Goal: Contribute content: Contribute content

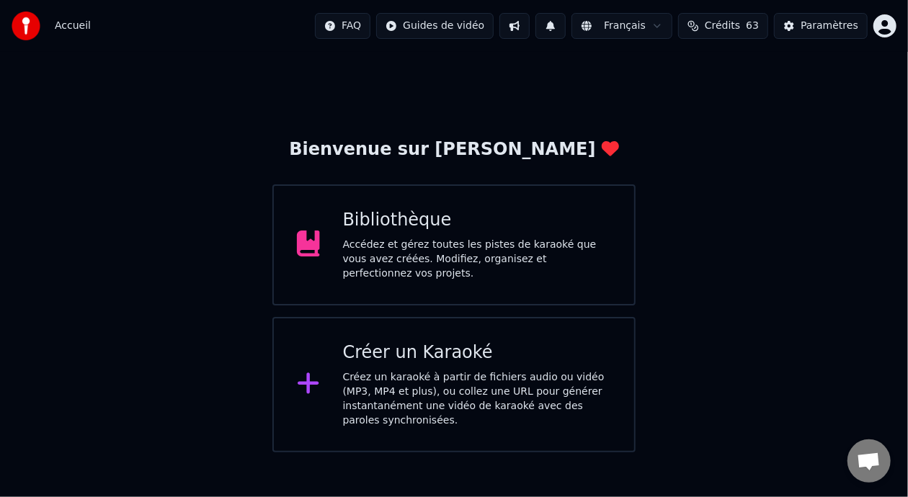
click at [496, 262] on div "Accédez et gérez toutes les pistes de karaoké que vous avez créées. Modifiez, o…" at bounding box center [477, 259] width 269 height 43
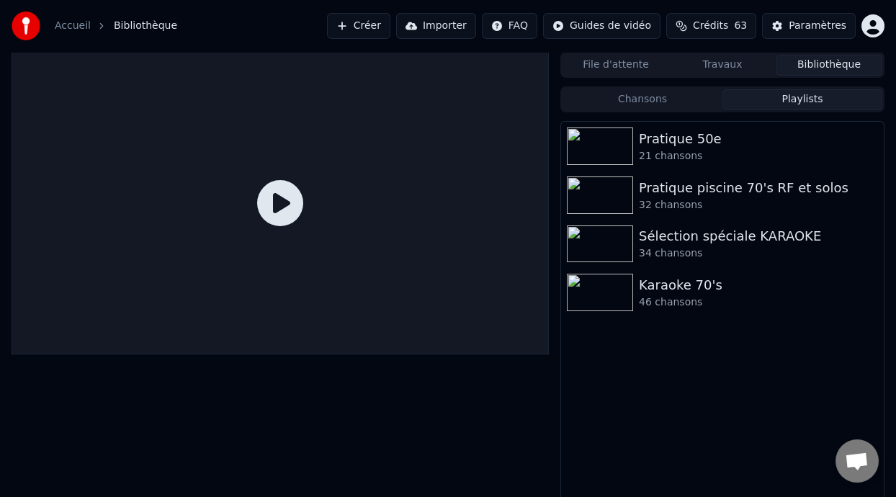
click at [806, 96] on button "Playlists" at bounding box center [803, 99] width 160 height 21
click at [709, 133] on div "Pratique 50e" at bounding box center [751, 139] width 225 height 20
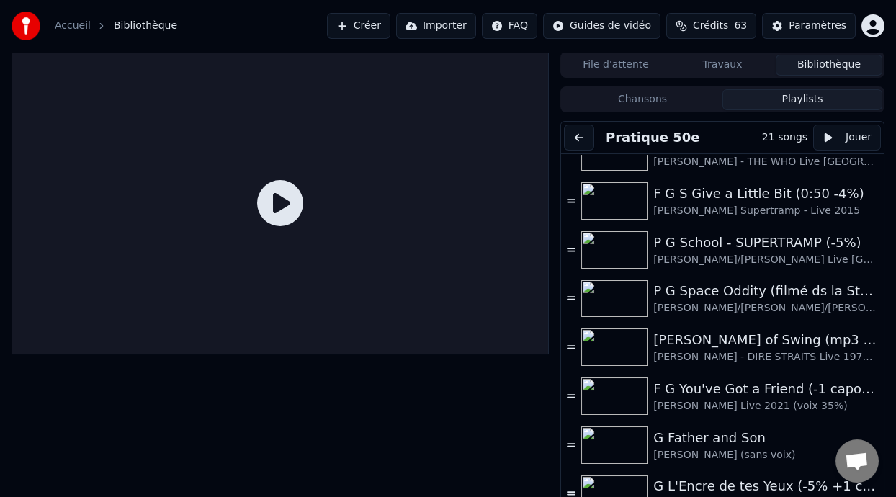
scroll to position [560, 0]
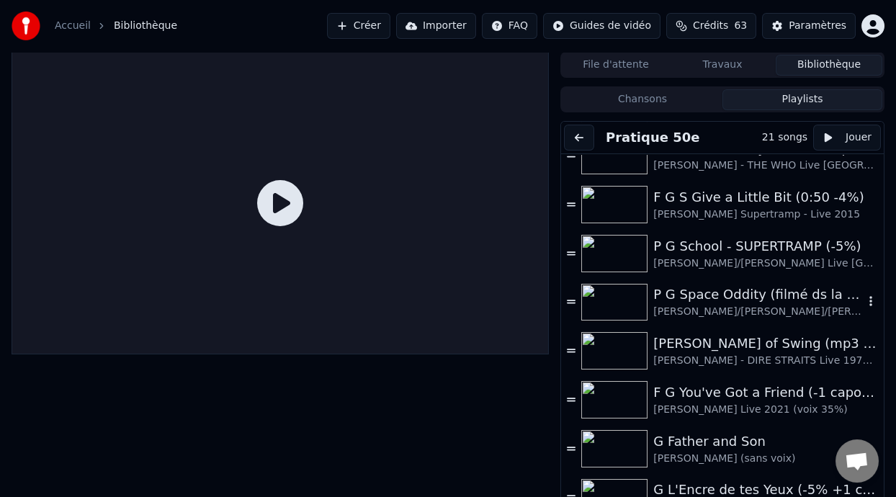
click at [729, 302] on div "P G Space Oddity (filmé ds la Station Spatiale Internationale)" at bounding box center [758, 295] width 210 height 20
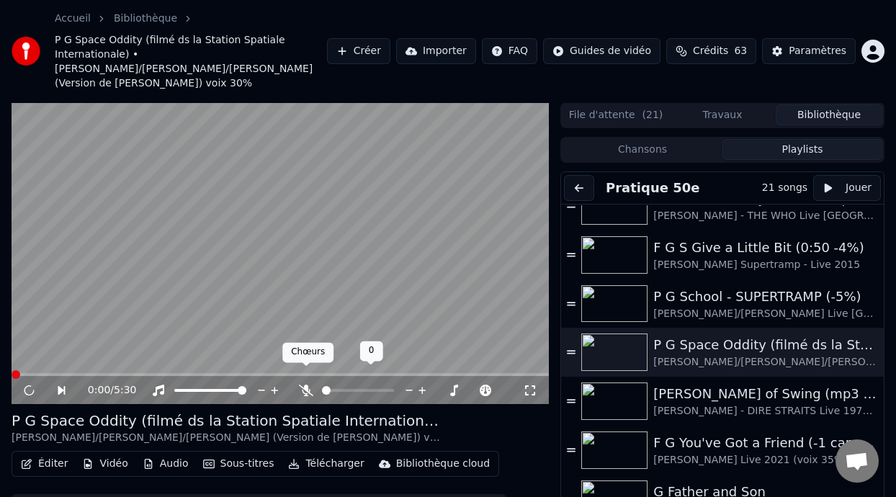
click at [305, 385] on icon at bounding box center [306, 391] width 14 height 12
click at [25, 385] on icon at bounding box center [39, 391] width 32 height 12
drag, startPoint x: 26, startPoint y: 370, endPoint x: 0, endPoint y: 496, distance: 128.0
click at [28, 385] on icon at bounding box center [39, 391] width 32 height 12
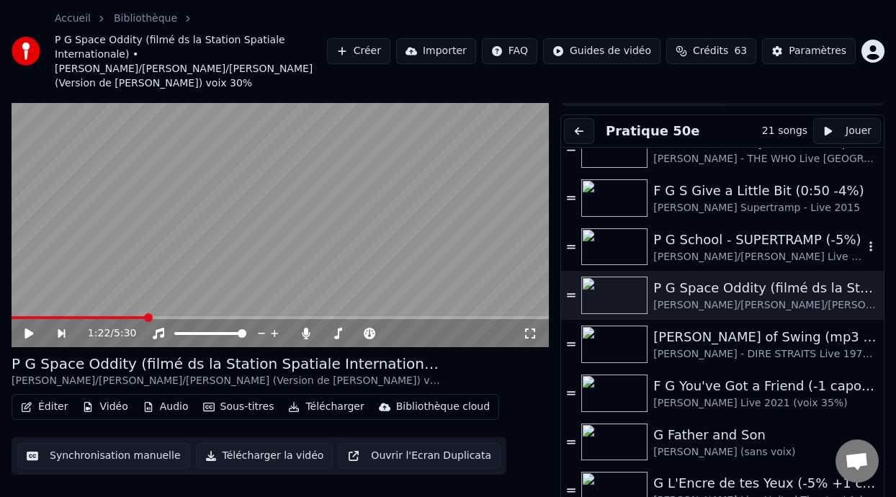
click at [733, 250] on div "[PERSON_NAME]/[PERSON_NAME] Live [GEOGRAPHIC_DATA] voix 35%" at bounding box center [758, 257] width 210 height 14
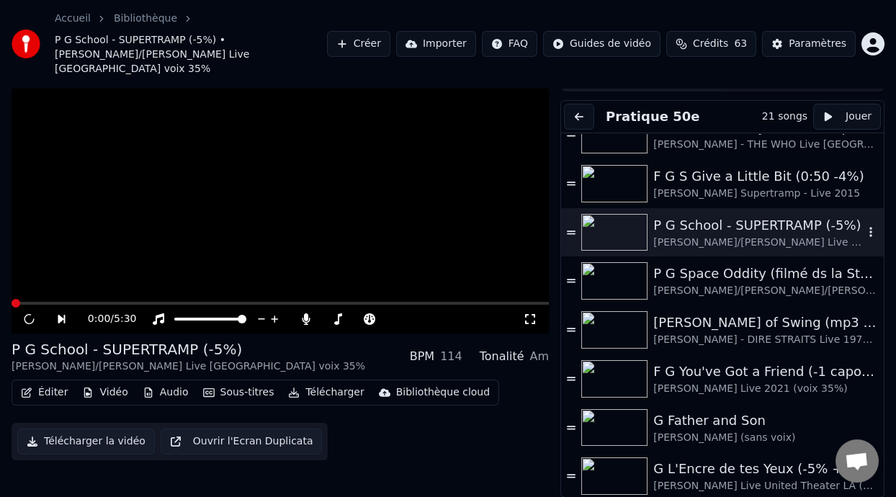
scroll to position [43, 0]
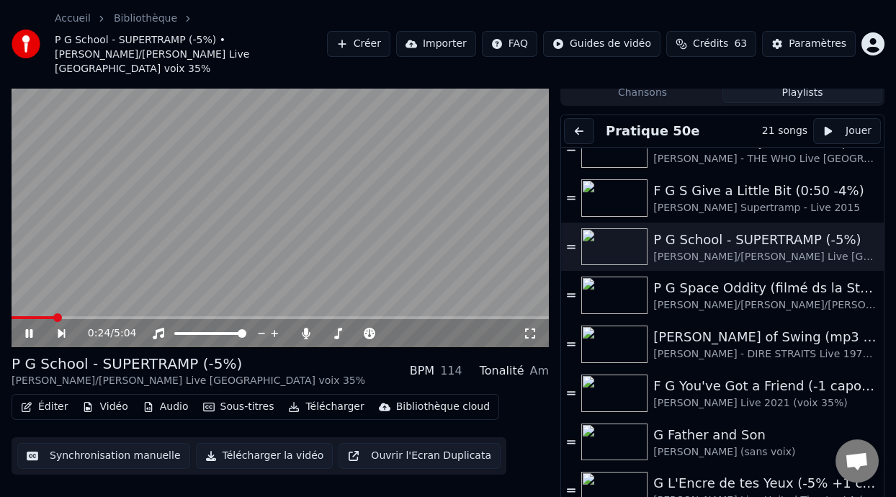
click at [53, 313] on span at bounding box center [57, 317] width 9 height 9
click at [33, 313] on span at bounding box center [36, 317] width 9 height 9
click at [32, 319] on div "1:00 / 5:04" at bounding box center [280, 333] width 537 height 29
click at [31, 329] on icon at bounding box center [28, 333] width 7 height 9
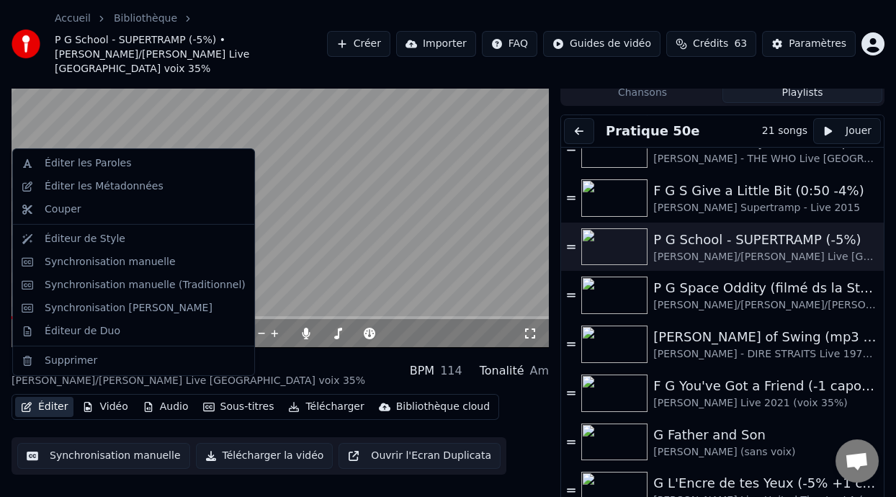
click at [57, 397] on button "Éditer" at bounding box center [44, 407] width 58 height 20
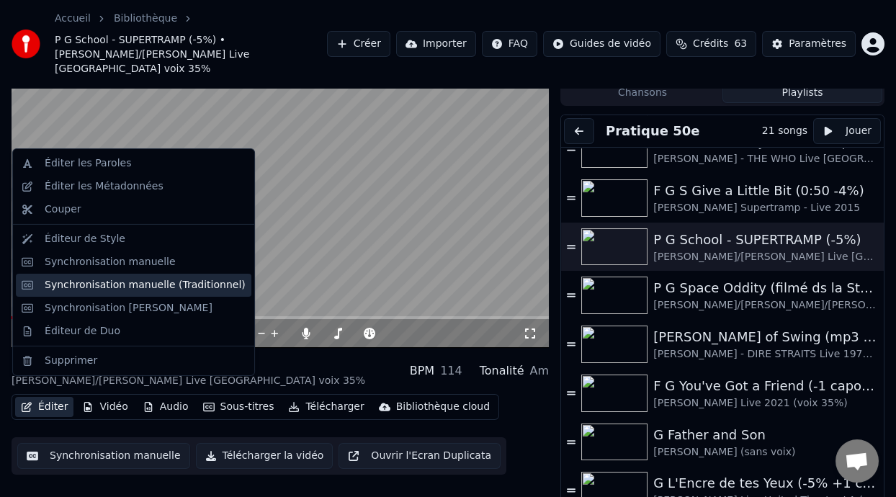
click at [173, 286] on div "Synchronisation manuelle (Traditionnel)" at bounding box center [145, 285] width 201 height 14
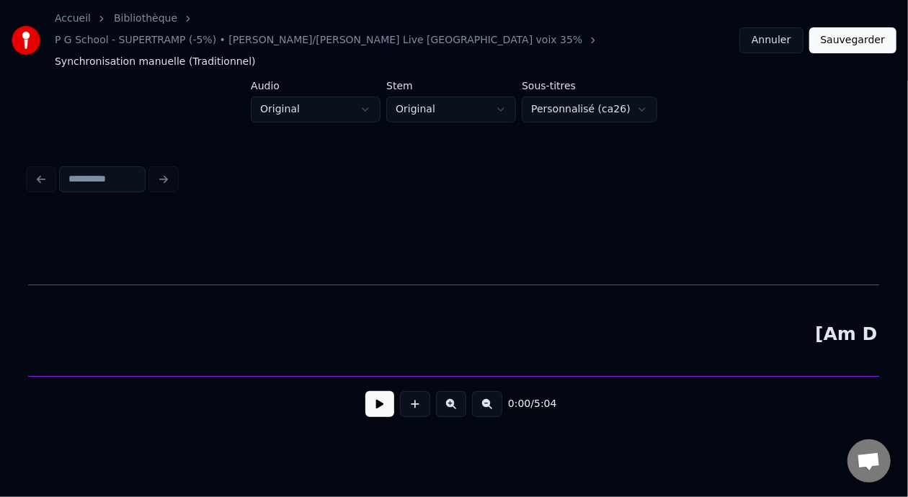
scroll to position [0, 7577]
click at [470, 309] on div "[Am D Am F3] x2" at bounding box center [461, 334] width 3939 height 98
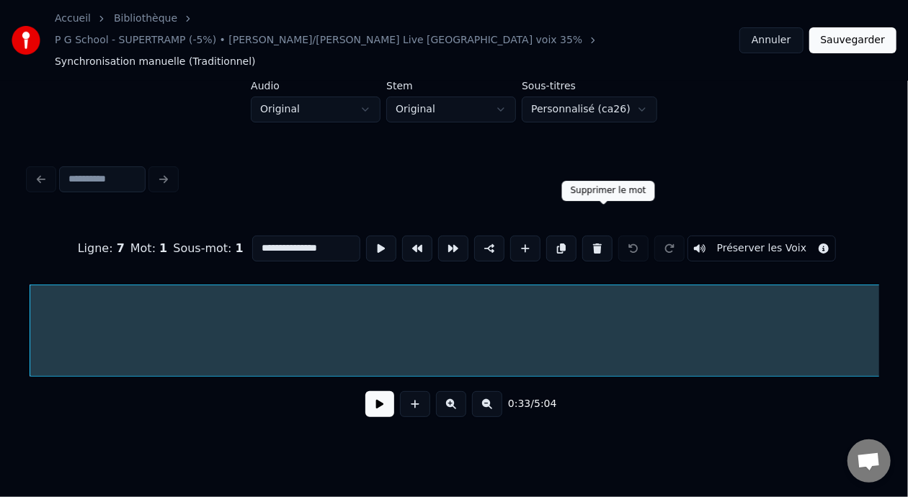
click at [604, 236] on button at bounding box center [597, 249] width 30 height 26
type input "*****"
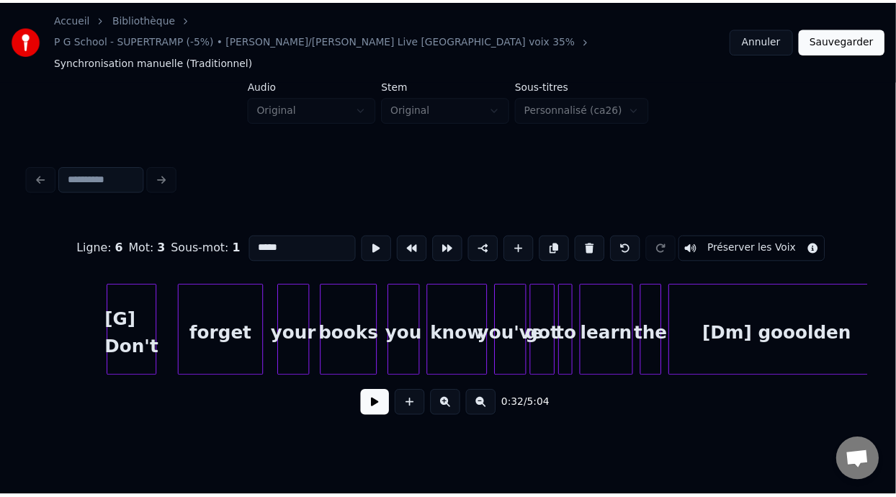
scroll to position [0, 2001]
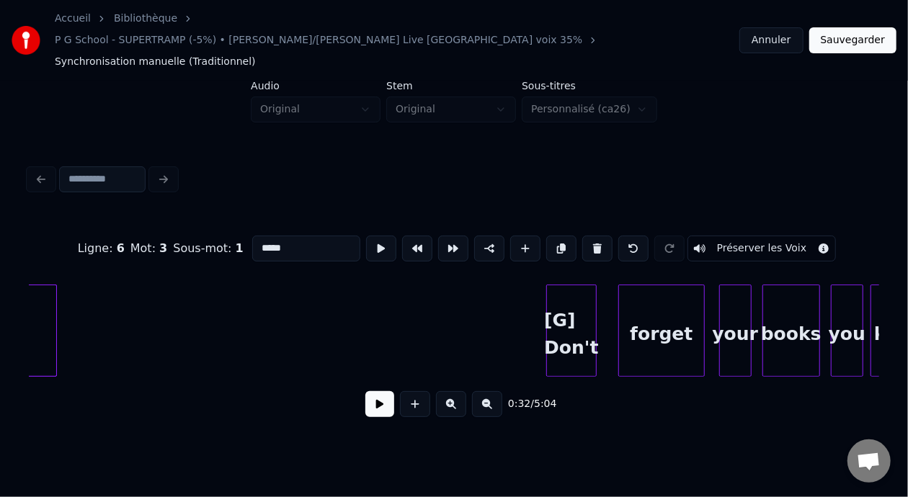
click at [861, 27] on button "Sauvegarder" at bounding box center [852, 40] width 87 height 26
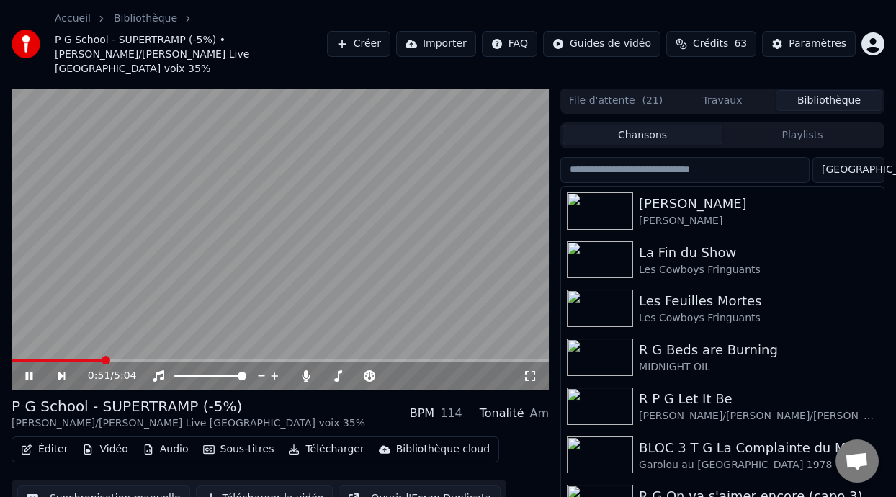
click at [237, 439] on button "Sous-titres" at bounding box center [238, 449] width 83 height 20
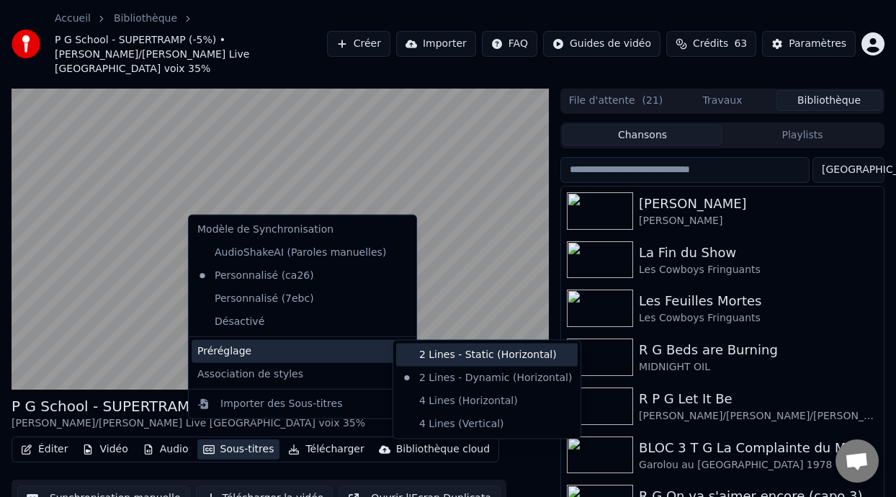
click at [510, 354] on div "2 Lines - Static (Horizontal)" at bounding box center [487, 354] width 182 height 23
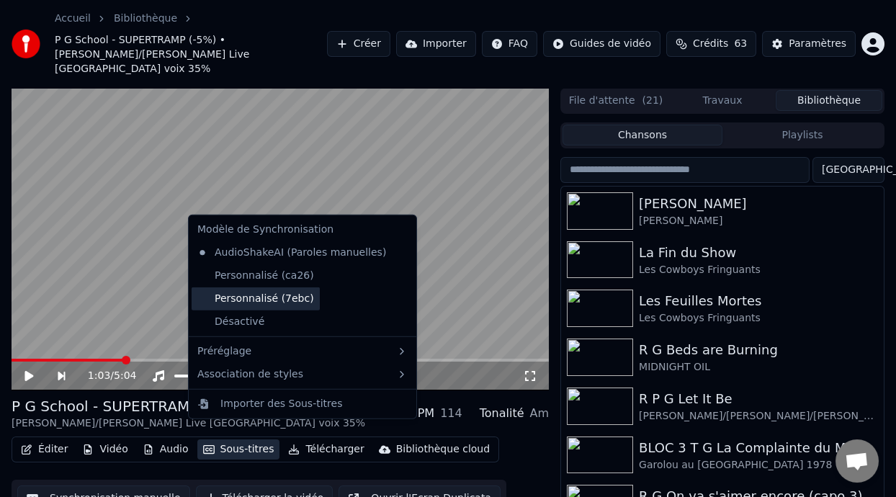
click at [249, 300] on div "Personnalisé (7ebc)" at bounding box center [256, 298] width 128 height 23
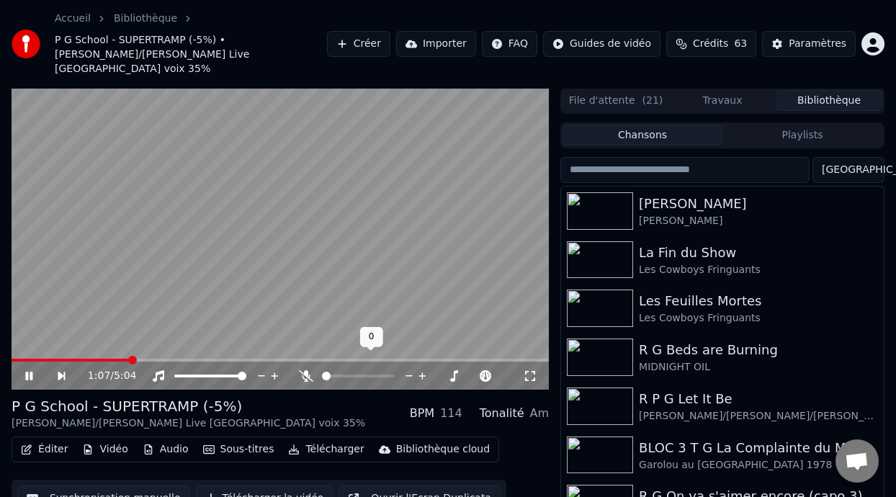
click at [305, 370] on icon at bounding box center [306, 376] width 14 height 12
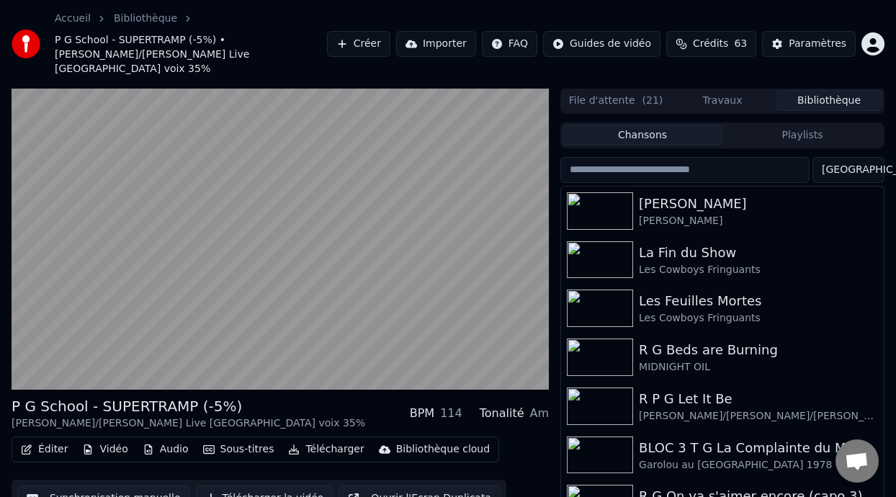
scroll to position [47, 0]
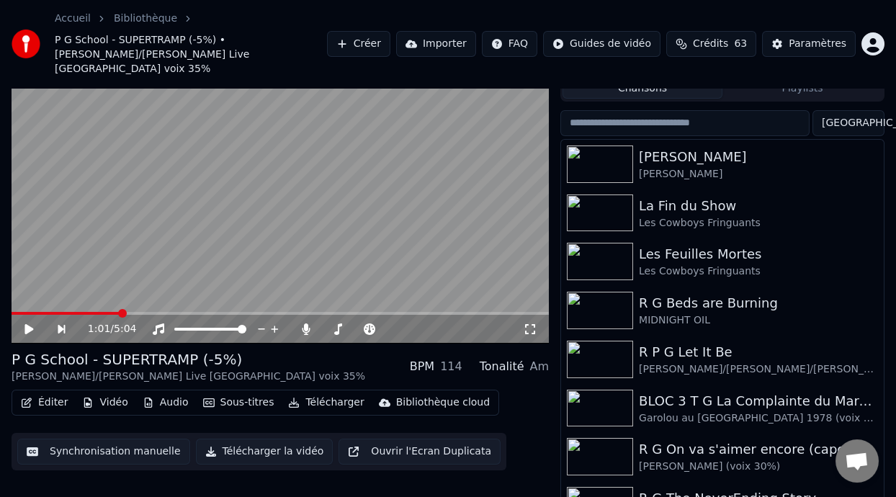
click at [246, 393] on button "Sous-titres" at bounding box center [238, 403] width 83 height 20
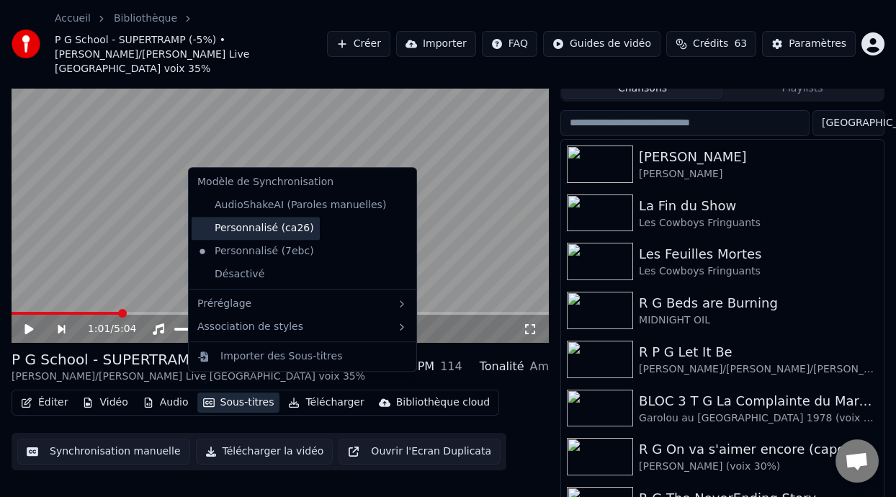
click at [285, 229] on div "Personnalisé (ca26)" at bounding box center [256, 228] width 128 height 23
click at [230, 393] on button "Sous-titres" at bounding box center [238, 403] width 83 height 20
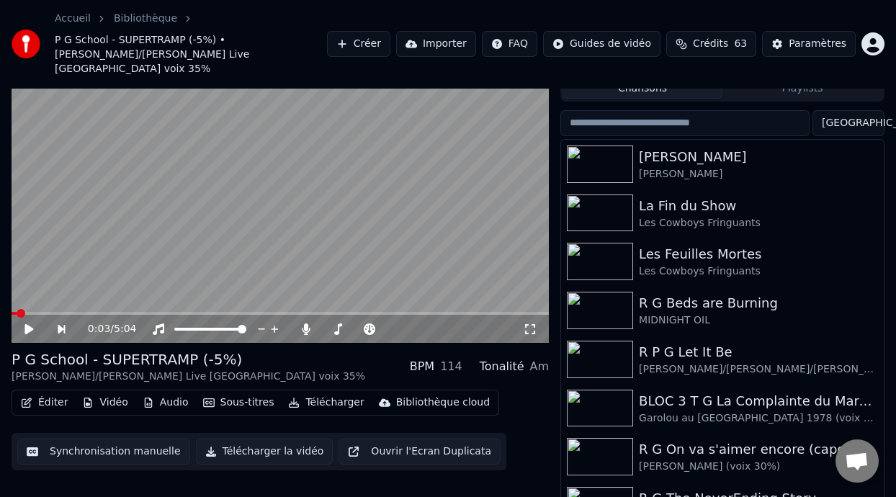
click at [17, 312] on span at bounding box center [14, 313] width 5 height 3
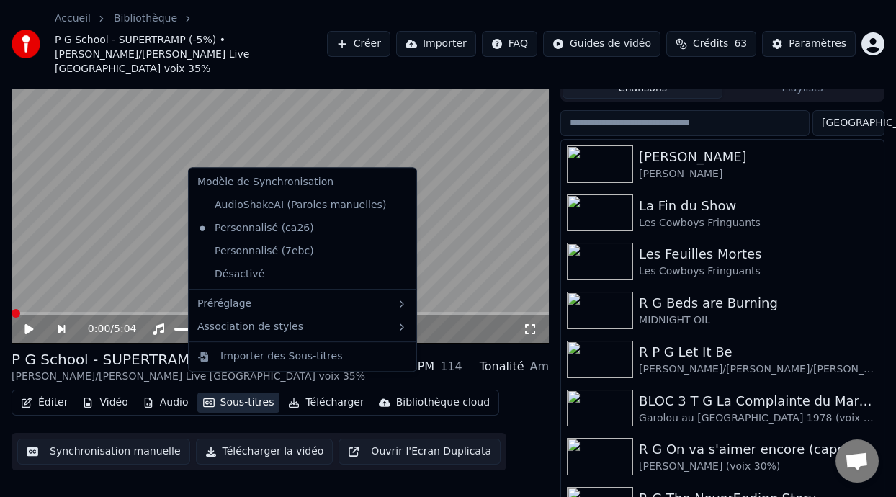
click at [230, 393] on button "Sous-titres" at bounding box center [238, 403] width 83 height 20
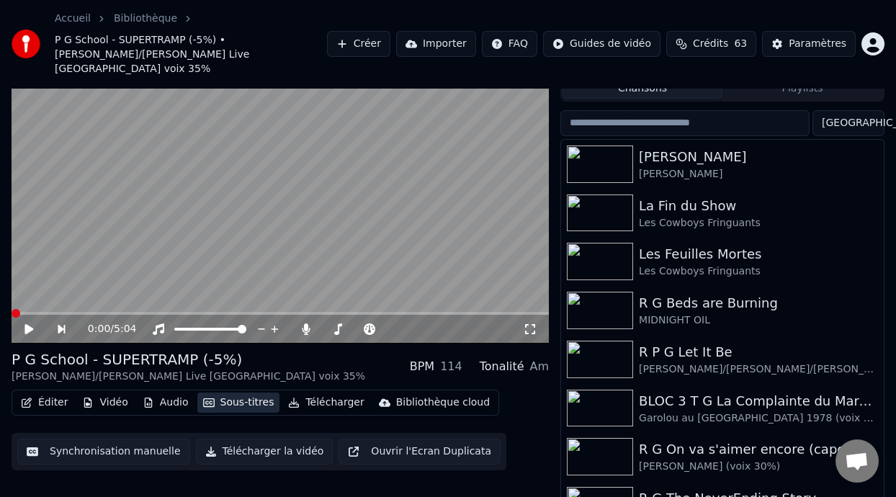
click at [228, 393] on button "Sous-titres" at bounding box center [238, 403] width 83 height 20
click at [818, 40] on div "Paramètres" at bounding box center [818, 44] width 58 height 14
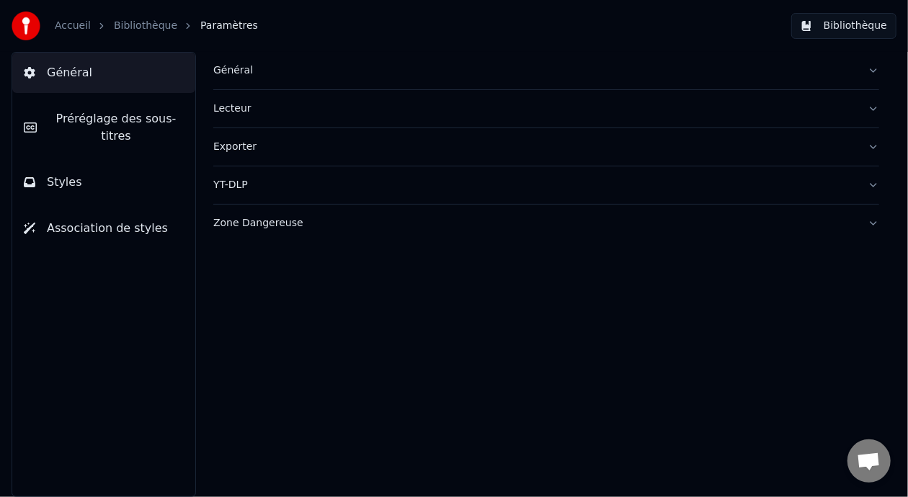
click at [242, 71] on div "Général" at bounding box center [534, 70] width 643 height 14
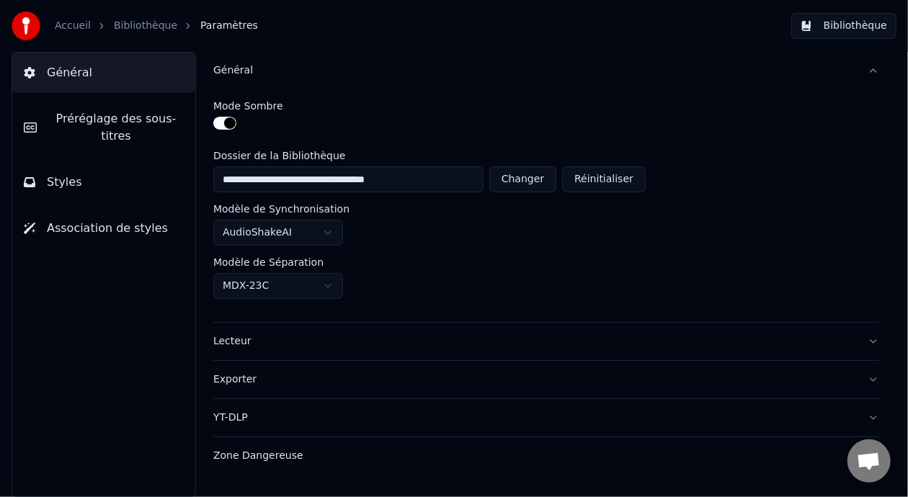
click at [465, 259] on div "Modèle de Séparation" at bounding box center [546, 262] width 666 height 10
click at [143, 120] on span "Préréglage des sous-titres" at bounding box center [115, 127] width 135 height 35
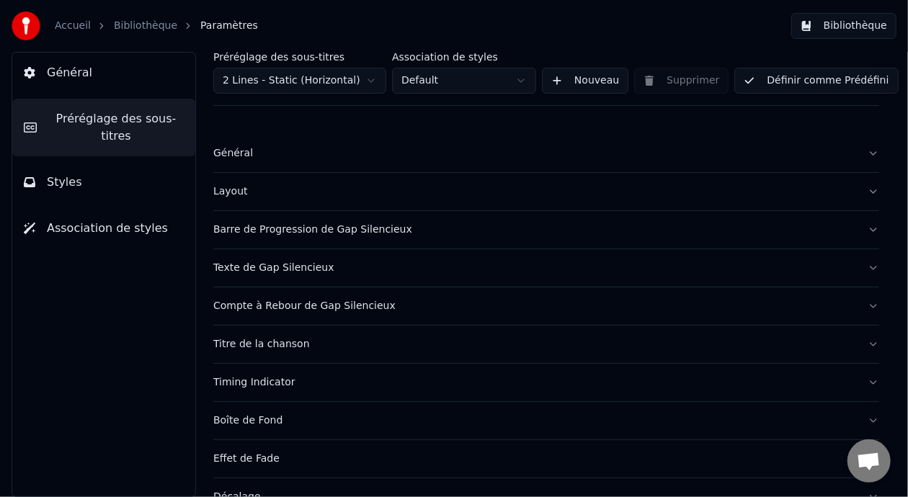
click at [369, 307] on div "Compte à Rebour de Gap Silencieux" at bounding box center [534, 306] width 643 height 14
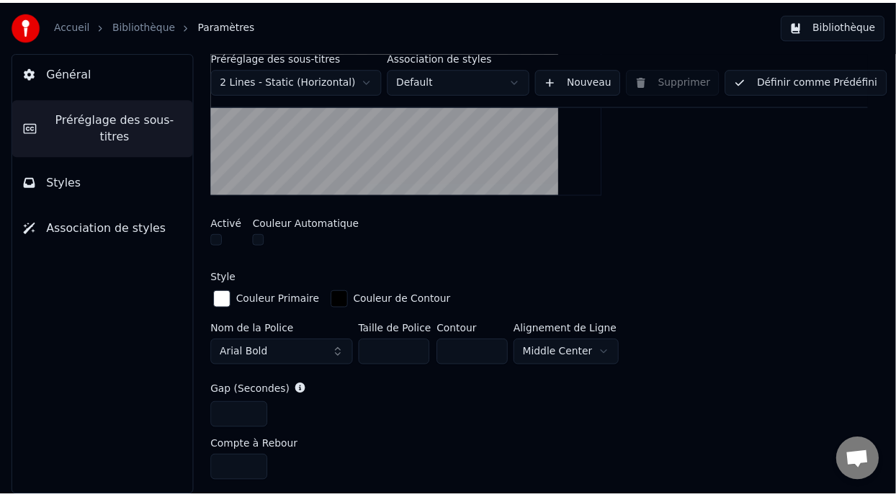
scroll to position [287, 0]
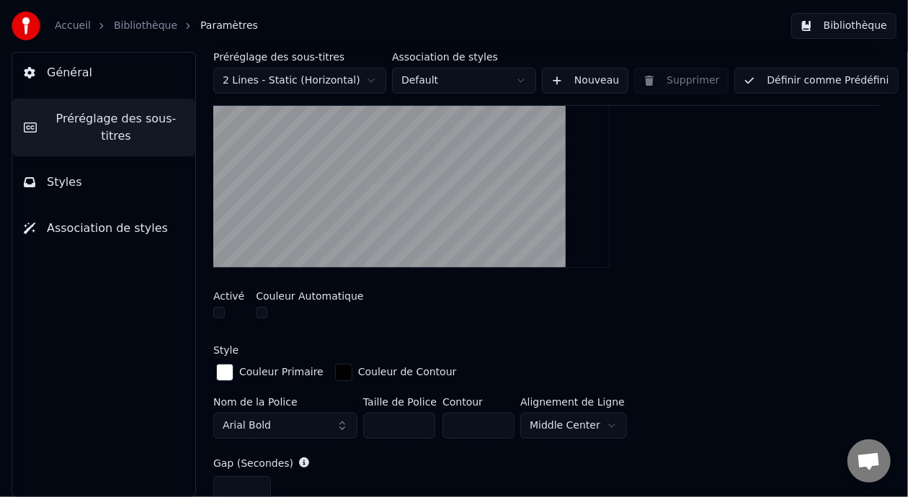
click at [213, 311] on button "button" at bounding box center [219, 313] width 12 height 12
click at [133, 23] on link "Bibliothèque" at bounding box center [145, 26] width 63 height 14
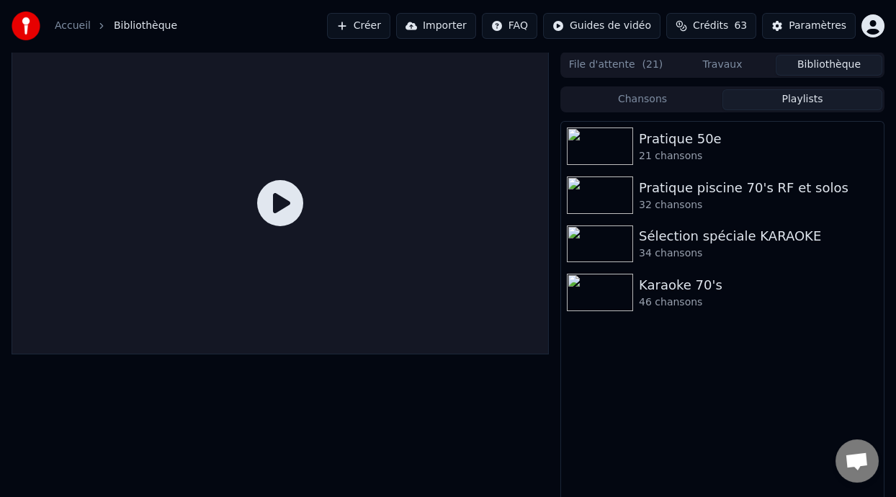
click at [841, 100] on button "Playlists" at bounding box center [803, 99] width 160 height 21
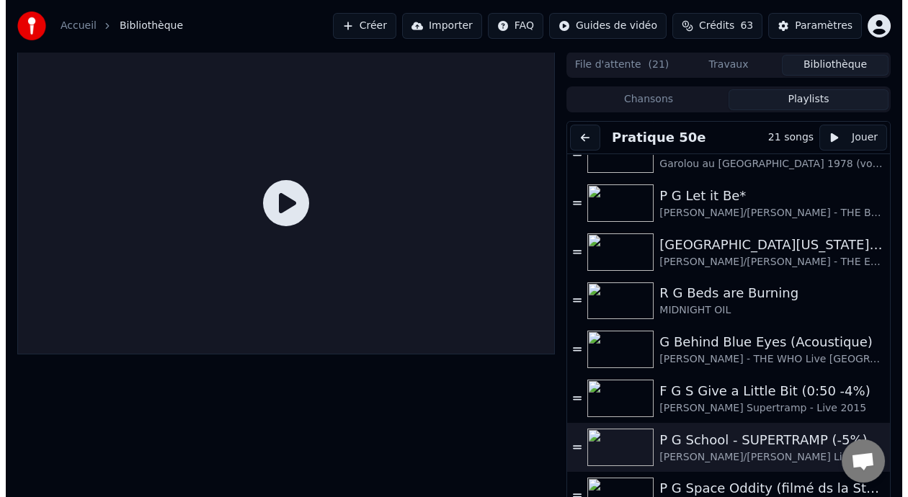
scroll to position [403, 0]
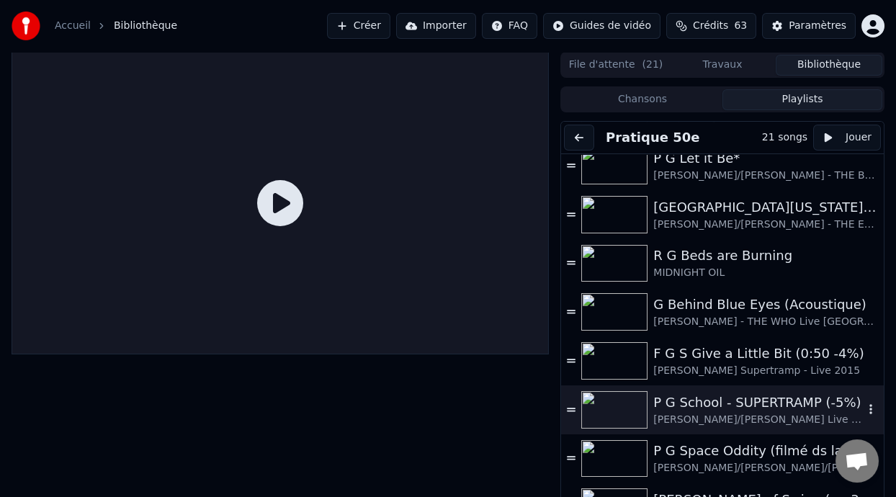
click at [710, 409] on div "P G School - SUPERTRAMP (-5%)" at bounding box center [758, 403] width 210 height 20
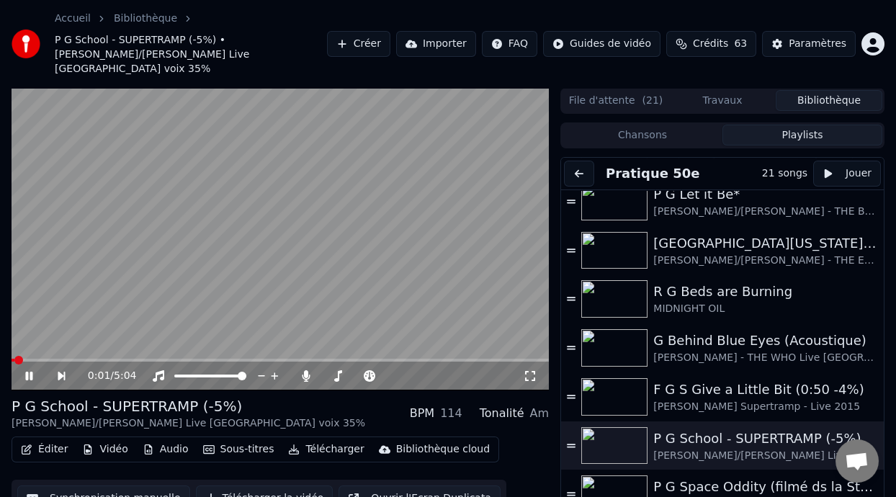
click at [251, 439] on button "Sous-titres" at bounding box center [238, 449] width 83 height 20
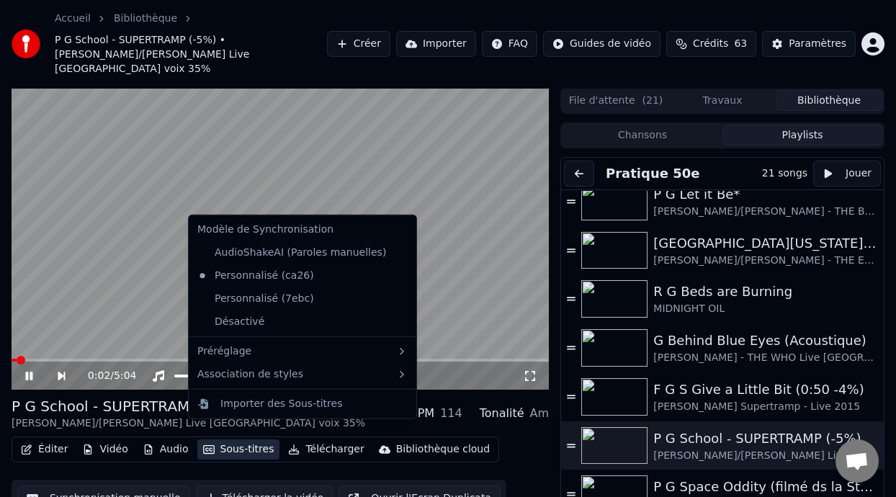
click at [251, 439] on button "Sous-titres" at bounding box center [238, 449] width 83 height 20
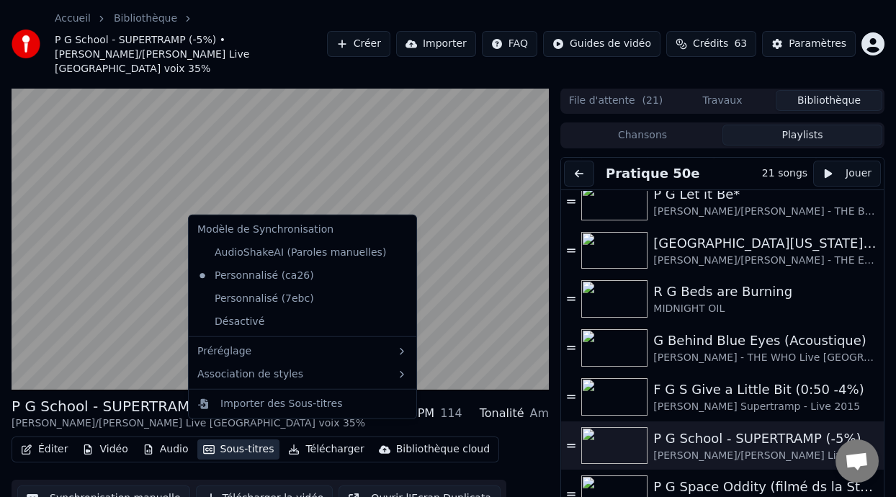
click at [251, 439] on button "Sous-titres" at bounding box center [238, 449] width 83 height 20
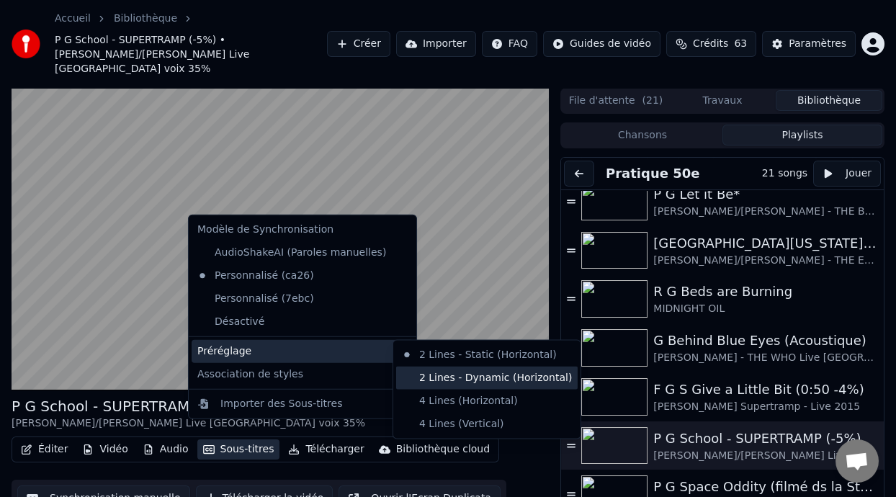
click at [499, 380] on div "2 Lines - Dynamic (Horizontal)" at bounding box center [487, 377] width 182 height 23
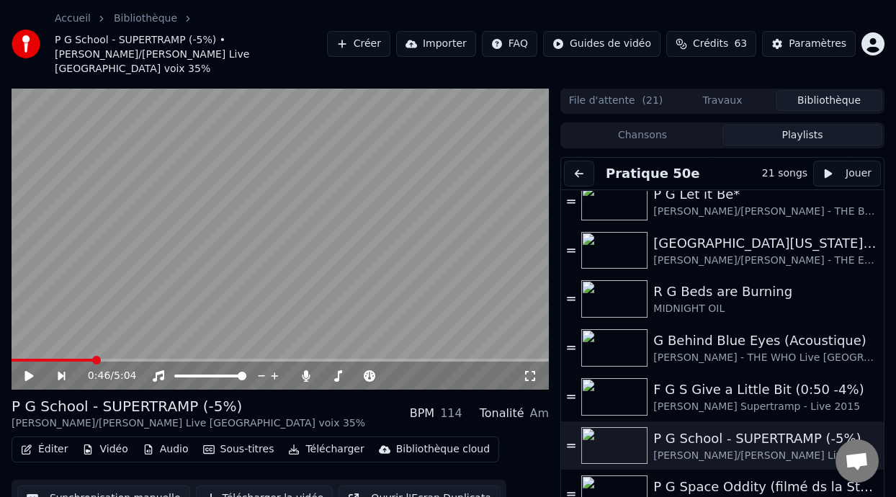
click at [486, 455] on div "Éditer Vidéo Audio Sous-titres Télécharger Bibliothèque cloud Synchronisation m…" at bounding box center [280, 477] width 537 height 81
click at [417, 372] on span at bounding box center [421, 376] width 9 height 9
click at [417, 372] on span at bounding box center [418, 376] width 9 height 9
click at [24, 359] on span at bounding box center [19, 360] width 14 height 3
click at [27, 371] on icon at bounding box center [28, 376] width 9 height 10
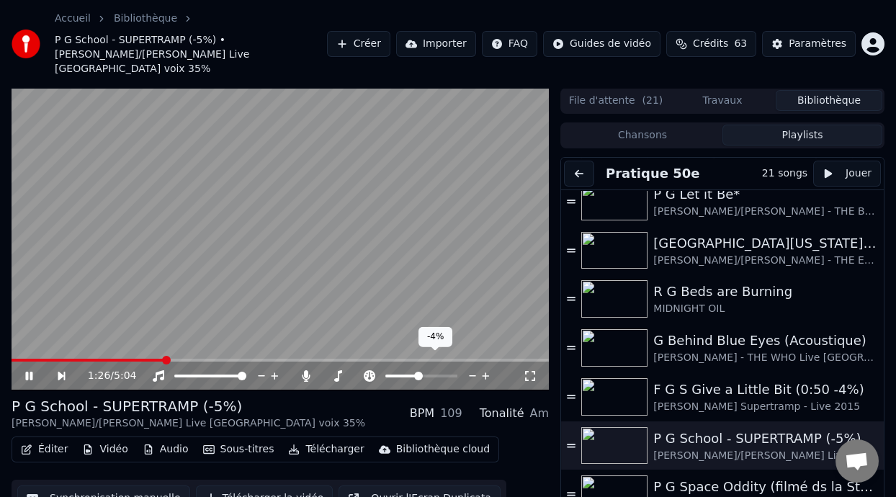
click at [418, 372] on span at bounding box center [418, 376] width 9 height 9
click at [58, 439] on button "Éditer" at bounding box center [44, 449] width 58 height 20
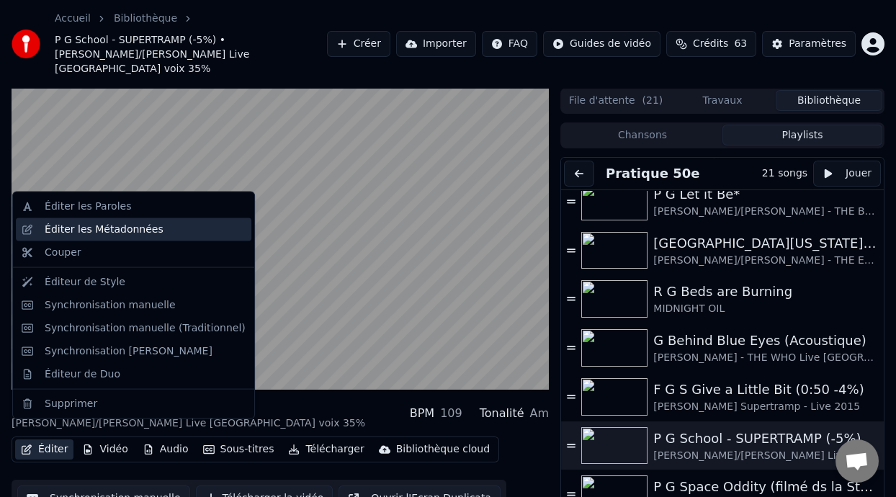
click at [182, 226] on div "Éditer les Métadonnées" at bounding box center [145, 230] width 201 height 14
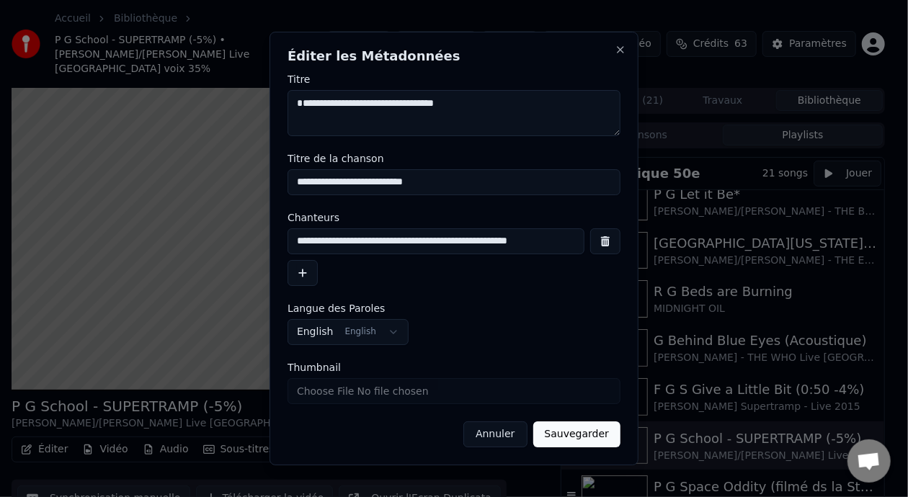
click at [432, 181] on input "**********" at bounding box center [453, 182] width 333 height 26
type input "**********"
click at [576, 434] on button "Sauvegarder" at bounding box center [576, 434] width 87 height 26
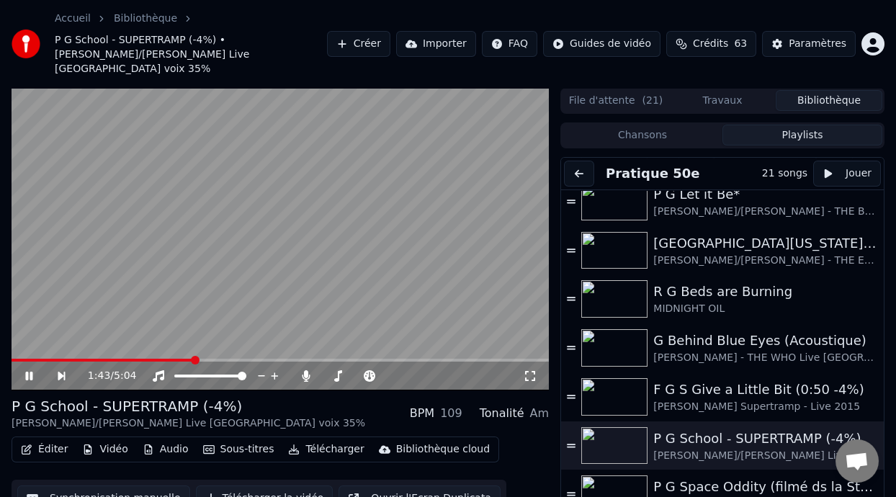
click at [28, 372] on icon at bounding box center [28, 376] width 7 height 9
click at [61, 439] on button "Éditer" at bounding box center [44, 449] width 58 height 20
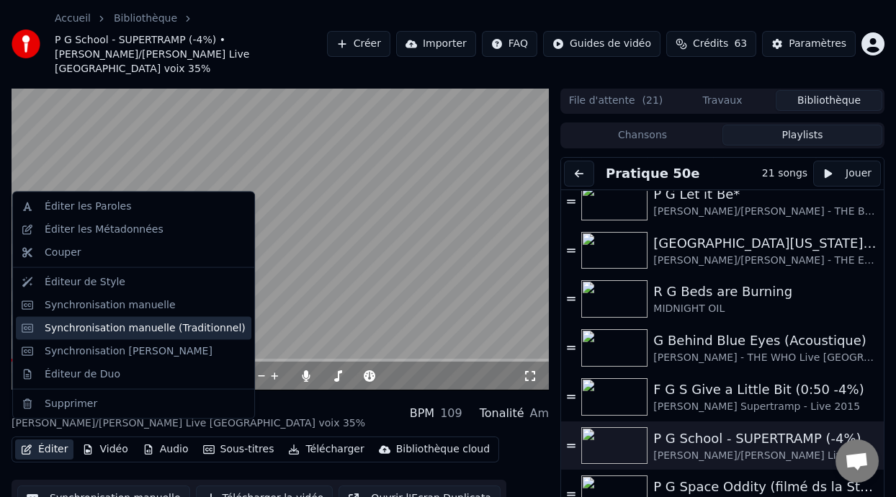
click at [181, 334] on div "Synchronisation manuelle (Traditionnel)" at bounding box center [145, 328] width 201 height 14
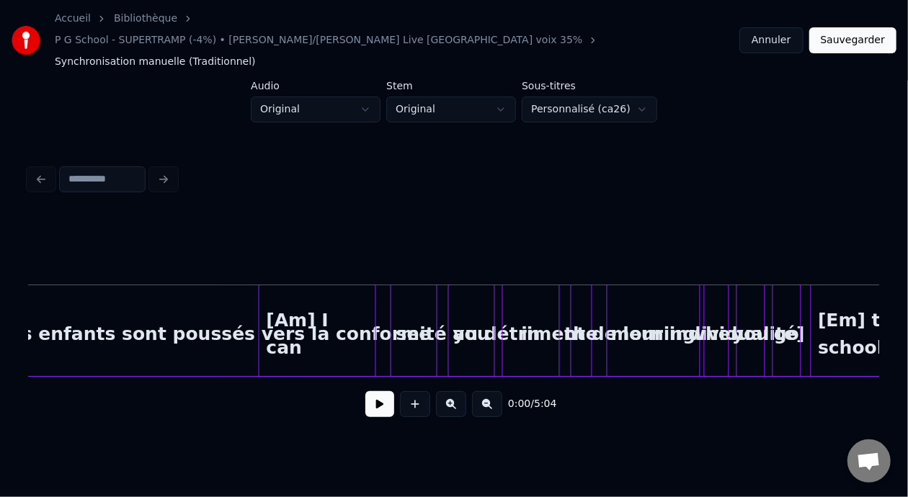
scroll to position [0, 1200]
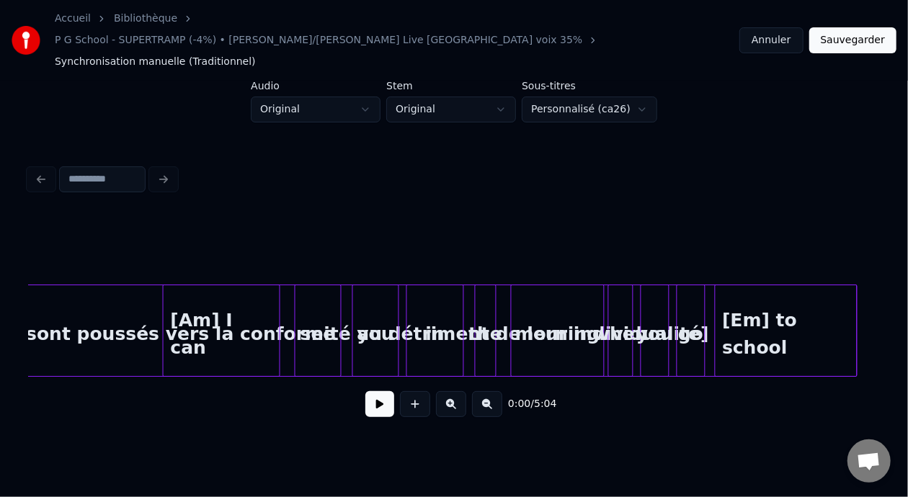
click at [451, 391] on button at bounding box center [451, 404] width 30 height 26
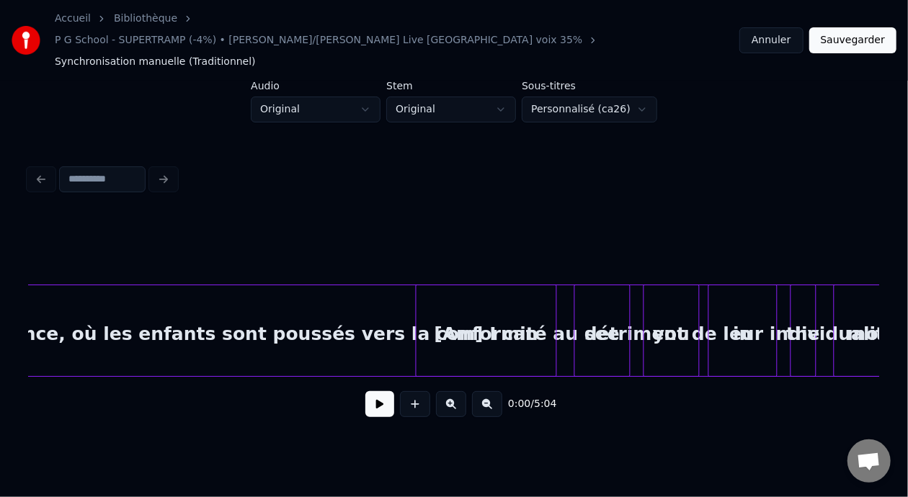
click at [451, 391] on button at bounding box center [451, 404] width 30 height 26
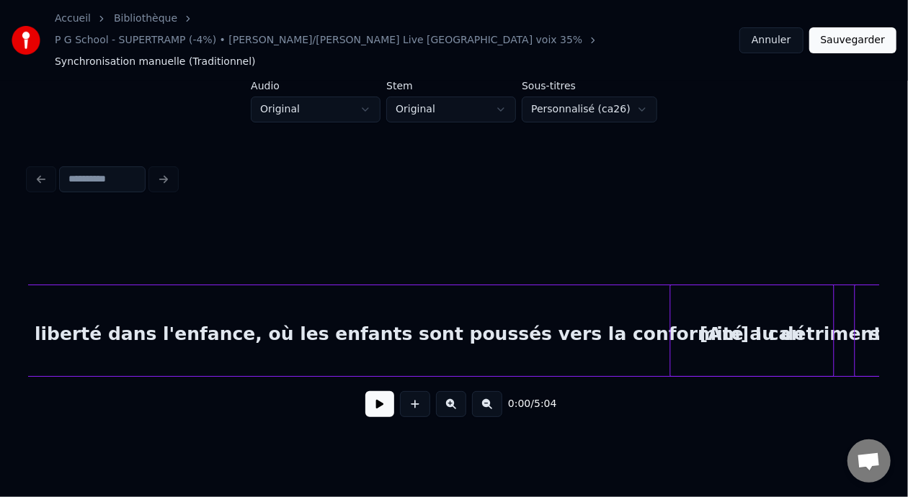
click at [451, 391] on button at bounding box center [451, 404] width 30 height 26
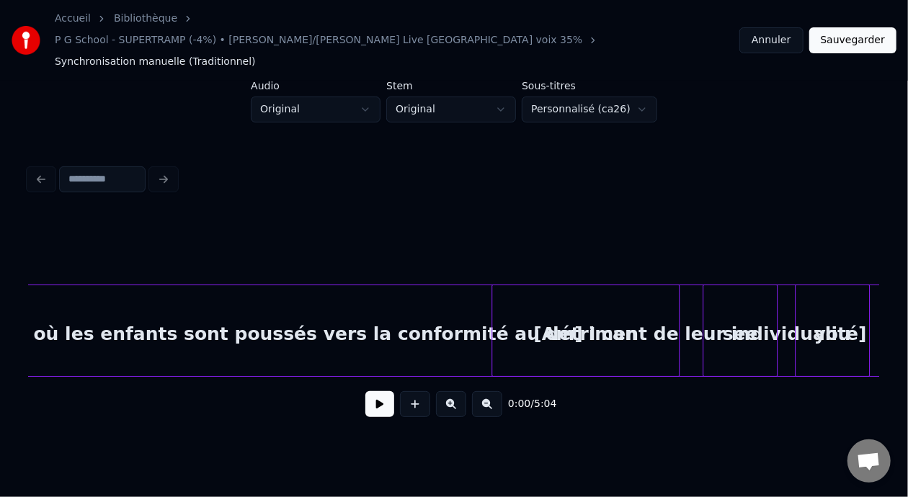
scroll to position [0, 1701]
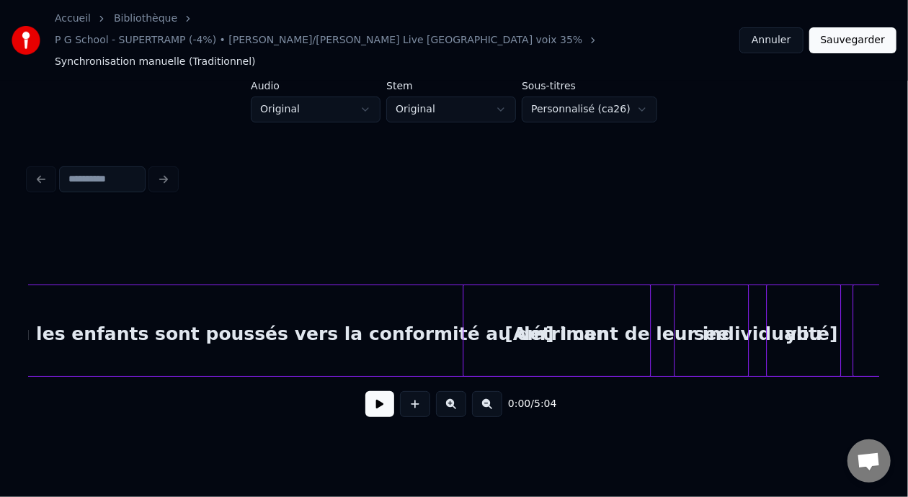
click at [452, 391] on button at bounding box center [451, 404] width 30 height 26
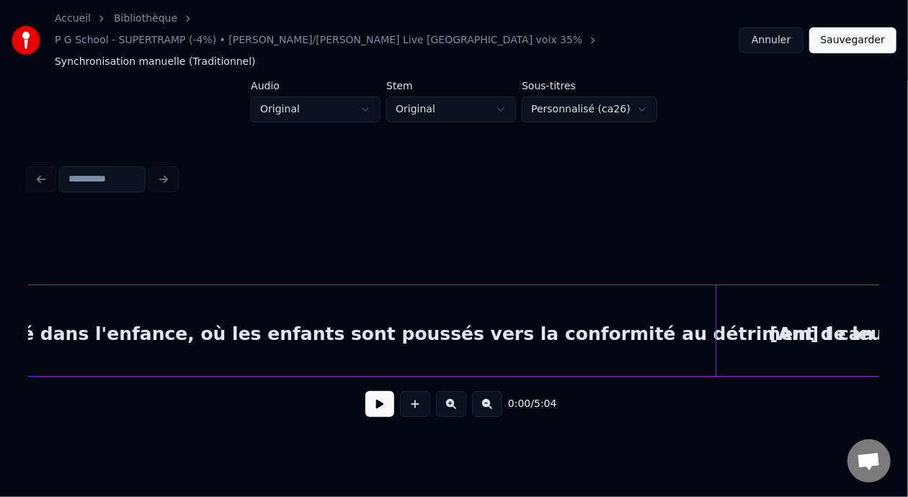
click at [452, 391] on button at bounding box center [451, 404] width 30 height 26
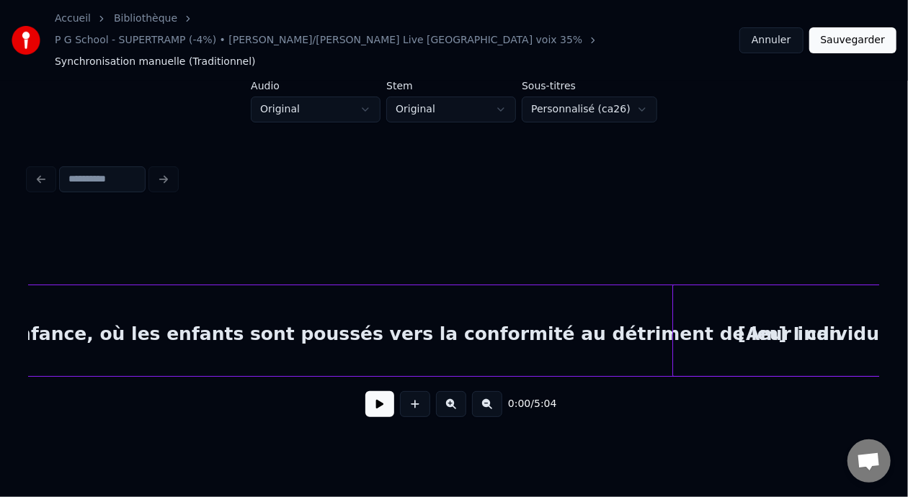
scroll to position [0, 2112]
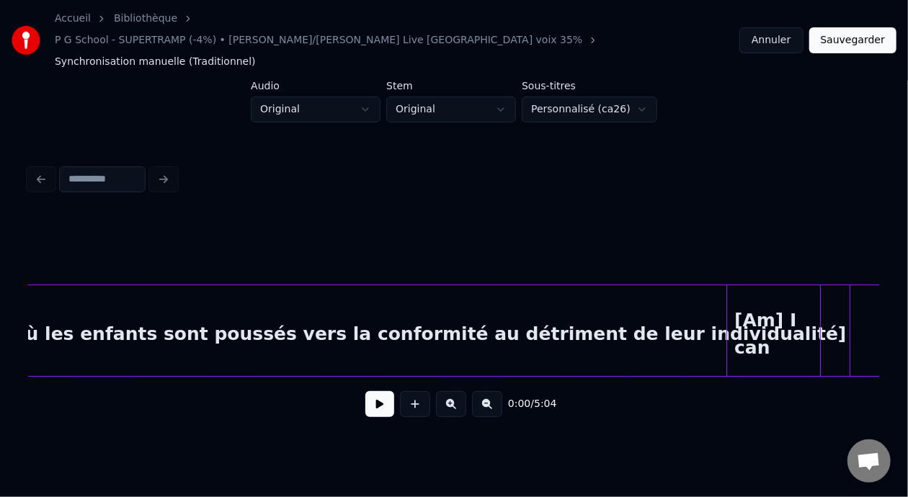
click at [727, 290] on div at bounding box center [729, 330] width 4 height 91
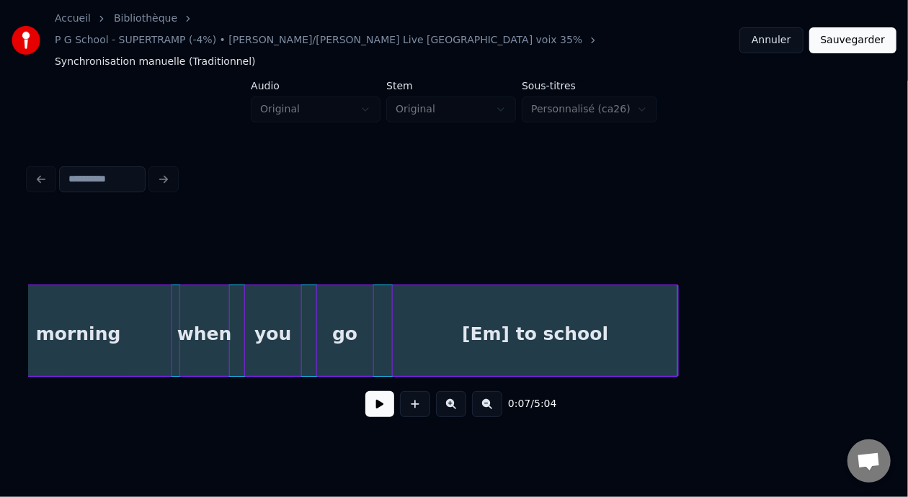
scroll to position [0, 3447]
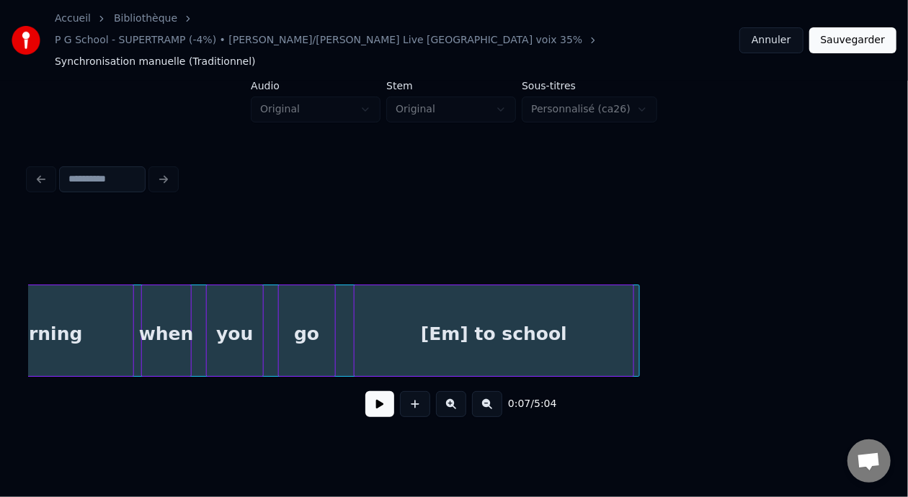
click at [630, 308] on div at bounding box center [631, 330] width 4 height 91
click at [341, 311] on div at bounding box center [340, 330] width 4 height 91
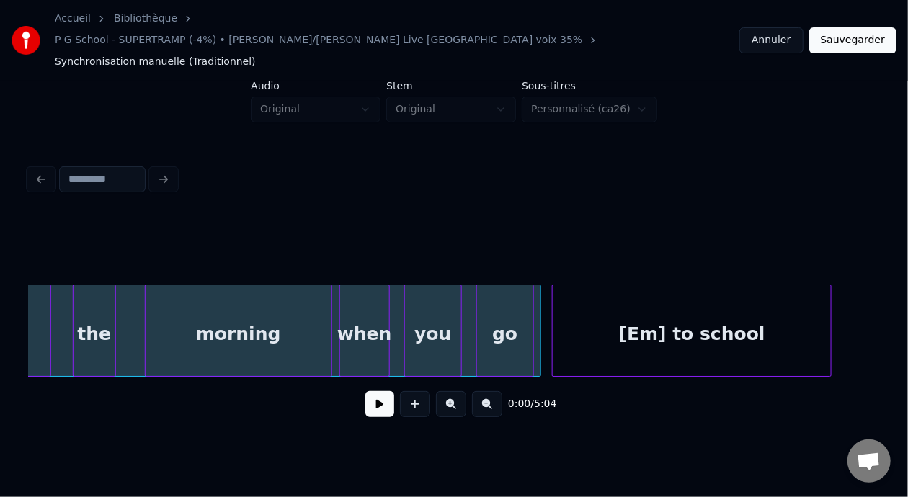
scroll to position [0, 3297]
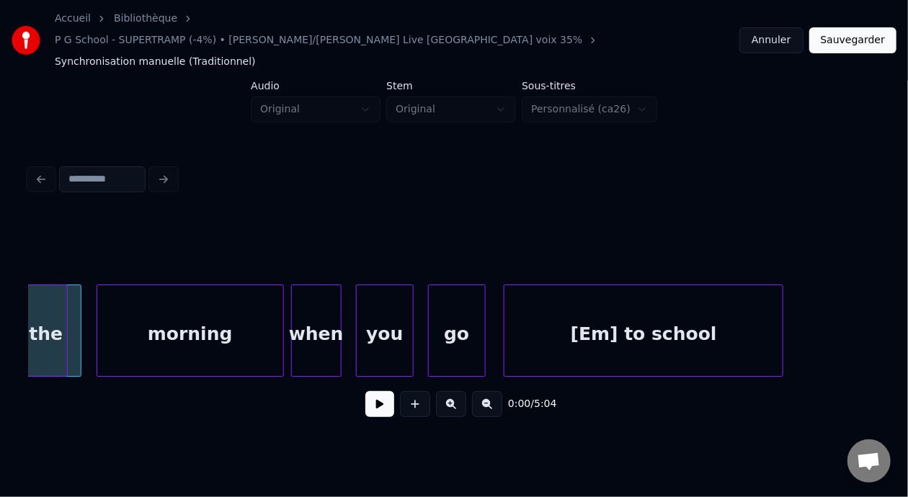
click at [80, 329] on div at bounding box center [78, 330] width 4 height 91
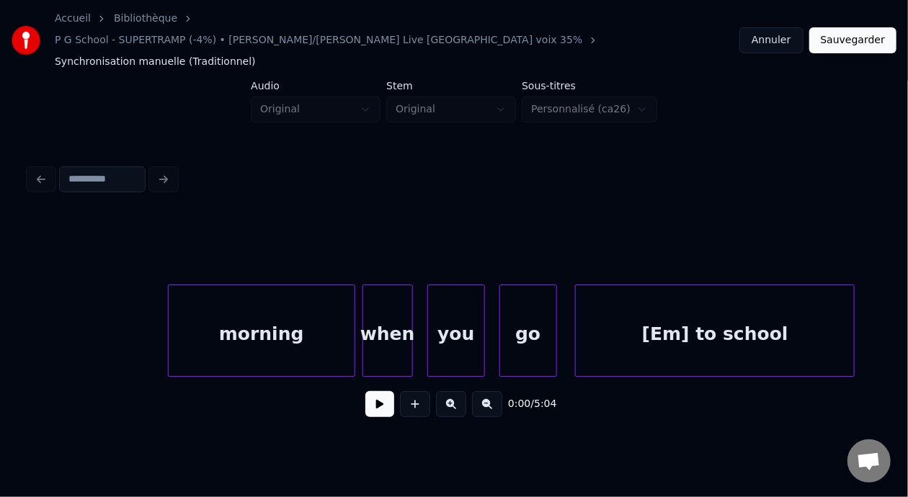
scroll to position [0, 2784]
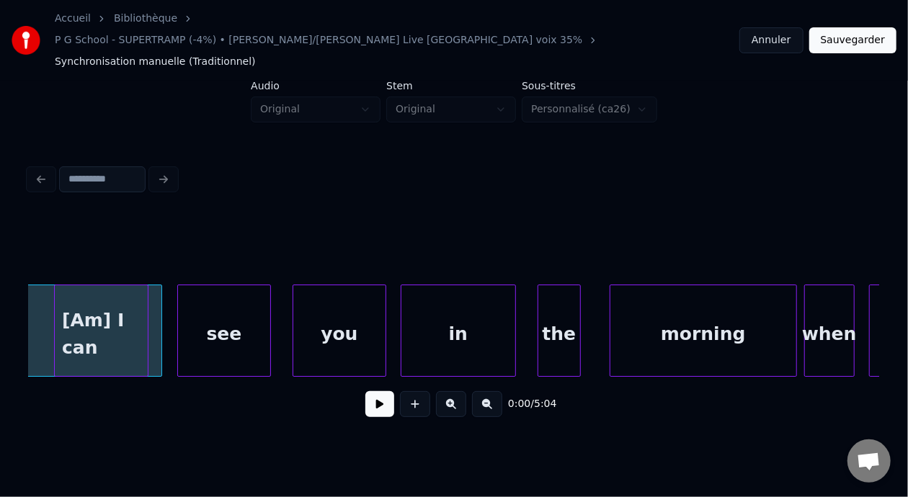
click at [159, 313] on div at bounding box center [159, 330] width 4 height 91
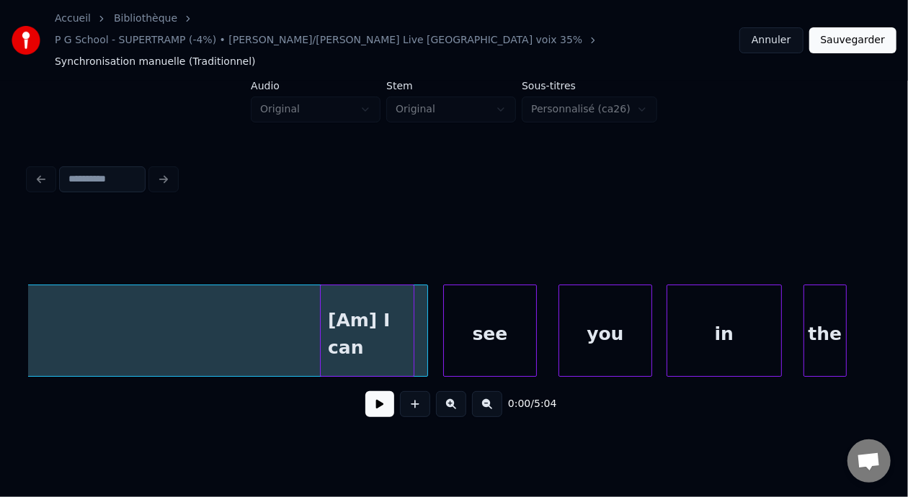
scroll to position [0, 2615]
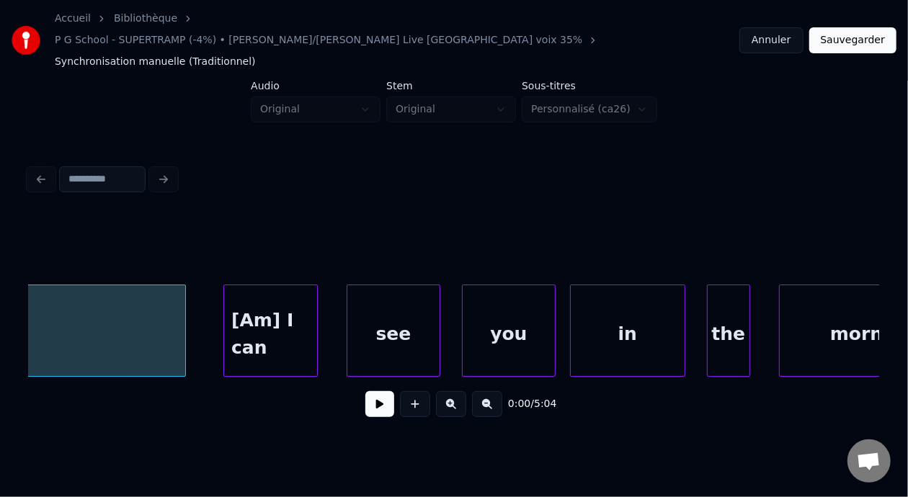
click at [184, 305] on div at bounding box center [183, 330] width 4 height 91
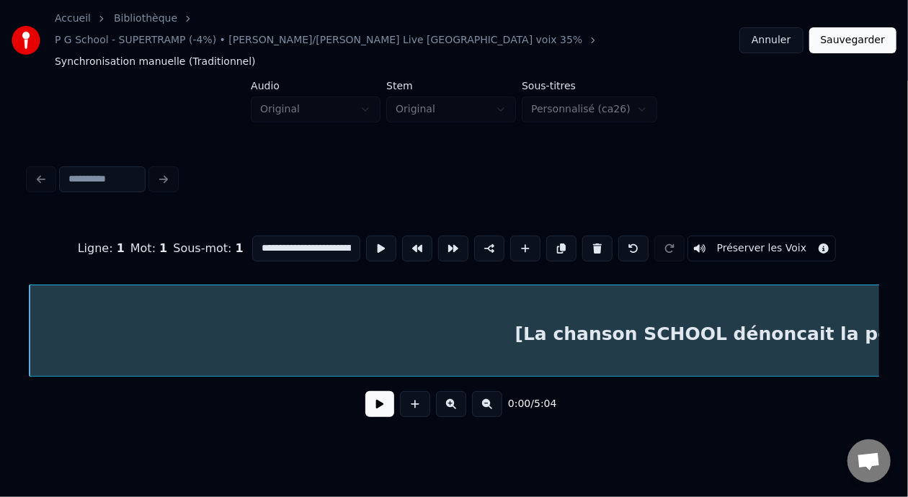
click at [367, 391] on button at bounding box center [379, 404] width 29 height 26
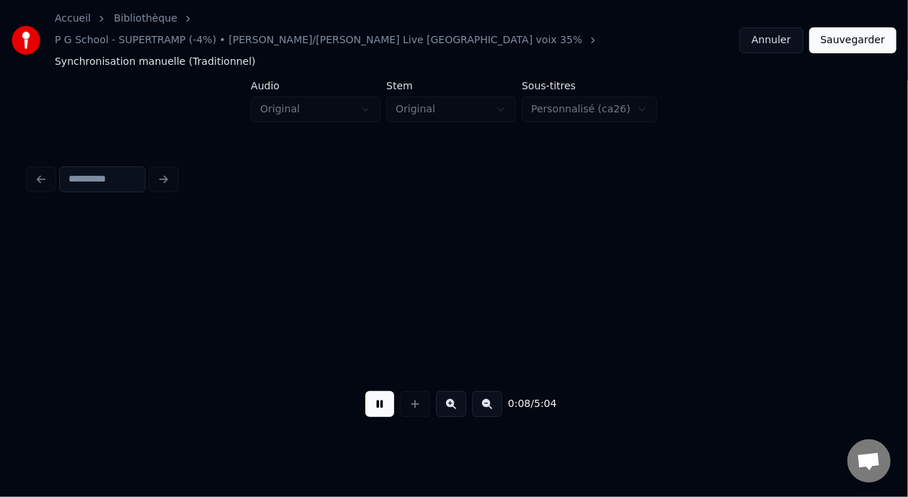
scroll to position [0, 3148]
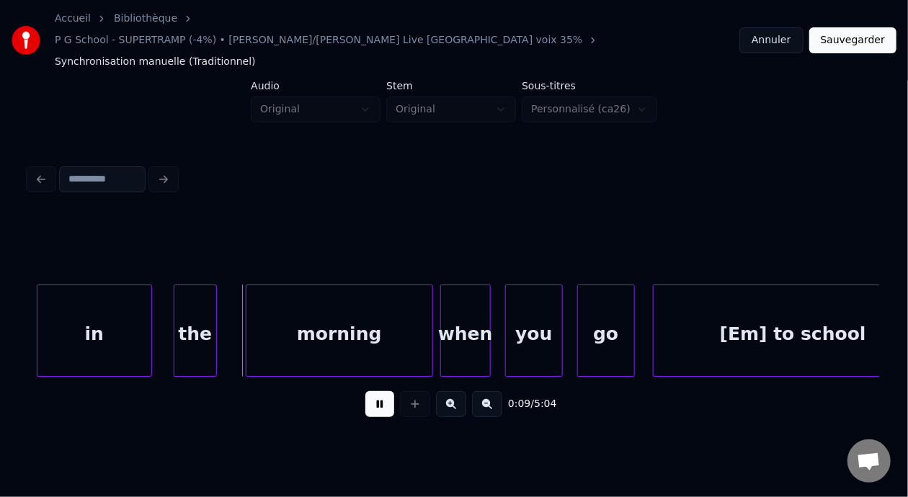
click at [375, 391] on button at bounding box center [379, 404] width 29 height 26
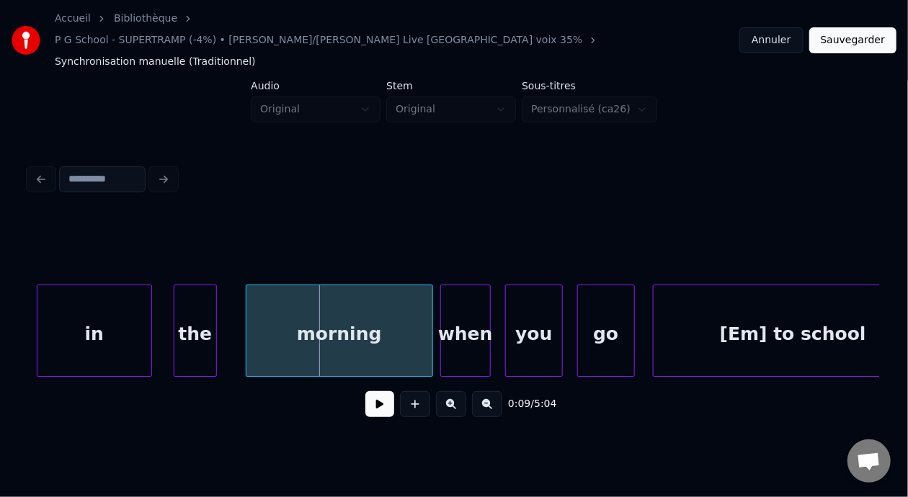
click at [499, 391] on button at bounding box center [487, 404] width 30 height 26
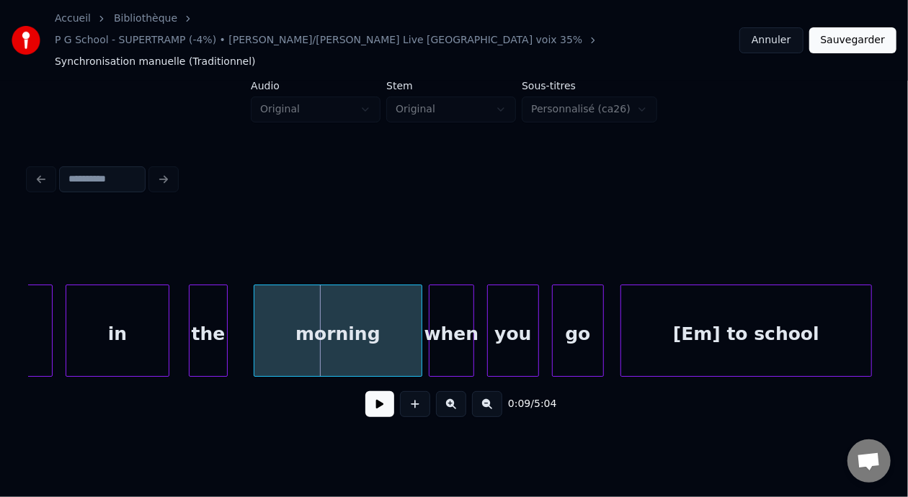
click at [499, 391] on button at bounding box center [487, 404] width 30 height 26
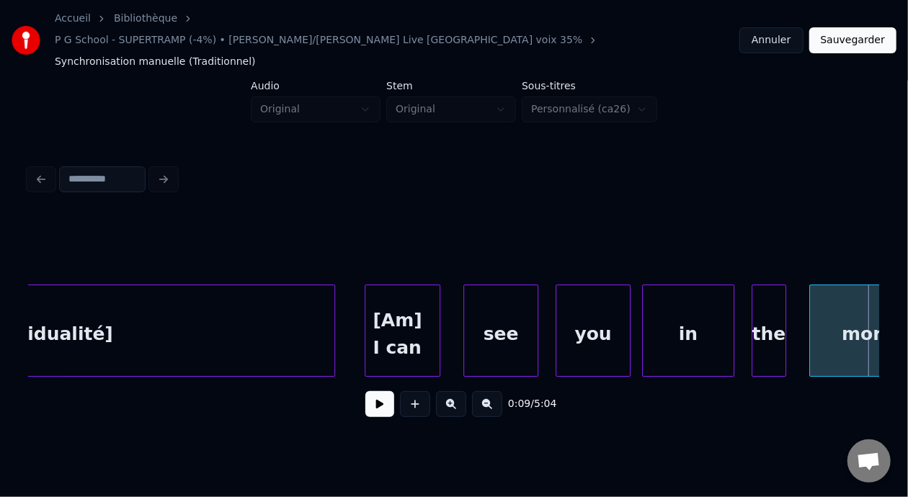
scroll to position [0, 1777]
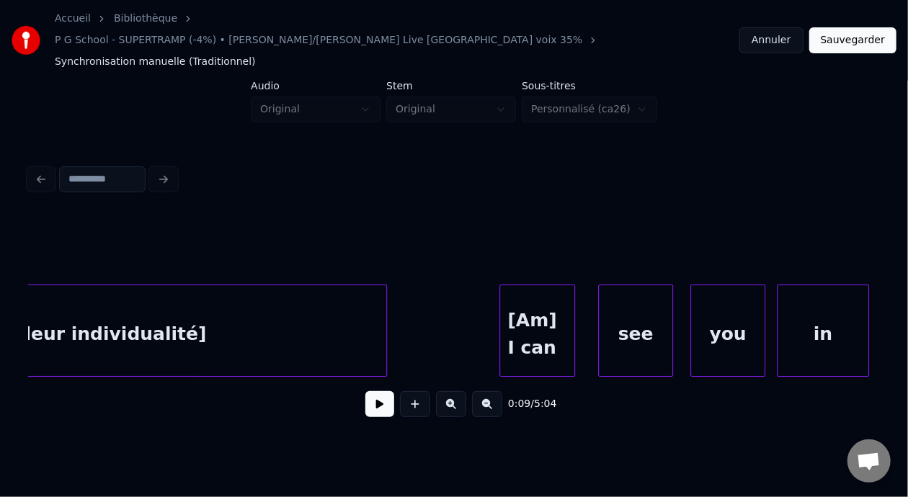
click at [385, 303] on div at bounding box center [384, 330] width 4 height 91
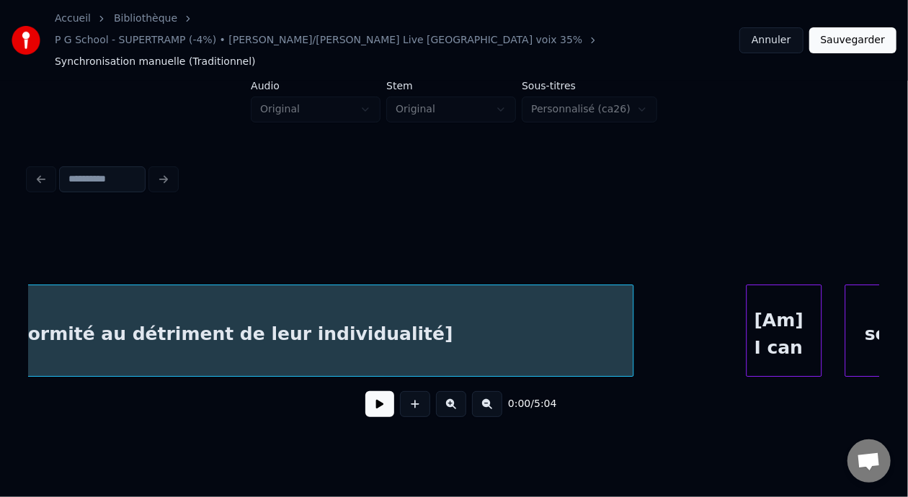
scroll to position [0, 1559]
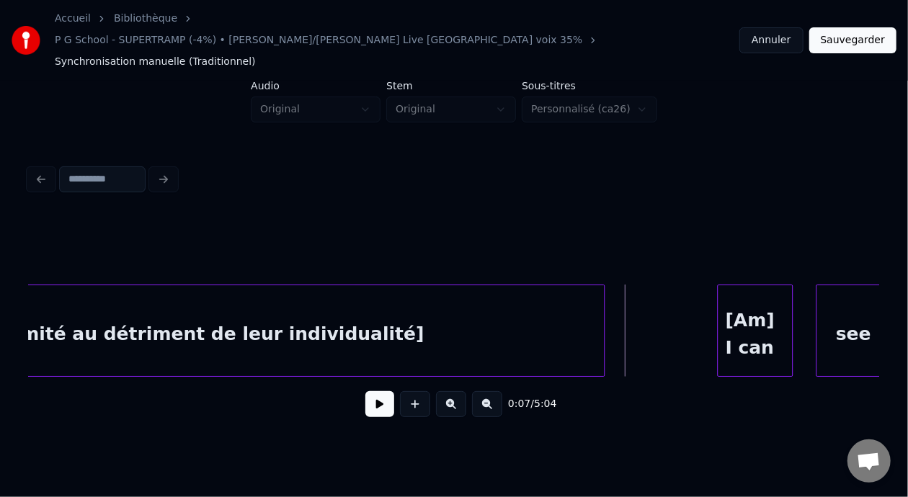
click at [369, 391] on button at bounding box center [379, 404] width 29 height 26
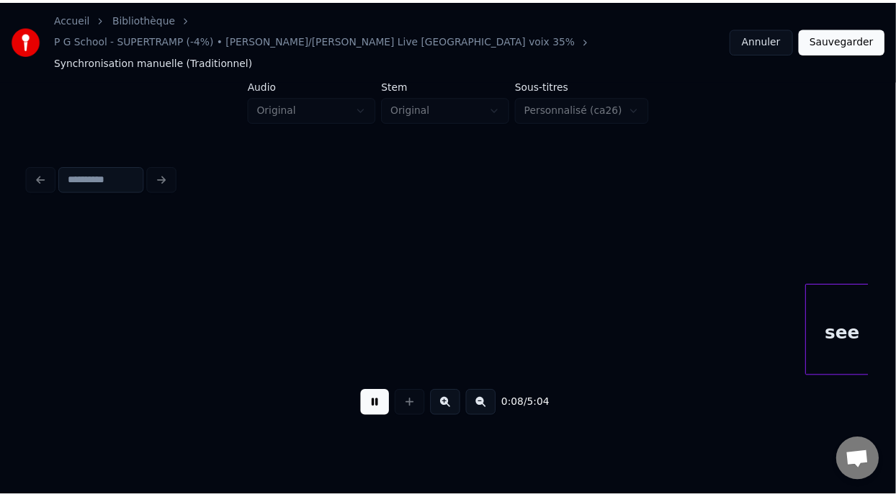
scroll to position [0, 2412]
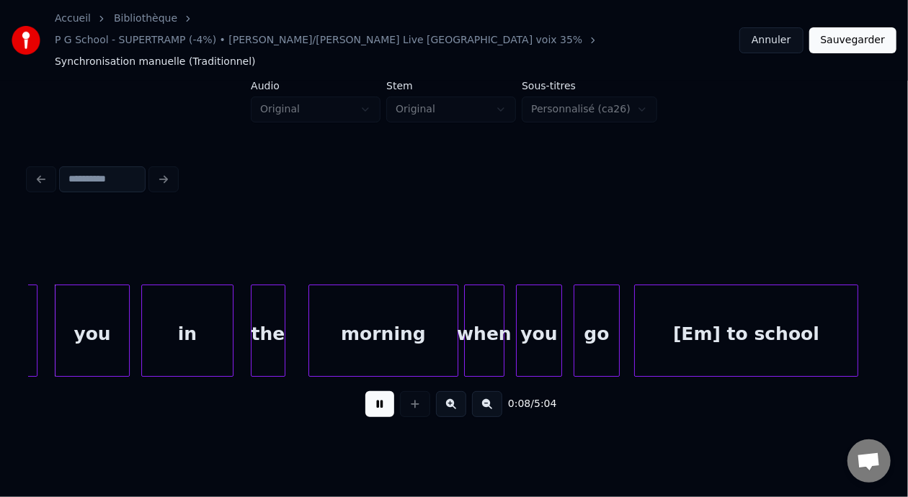
click at [369, 391] on button at bounding box center [379, 404] width 29 height 26
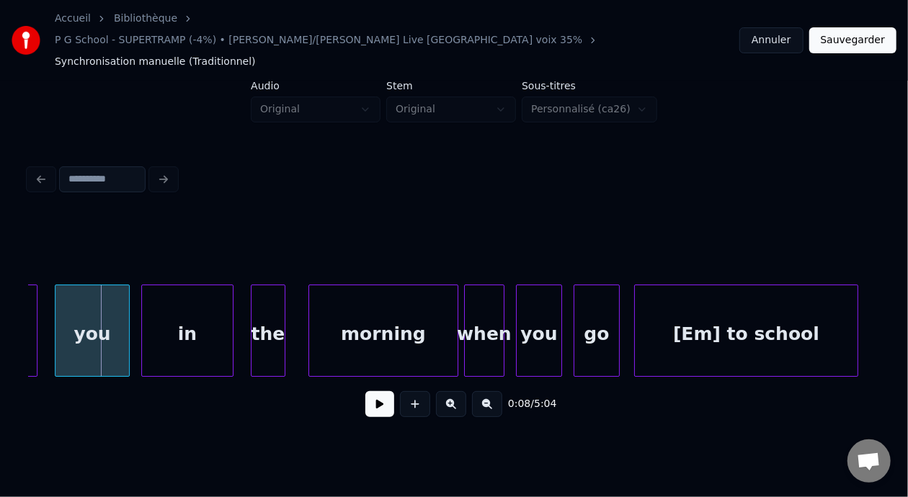
click at [873, 27] on button "Sauvegarder" at bounding box center [852, 40] width 87 height 26
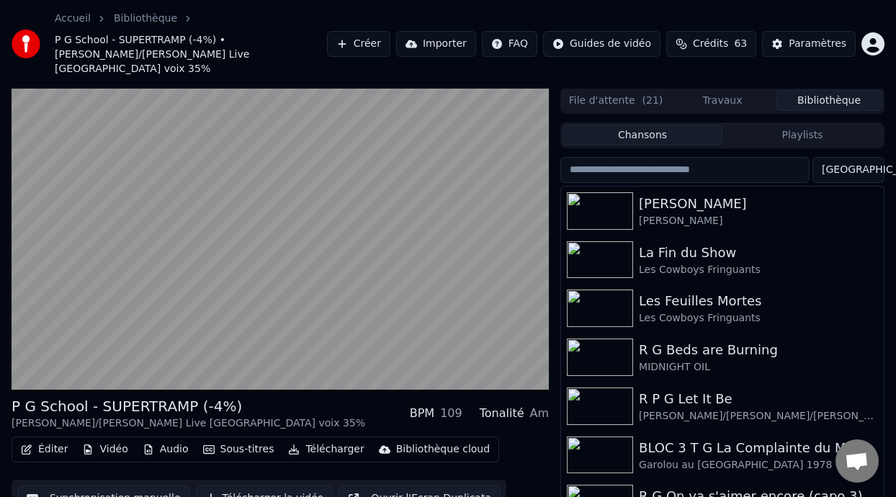
scroll to position [47, 0]
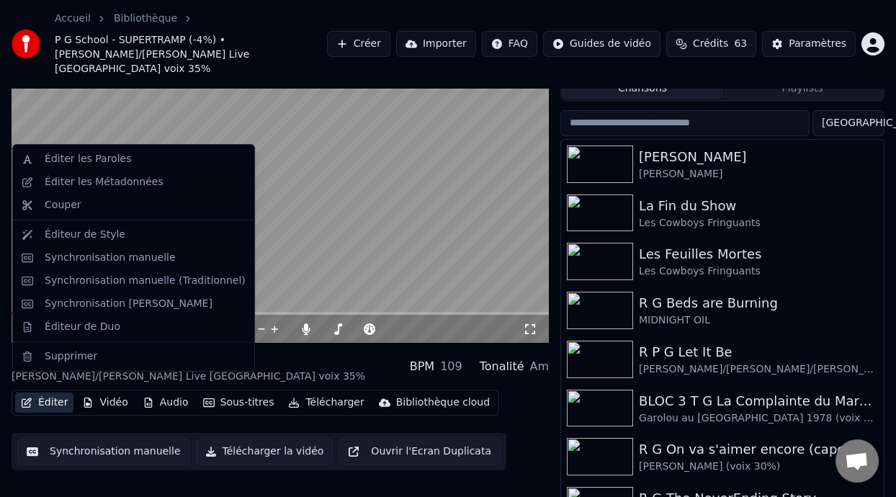
click at [61, 393] on button "Éditer" at bounding box center [44, 403] width 58 height 20
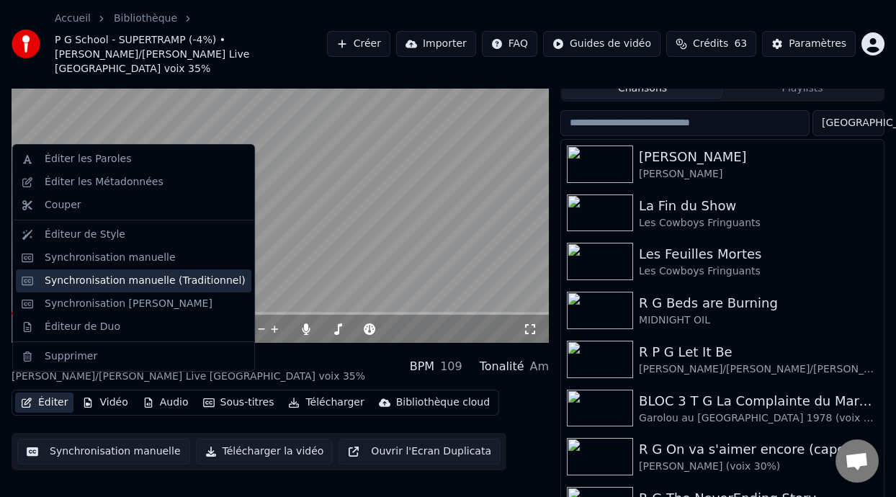
click at [184, 287] on div "Synchronisation manuelle (Traditionnel)" at bounding box center [134, 280] width 236 height 23
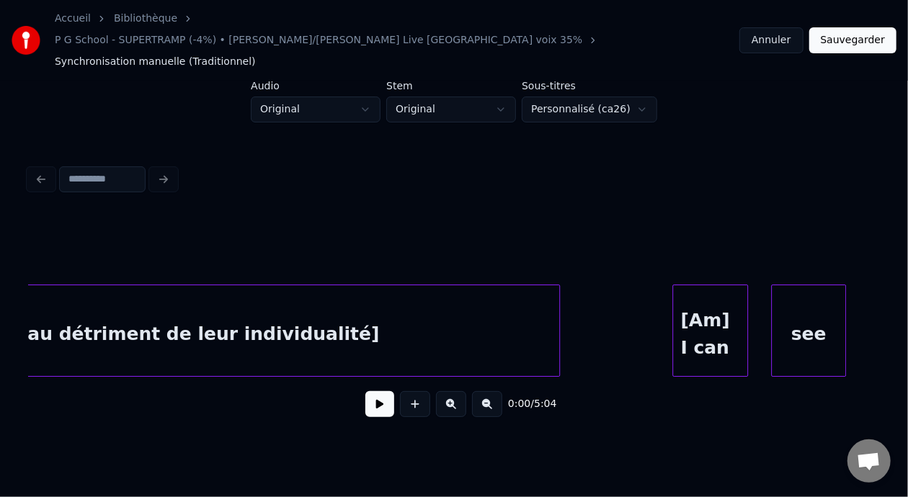
scroll to position [0, 1623]
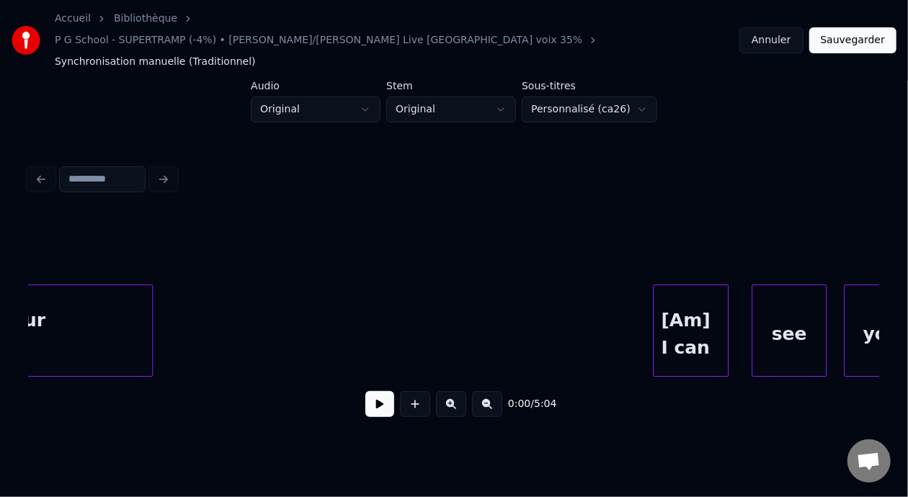
click at [149, 321] on div at bounding box center [150, 330] width 4 height 91
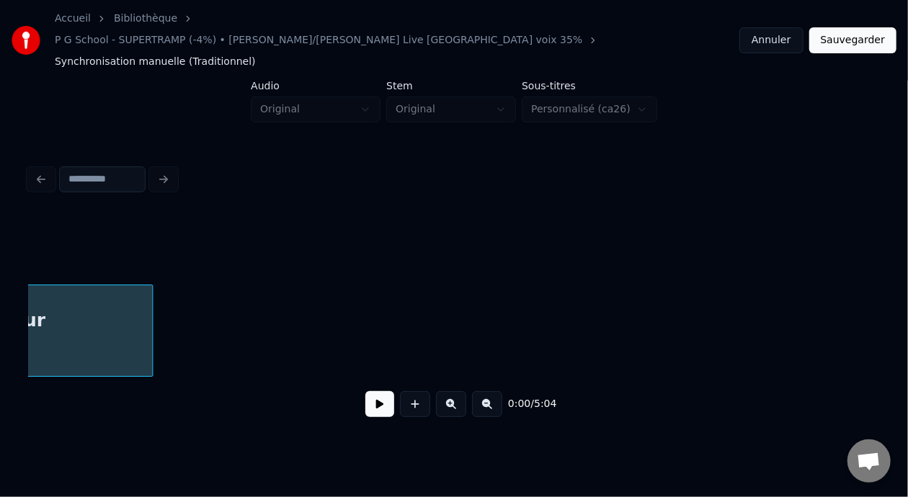
scroll to position [0, 109]
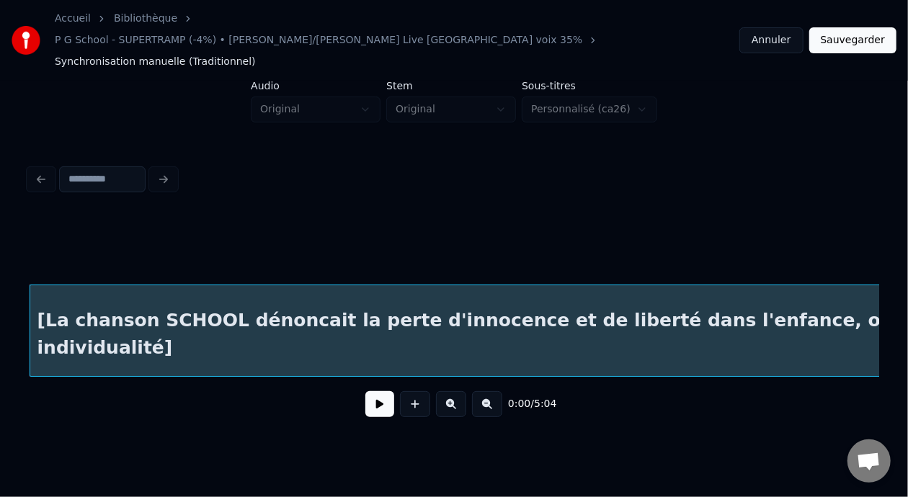
click at [375, 391] on button at bounding box center [379, 404] width 29 height 26
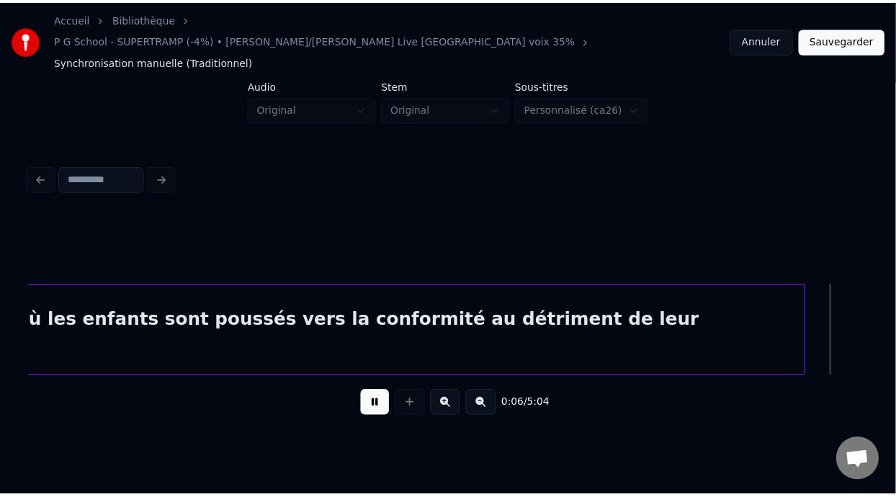
scroll to position [0, 1811]
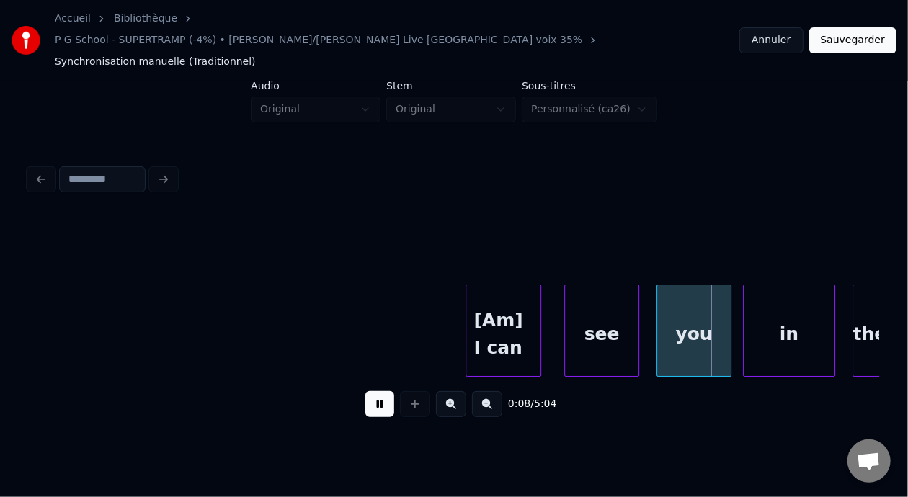
click at [365, 391] on button at bounding box center [379, 404] width 29 height 26
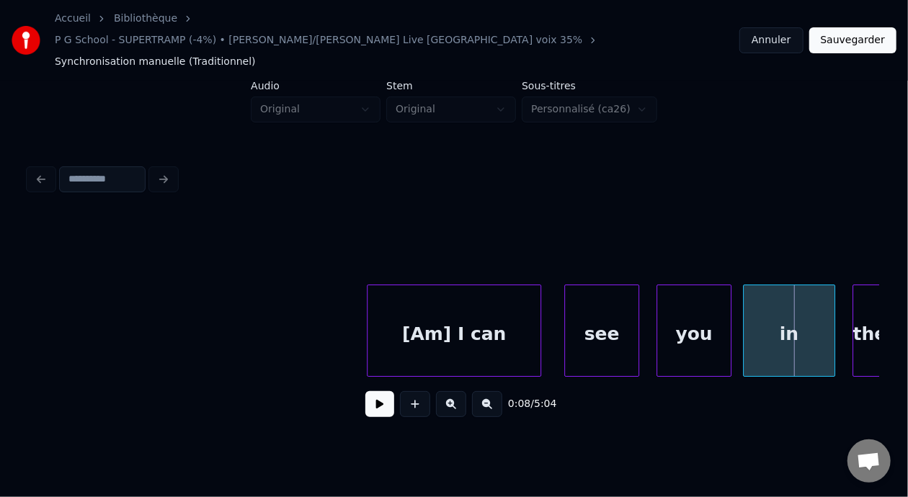
click at [369, 311] on div at bounding box center [369, 330] width 4 height 91
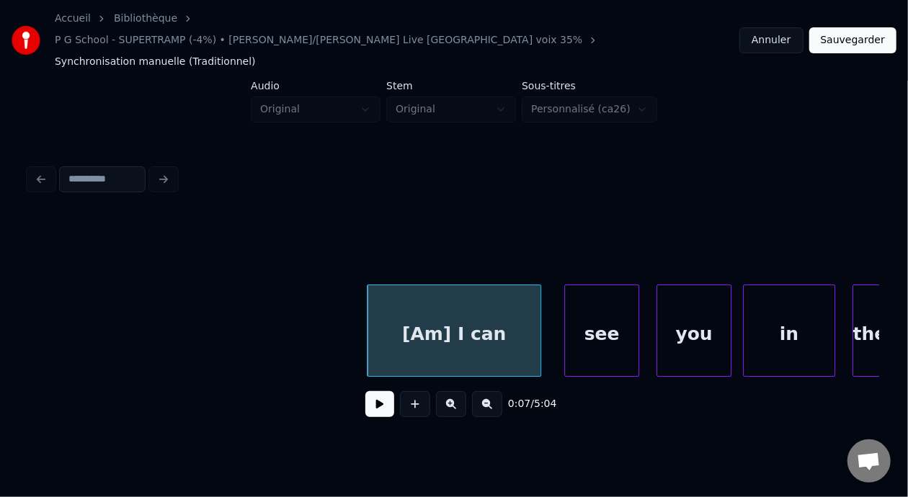
click at [853, 30] on button "Sauvegarder" at bounding box center [852, 40] width 87 height 26
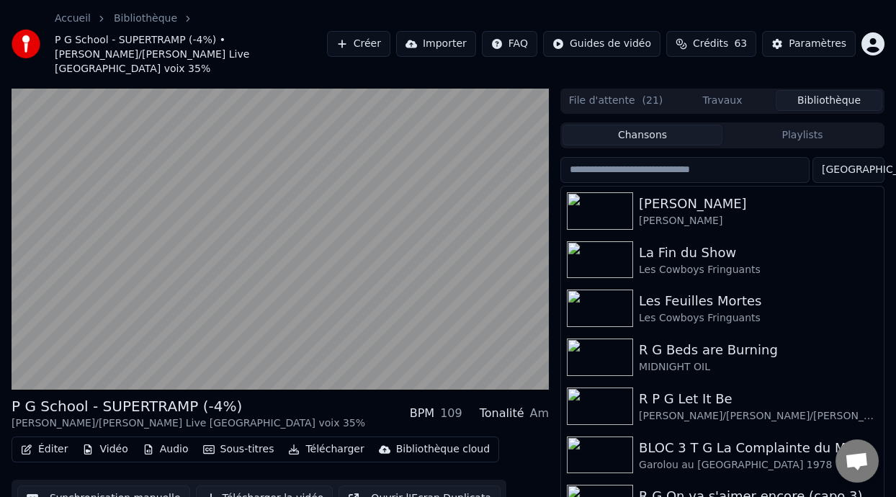
scroll to position [47, 0]
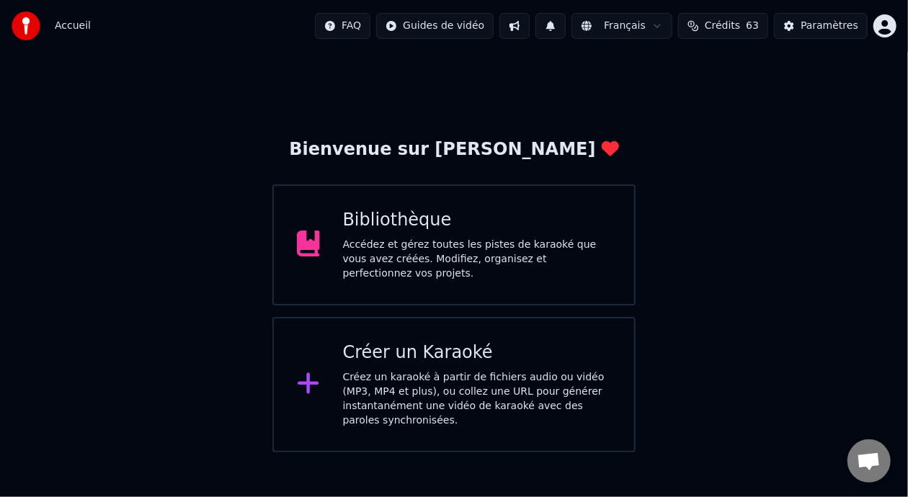
click at [463, 216] on div "Bibliothèque" at bounding box center [477, 220] width 269 height 23
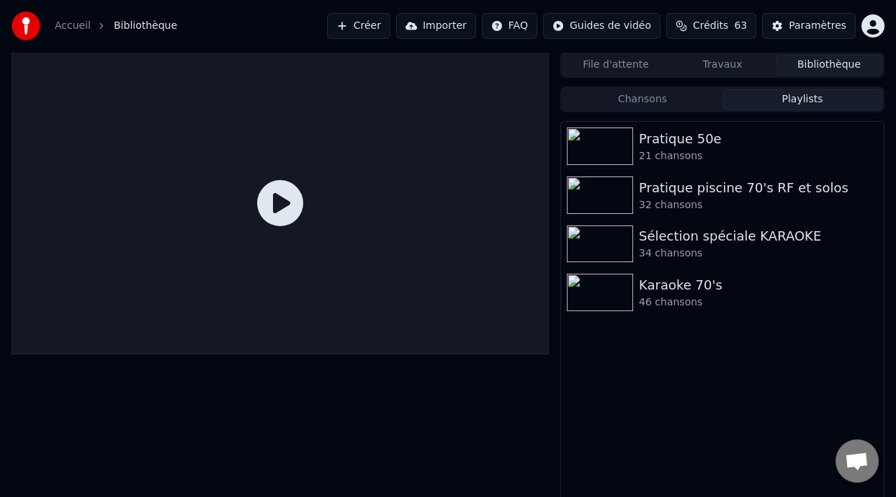
click at [802, 97] on button "Playlists" at bounding box center [803, 99] width 160 height 21
click at [698, 143] on div "Pratique 50e" at bounding box center [751, 139] width 225 height 20
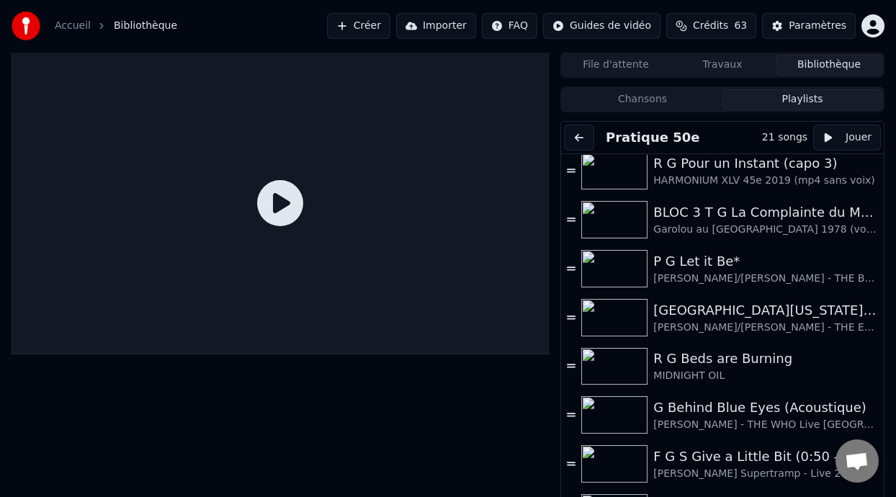
scroll to position [329, 0]
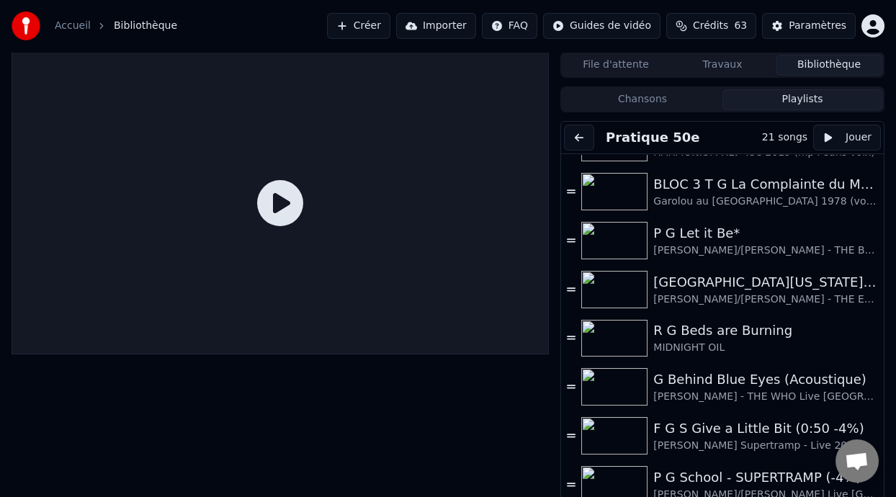
click at [889, 305] on div "File d'attente Travaux Bibliothèque Chansons Playlists Pratique 50e 21 songs Jo…" at bounding box center [448, 285] width 896 height 467
click at [733, 485] on div "P G School - SUPERTRAMP (-4%)" at bounding box center [758, 478] width 210 height 20
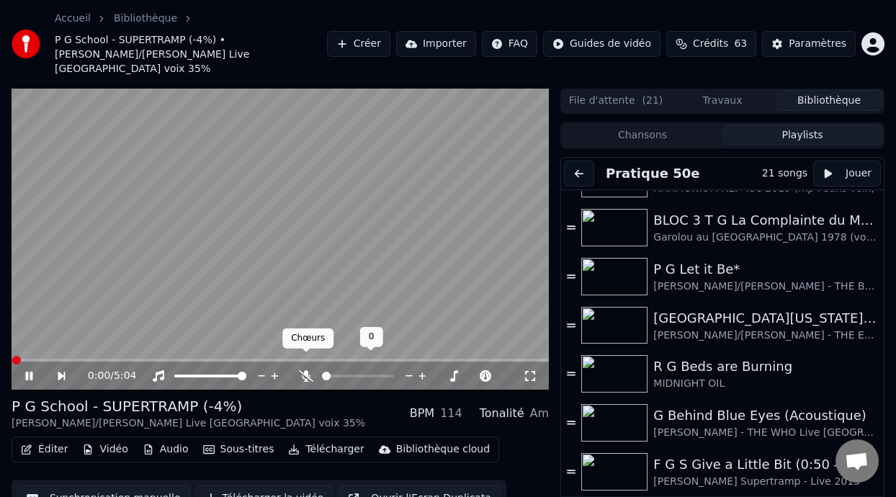
click at [306, 355] on span at bounding box center [306, 352] width 7 height 7
click at [306, 370] on icon at bounding box center [306, 376] width 14 height 12
click at [16, 359] on span at bounding box center [109, 360] width 195 height 3
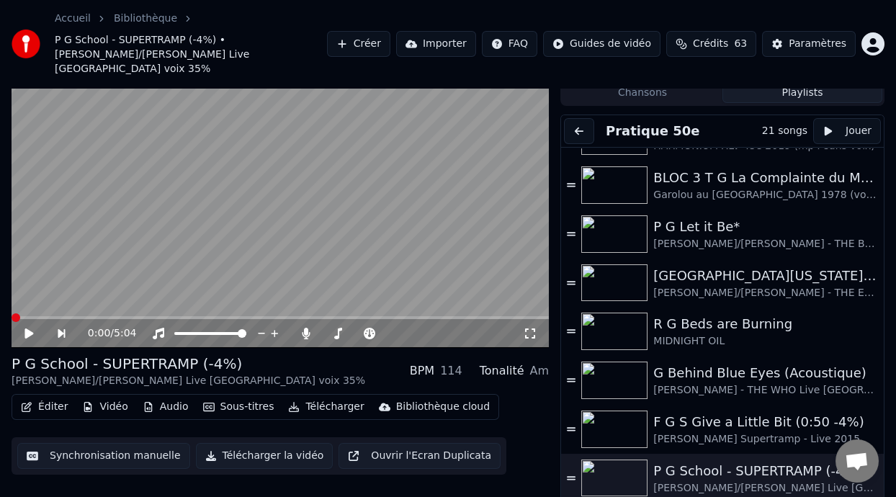
click at [527, 328] on icon at bounding box center [530, 334] width 14 height 12
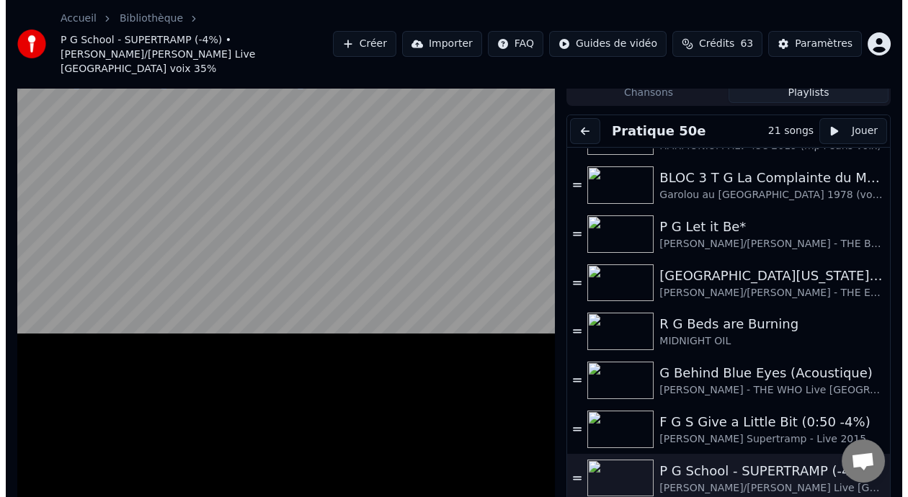
scroll to position [0, 0]
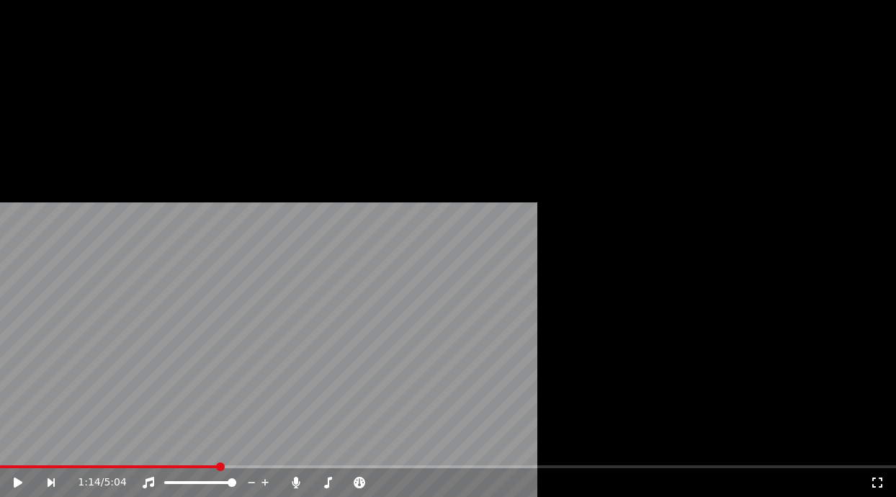
click at [50, 157] on button "Éditer" at bounding box center [44, 147] width 58 height 20
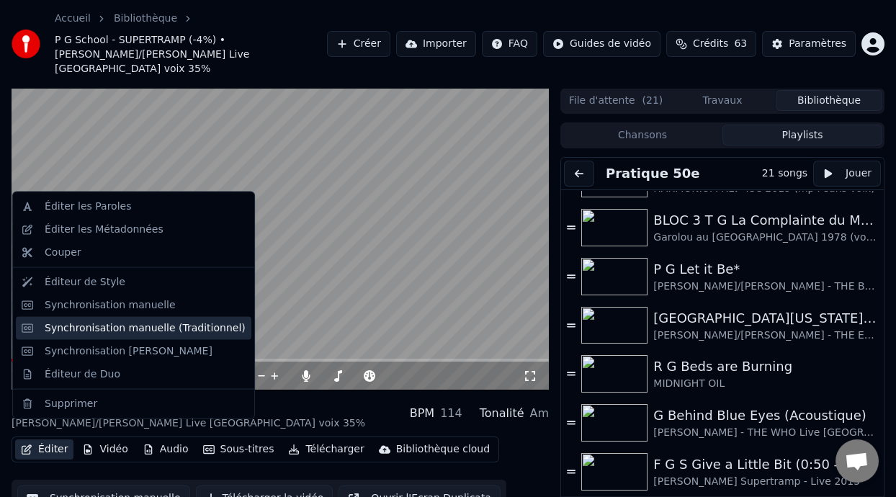
click at [188, 329] on div "Synchronisation manuelle (Traditionnel)" at bounding box center [145, 328] width 201 height 14
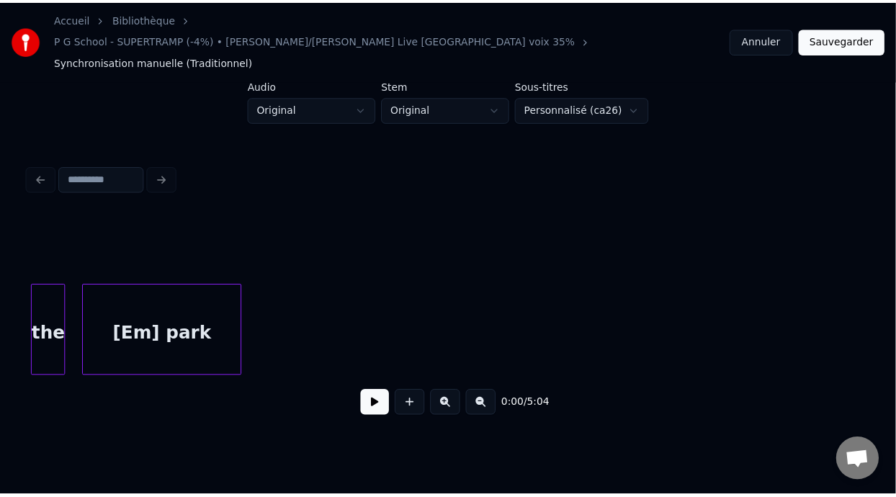
scroll to position [0, 16913]
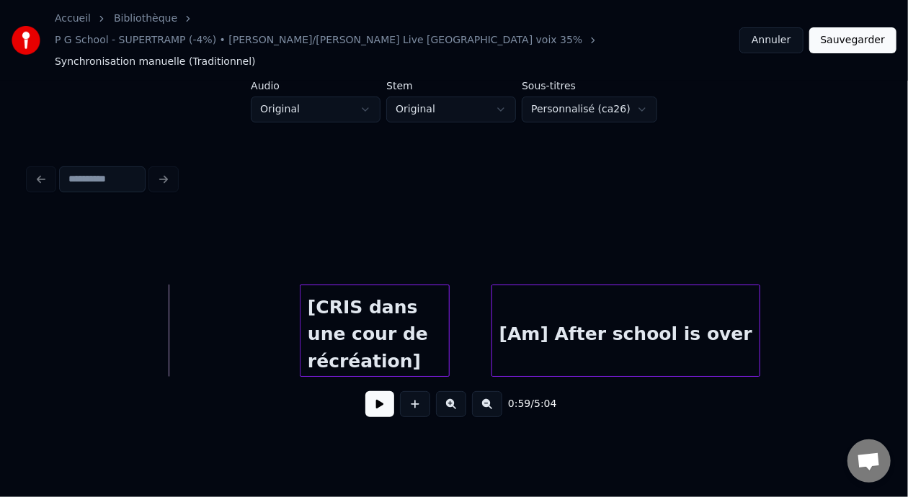
click at [370, 392] on button at bounding box center [379, 404] width 29 height 26
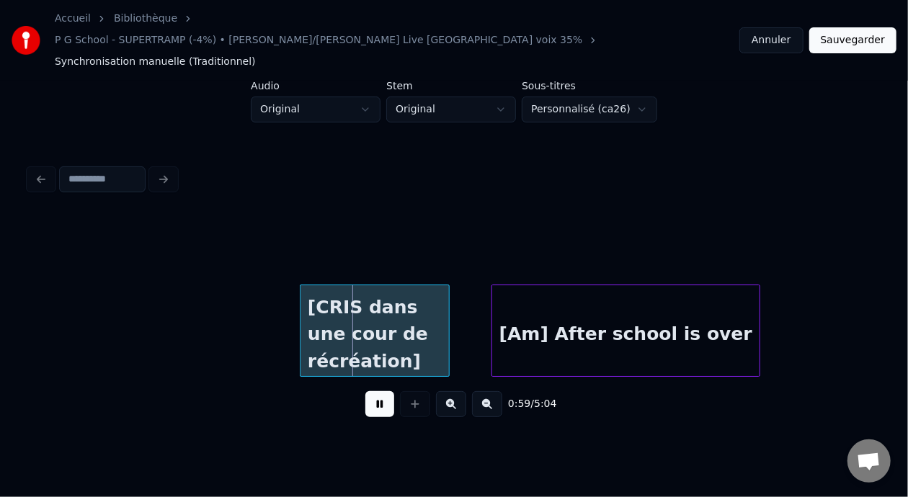
click at [372, 391] on button at bounding box center [379, 404] width 29 height 26
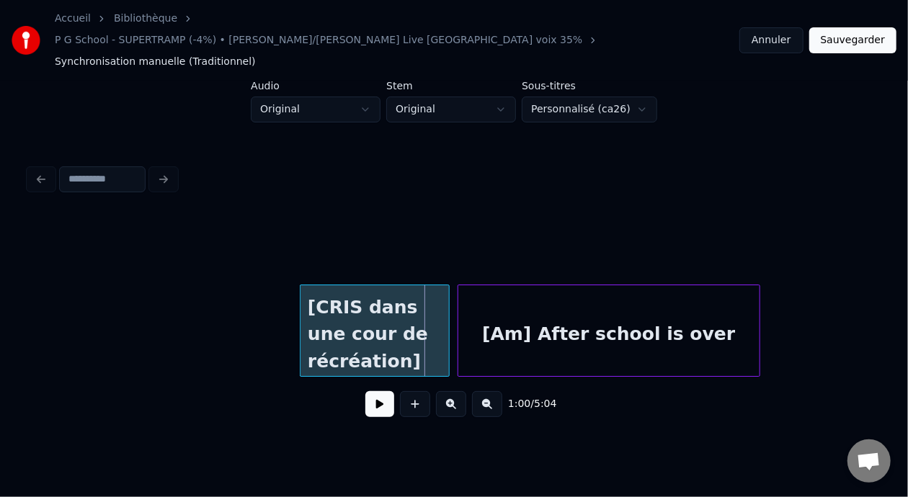
click at [458, 305] on div at bounding box center [460, 330] width 4 height 91
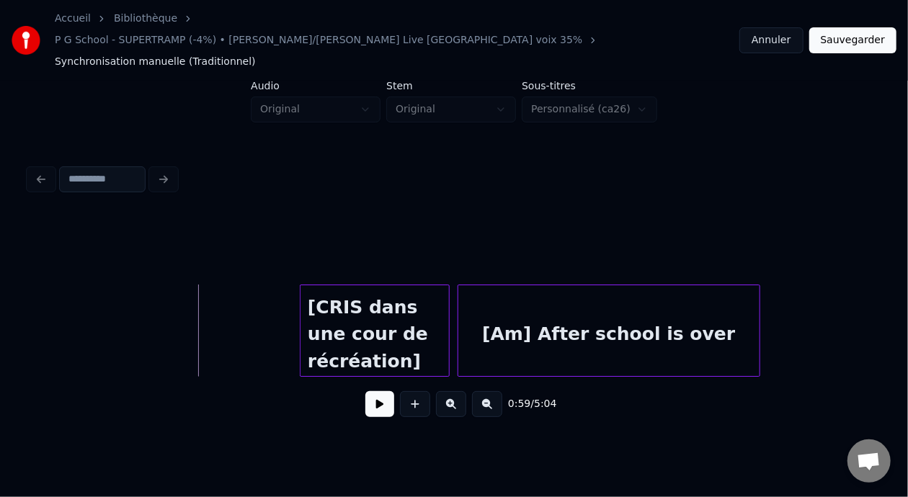
click at [365, 391] on button at bounding box center [379, 404] width 29 height 26
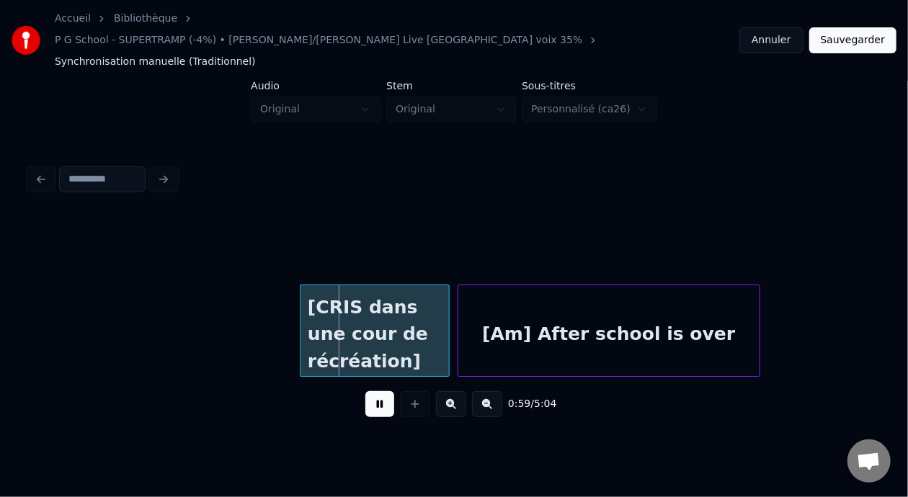
click at [365, 391] on button at bounding box center [379, 404] width 29 height 26
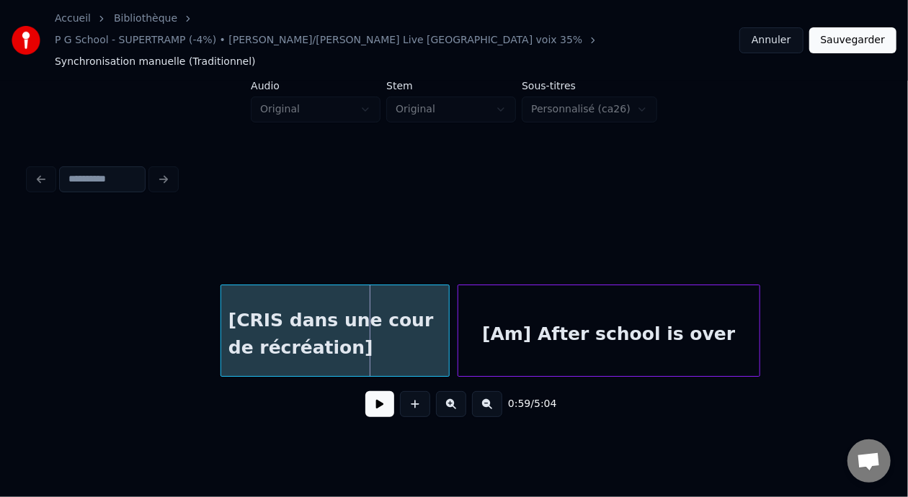
click at [221, 294] on div at bounding box center [223, 330] width 4 height 91
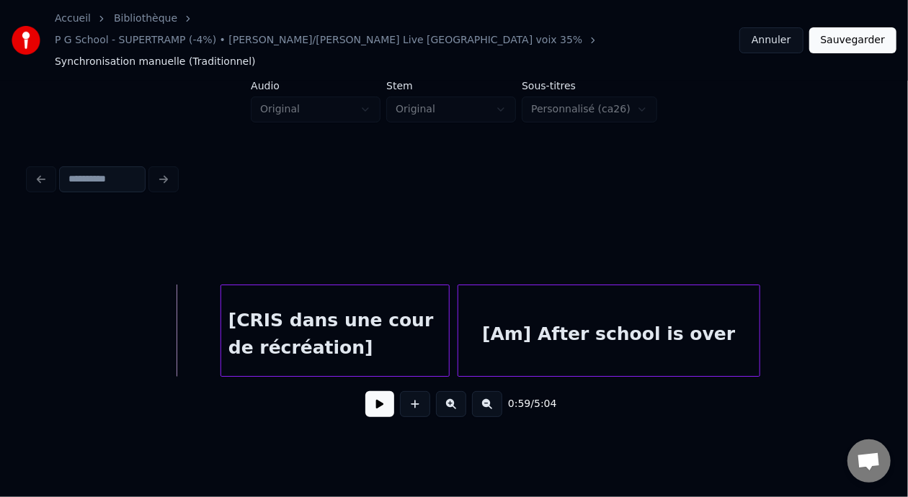
click at [375, 391] on button at bounding box center [379, 404] width 29 height 26
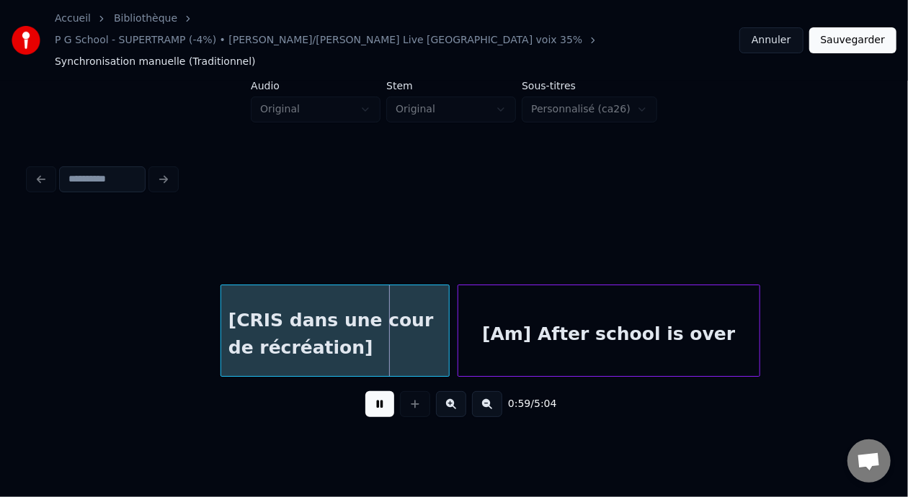
click at [374, 391] on button at bounding box center [379, 404] width 29 height 26
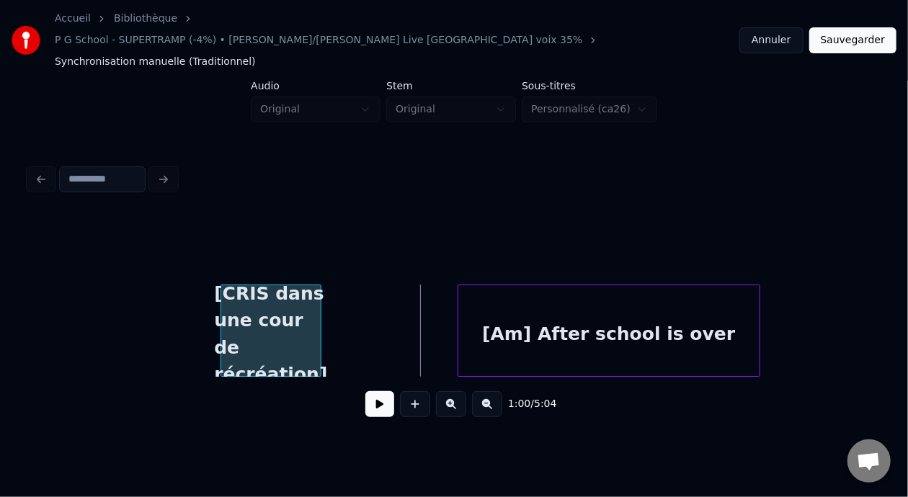
click at [319, 305] on div at bounding box center [318, 330] width 4 height 91
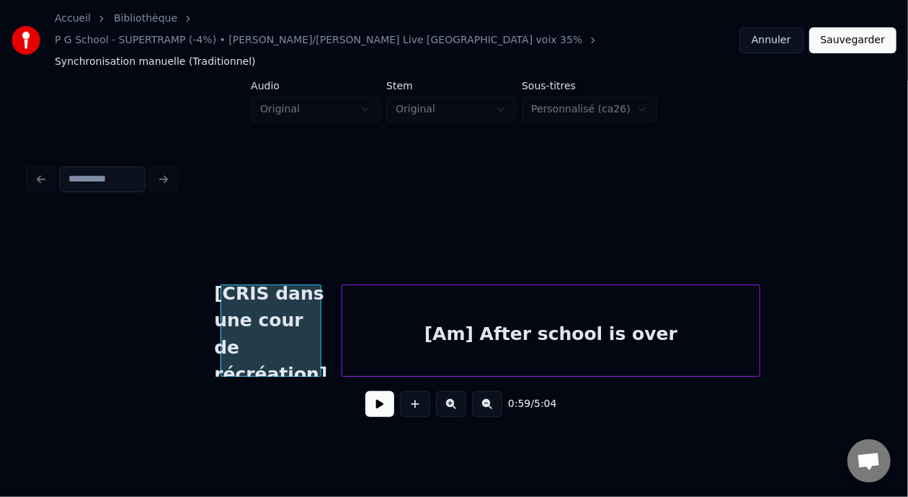
click at [343, 303] on div at bounding box center [344, 330] width 4 height 91
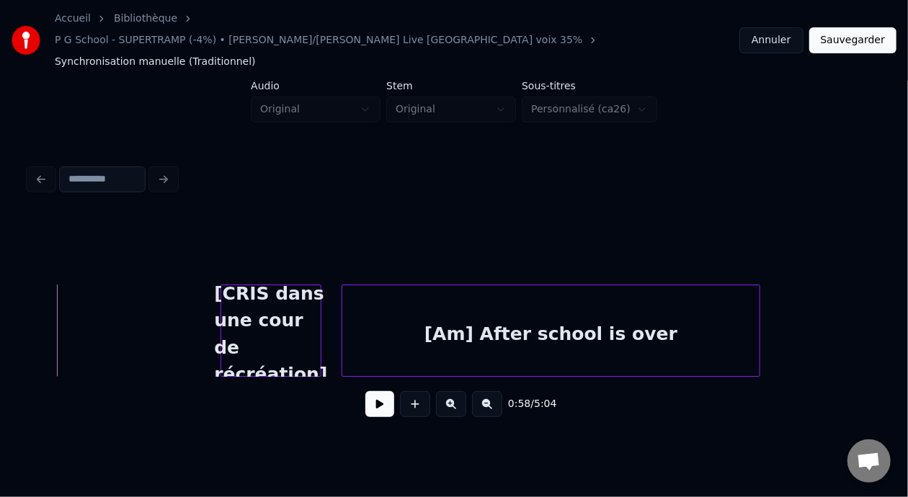
click at [383, 391] on button at bounding box center [379, 404] width 29 height 26
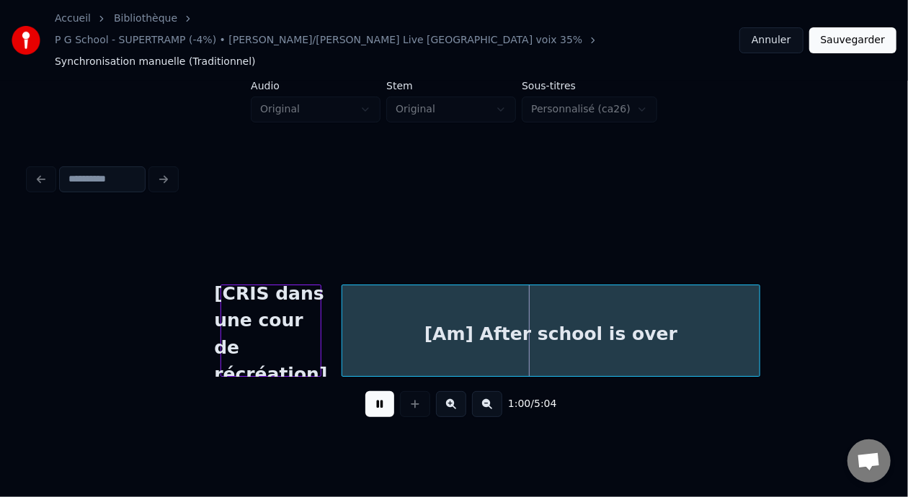
click at [383, 391] on button at bounding box center [379, 404] width 29 height 26
click at [864, 27] on button "Sauvegarder" at bounding box center [852, 40] width 87 height 26
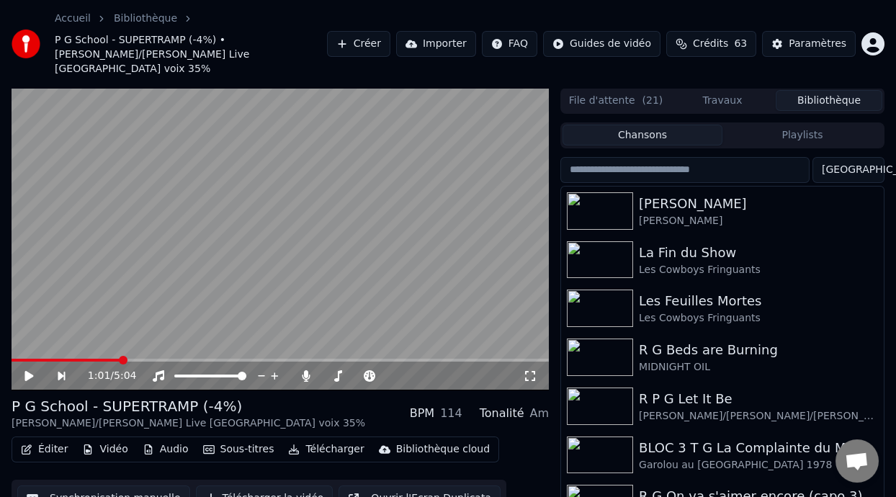
scroll to position [47, 0]
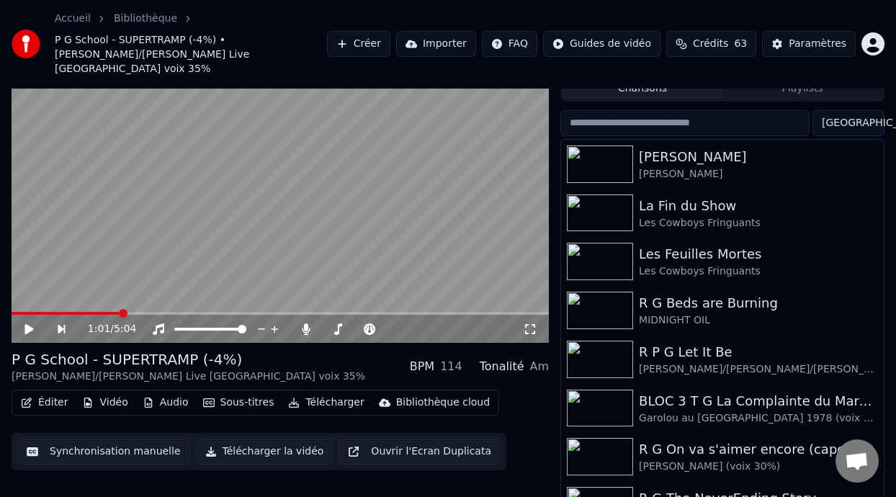
click at [55, 393] on button "Éditer" at bounding box center [44, 403] width 58 height 20
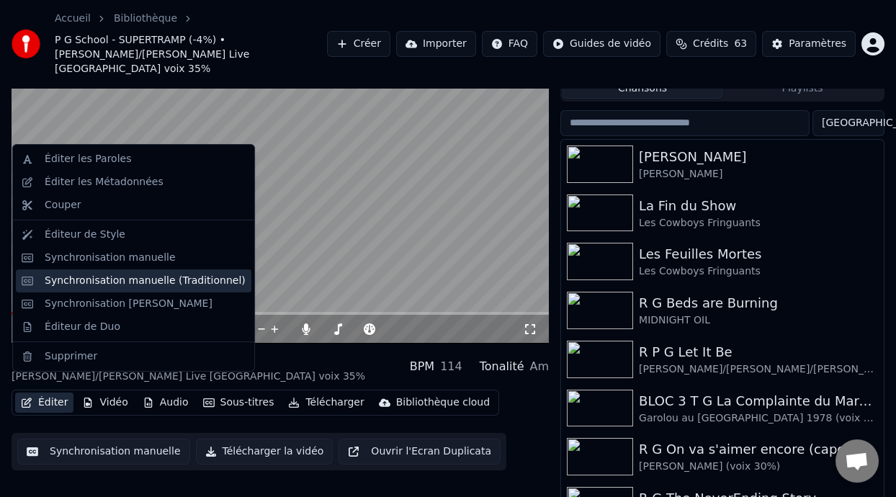
click at [145, 277] on div "Synchronisation manuelle (Traditionnel)" at bounding box center [145, 281] width 201 height 14
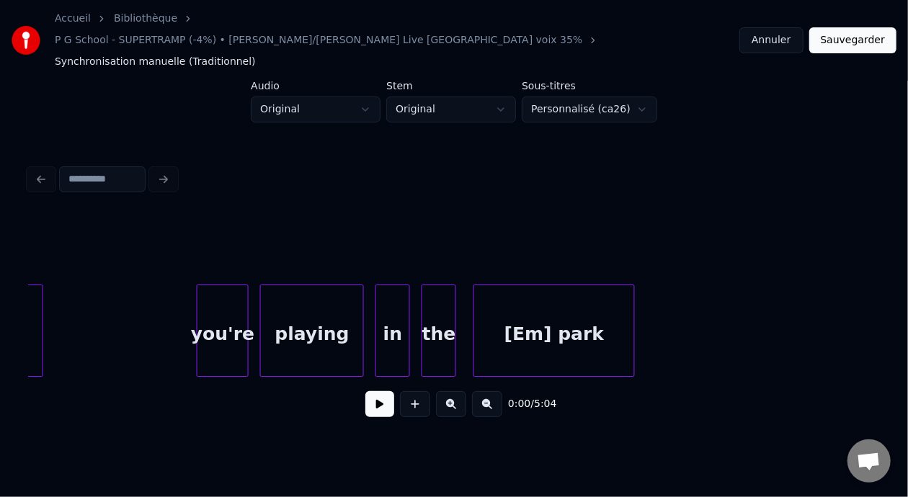
scroll to position [0, 16623]
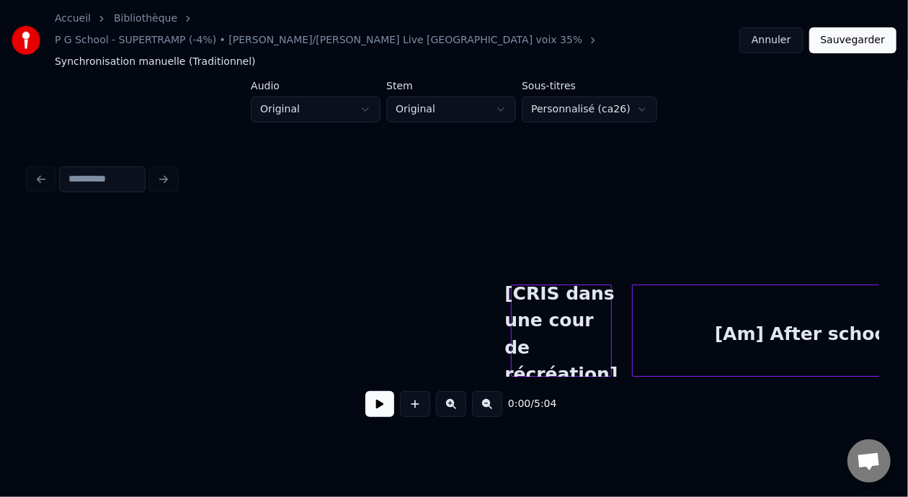
click at [458, 391] on button at bounding box center [451, 404] width 30 height 26
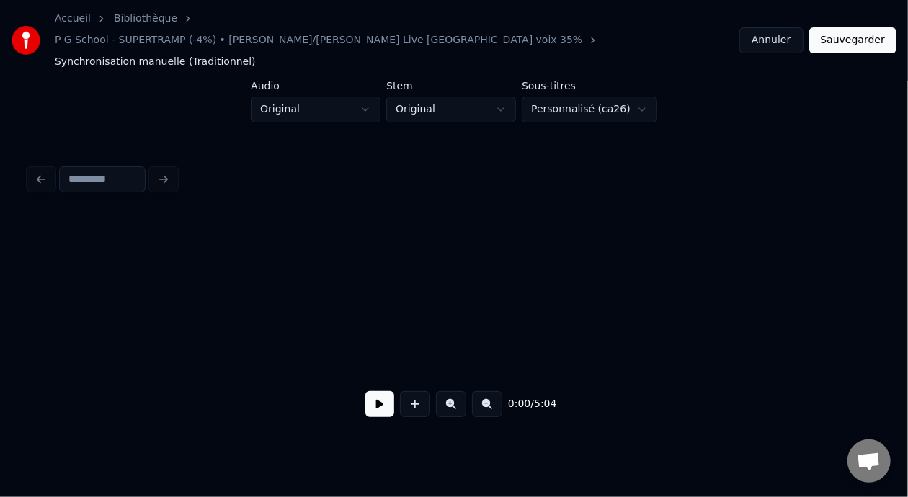
click at [458, 391] on button at bounding box center [451, 404] width 30 height 26
click at [365, 398] on button at bounding box center [379, 404] width 29 height 26
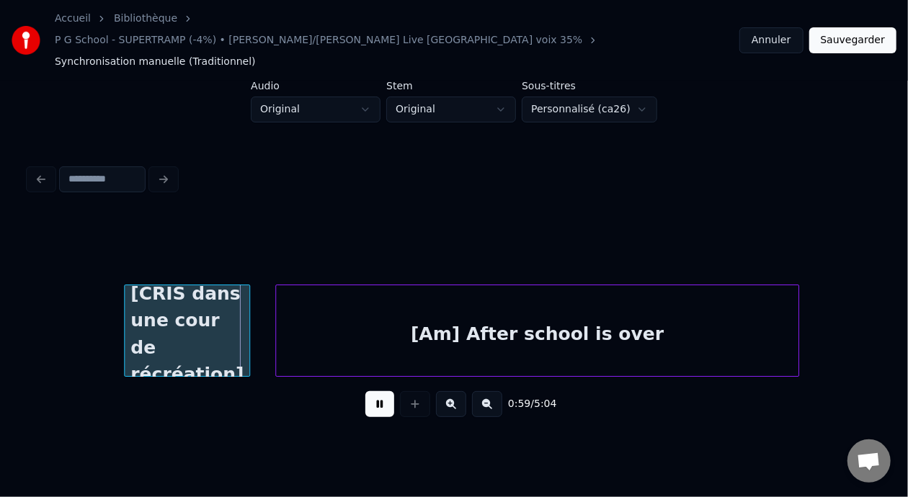
click at [365, 391] on button at bounding box center [379, 404] width 29 height 26
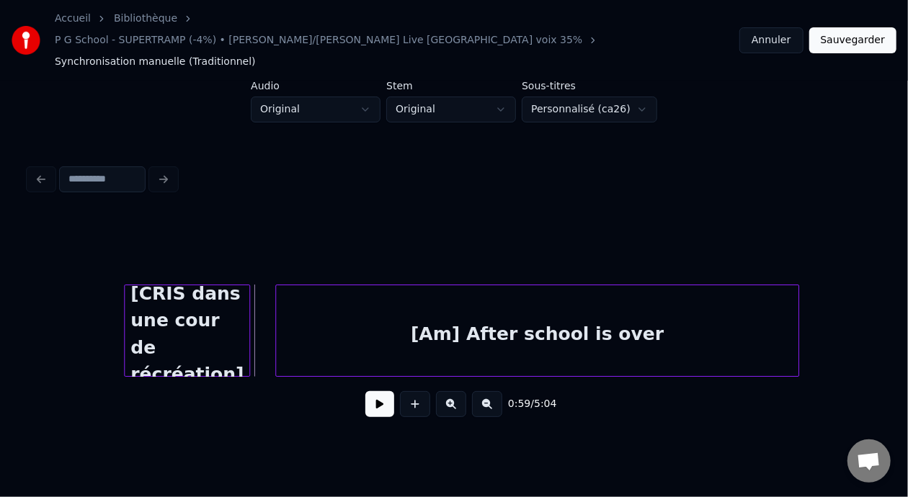
click at [365, 391] on button at bounding box center [379, 404] width 29 height 26
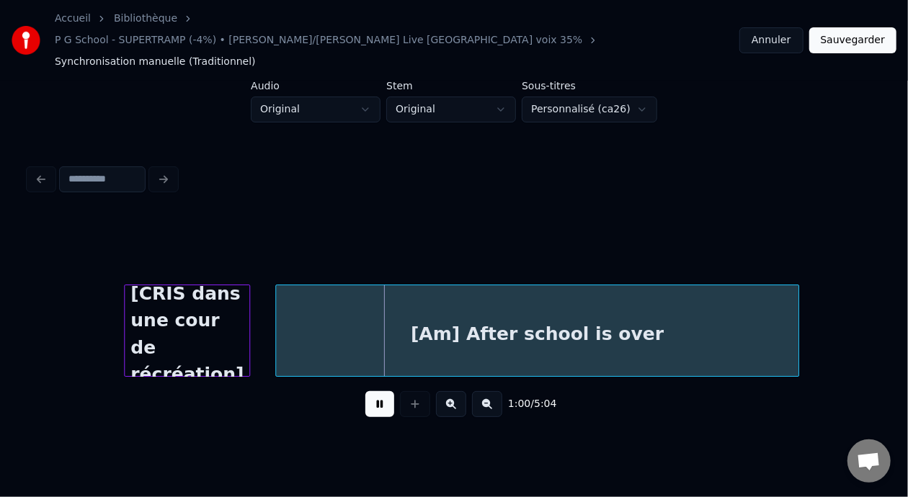
click at [365, 391] on button at bounding box center [379, 404] width 29 height 26
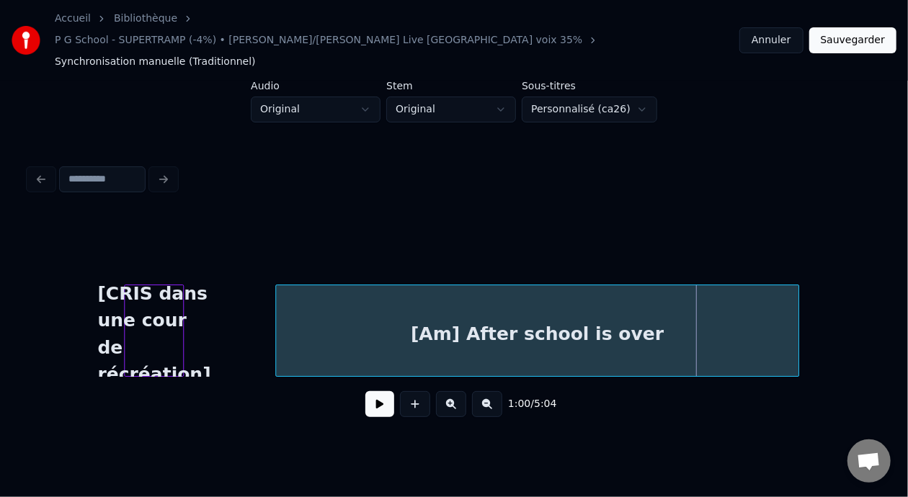
click at [182, 301] on div at bounding box center [181, 330] width 4 height 91
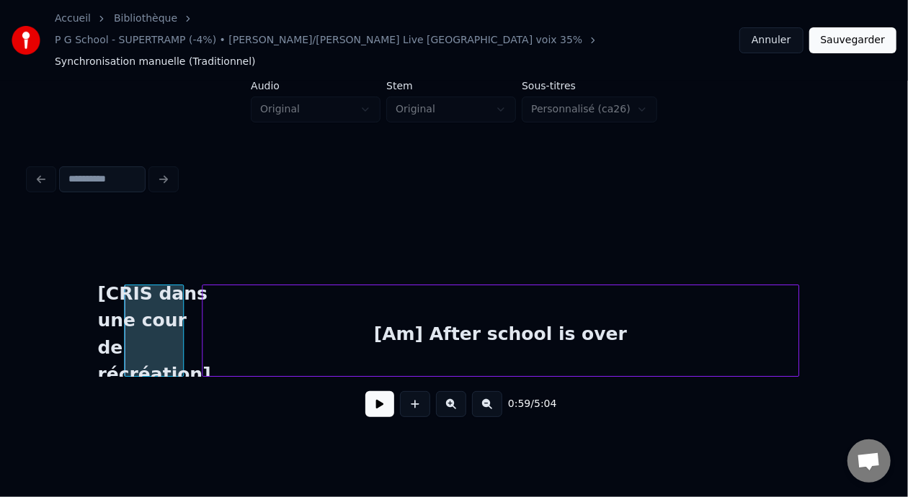
click at [202, 302] on div at bounding box center [204, 330] width 4 height 91
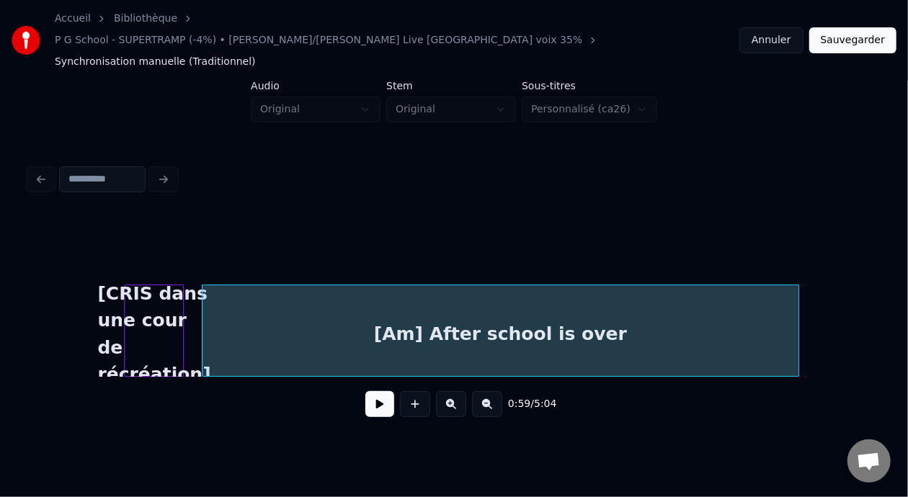
click at [374, 391] on button at bounding box center [379, 404] width 29 height 26
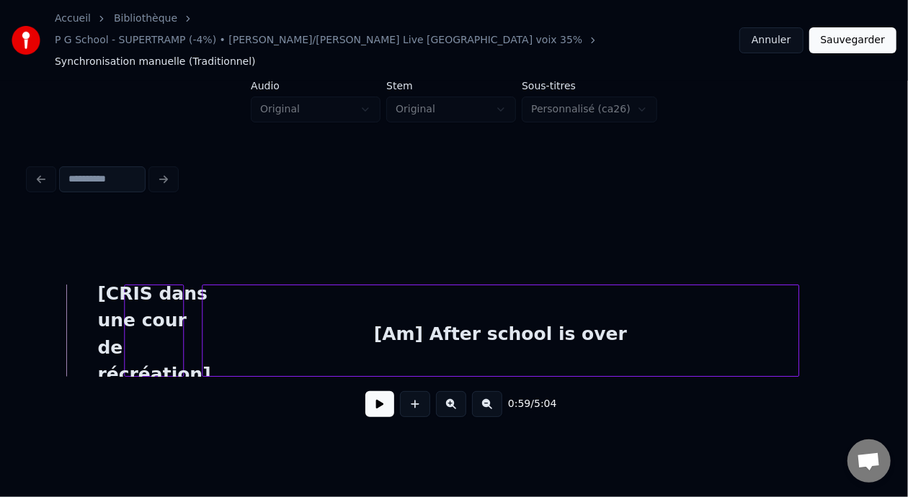
click at [371, 391] on button at bounding box center [379, 404] width 29 height 26
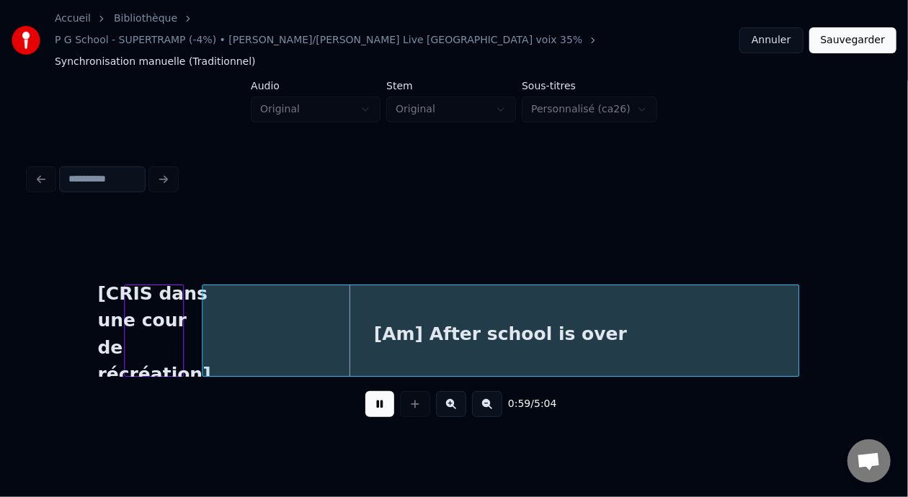
click at [371, 391] on button at bounding box center [379, 404] width 29 height 26
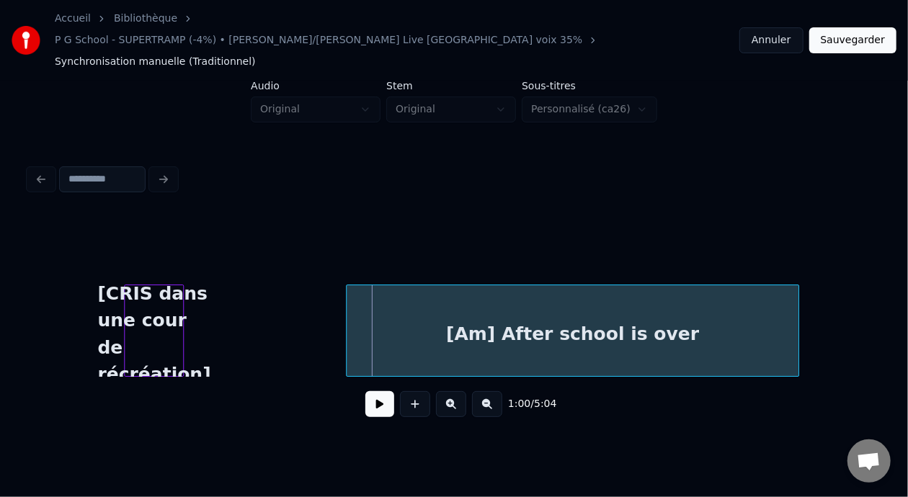
click at [348, 311] on div at bounding box center [349, 330] width 4 height 91
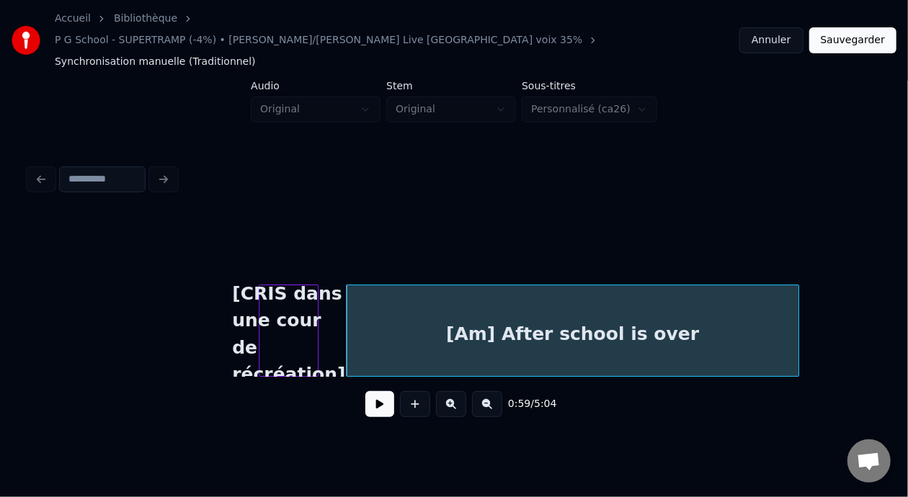
click at [294, 298] on div "[CRIS dans une cour de récréation]" at bounding box center [288, 334] width 58 height 98
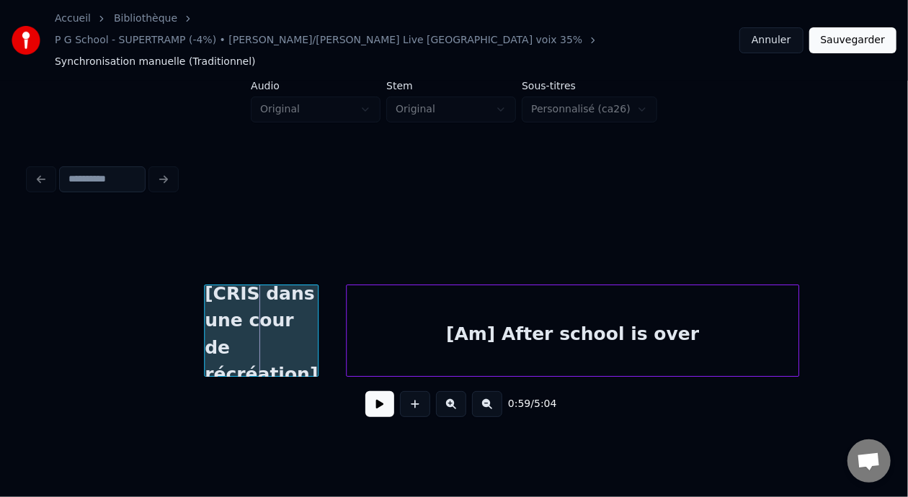
click at [205, 302] on div at bounding box center [207, 330] width 4 height 91
click at [370, 393] on button at bounding box center [379, 404] width 29 height 26
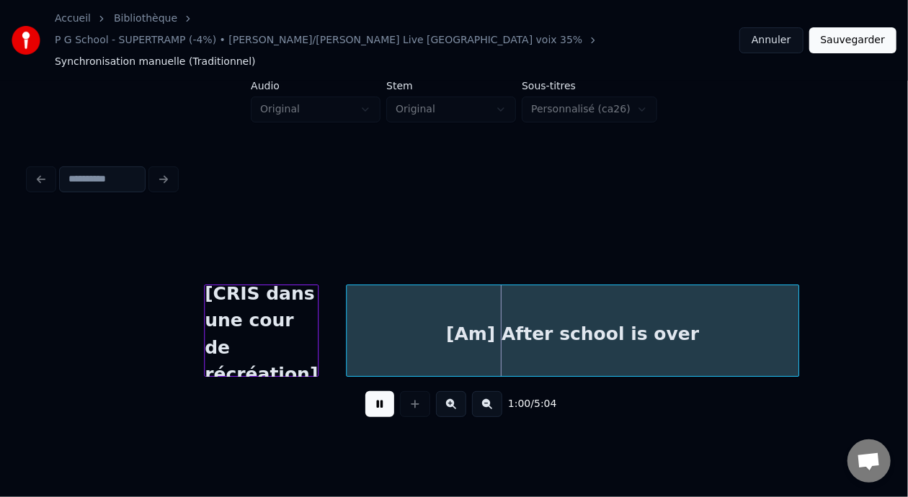
click at [372, 393] on button at bounding box center [379, 404] width 29 height 26
click at [330, 303] on div at bounding box center [332, 330] width 4 height 91
click at [451, 391] on button at bounding box center [451, 404] width 30 height 26
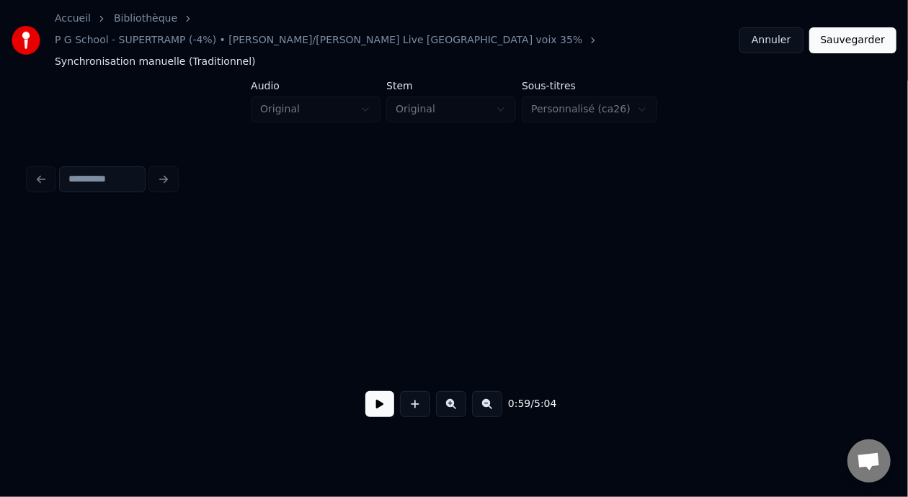
click at [452, 391] on button at bounding box center [451, 404] width 30 height 26
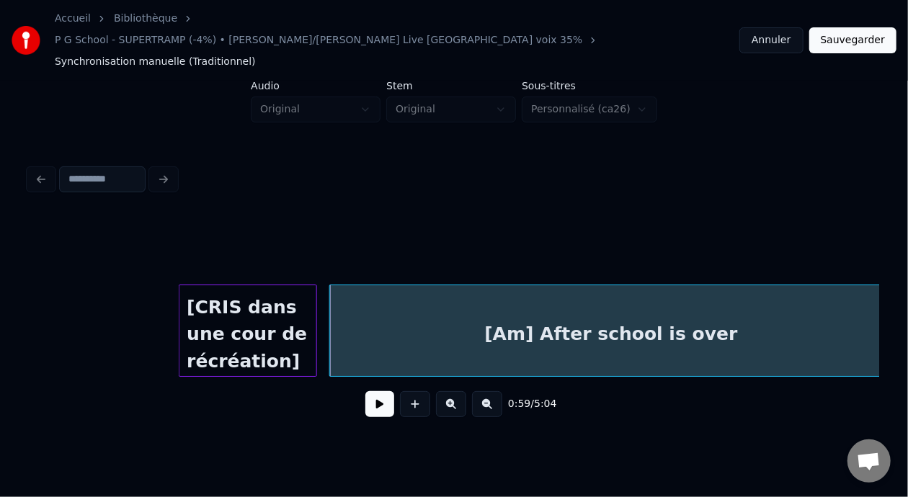
click at [452, 391] on button at bounding box center [451, 404] width 30 height 26
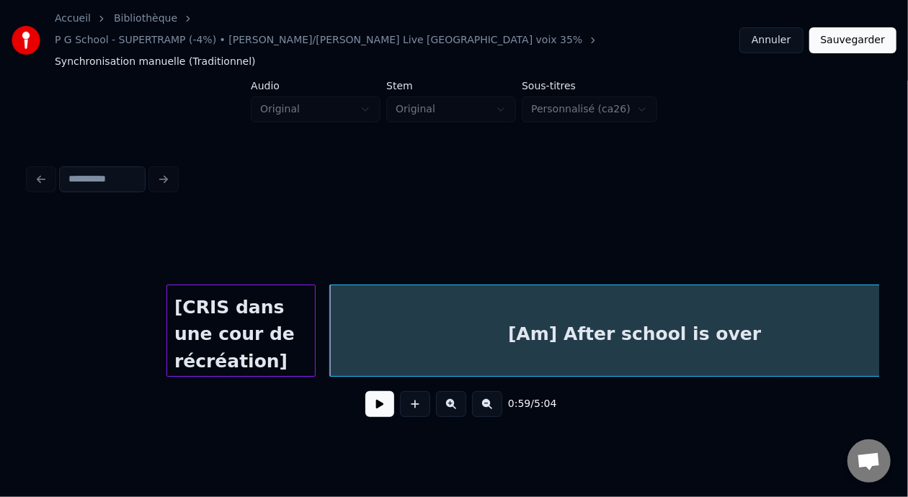
click at [452, 391] on button at bounding box center [451, 404] width 30 height 26
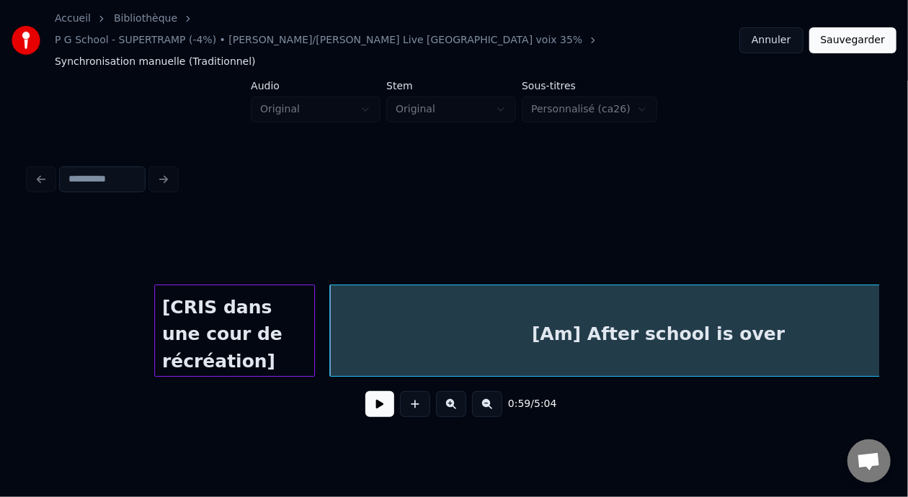
click at [453, 391] on button at bounding box center [451, 404] width 30 height 26
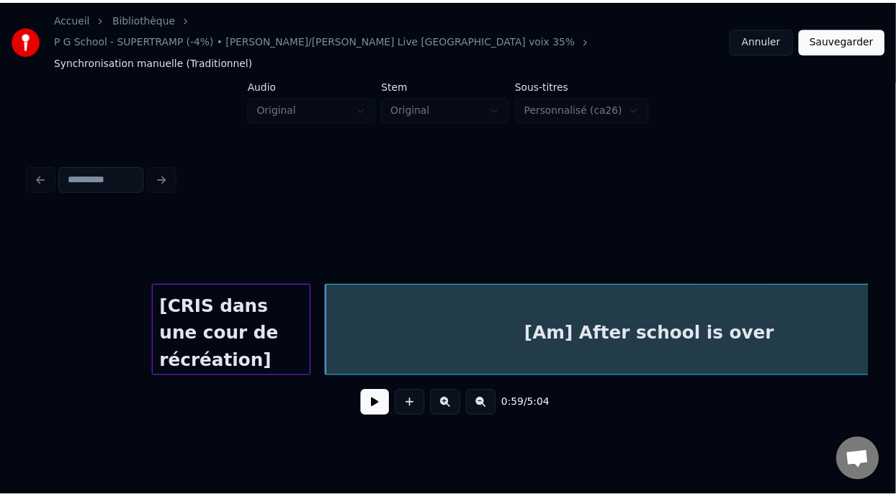
scroll to position [0, 32079]
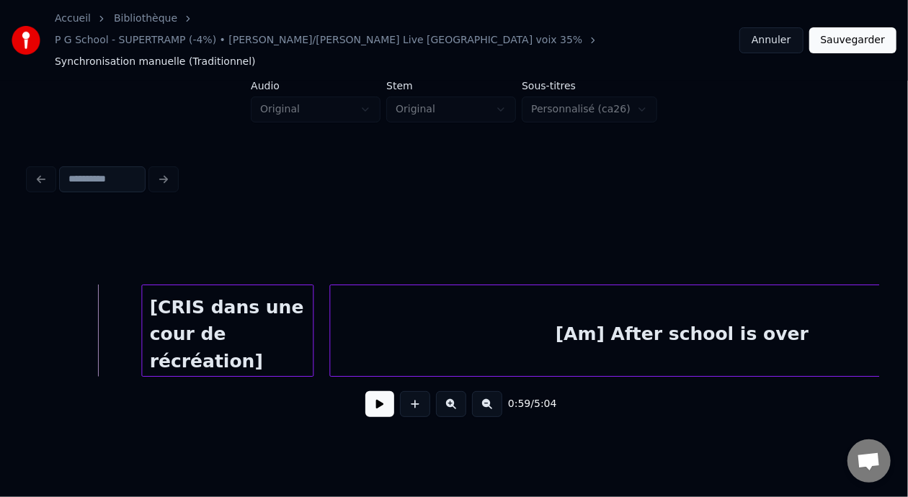
click at [383, 391] on button at bounding box center [379, 404] width 29 height 26
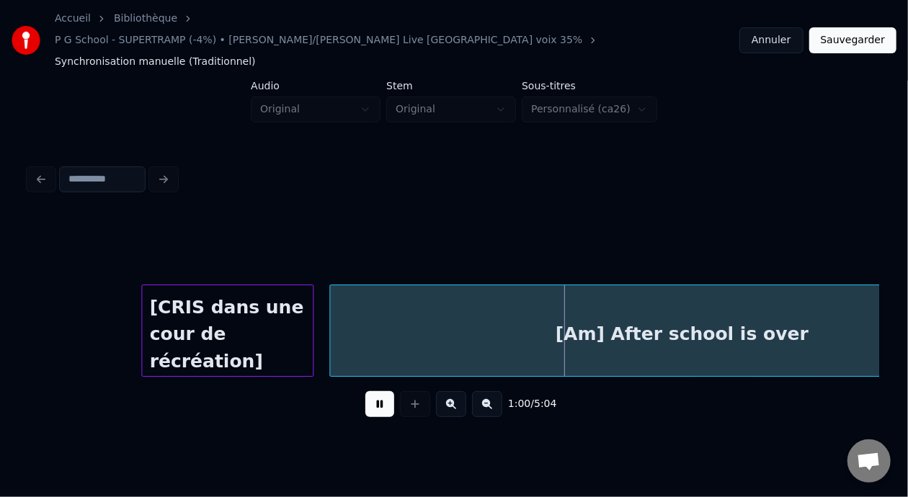
click at [383, 391] on button at bounding box center [379, 404] width 29 height 26
click at [856, 27] on button "Sauvegarder" at bounding box center [852, 40] width 87 height 26
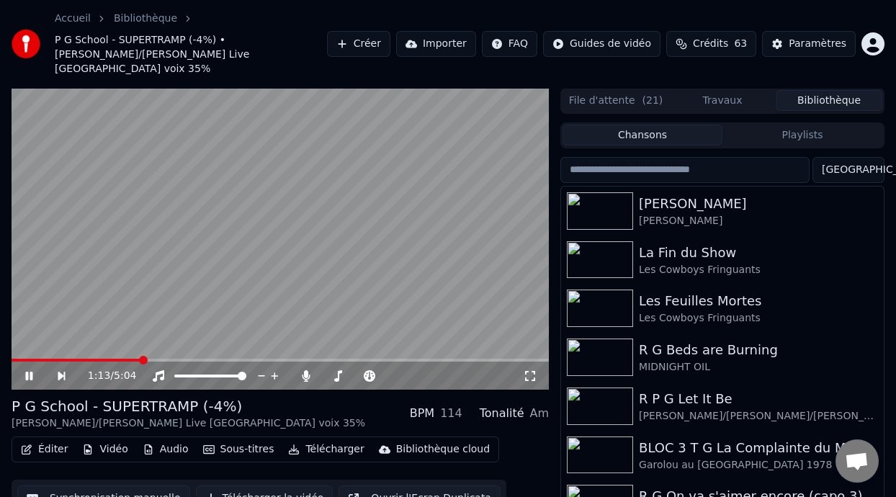
click at [41, 359] on span at bounding box center [77, 360] width 130 height 3
click at [527, 370] on icon at bounding box center [530, 376] width 14 height 12
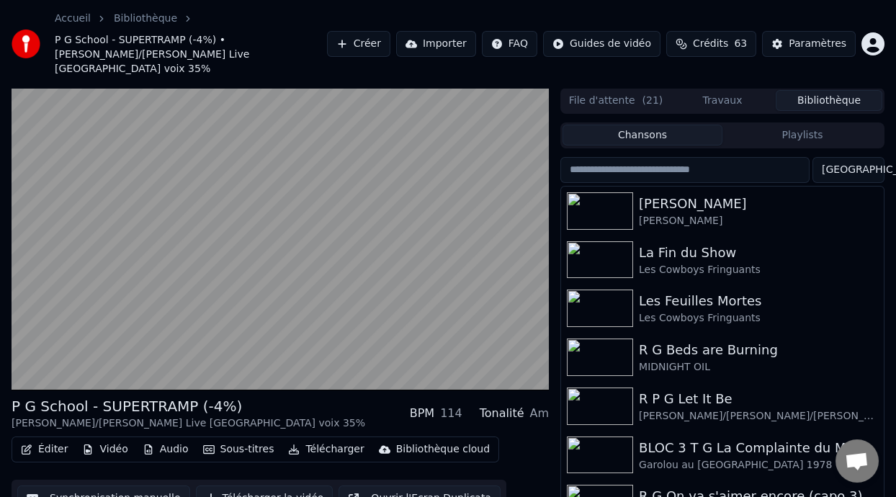
click at [798, 125] on button "Playlists" at bounding box center [803, 135] width 160 height 21
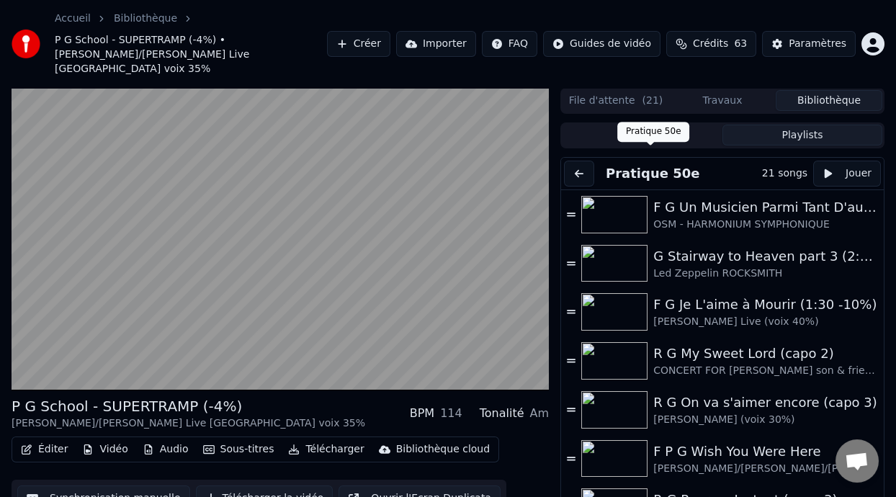
click at [588, 161] on button at bounding box center [579, 174] width 30 height 26
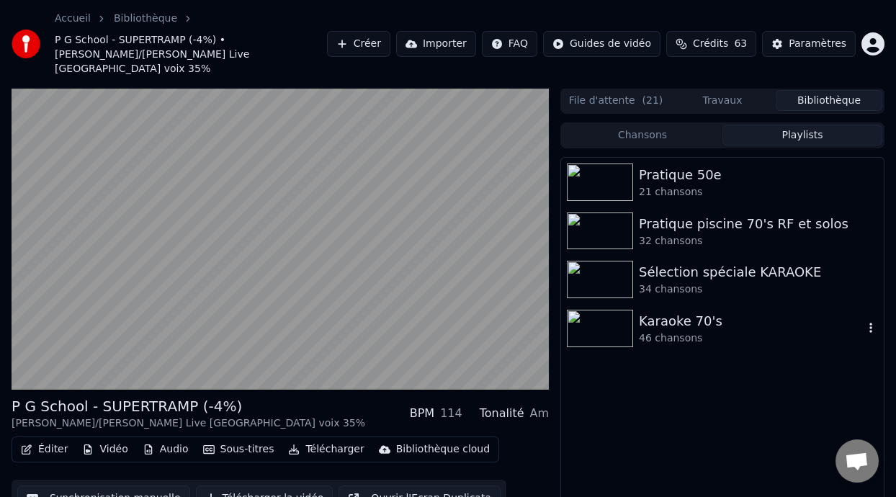
click at [684, 331] on div "46 chansons" at bounding box center [751, 338] width 225 height 14
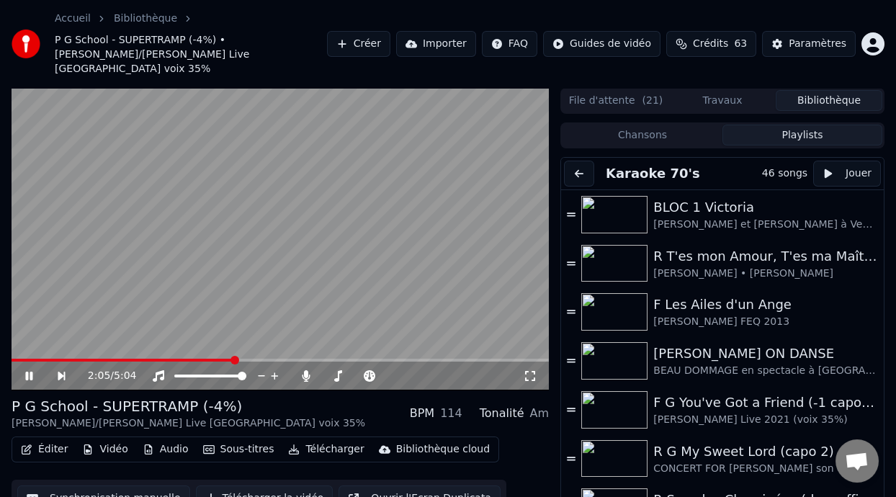
click at [24, 370] on icon at bounding box center [39, 376] width 32 height 12
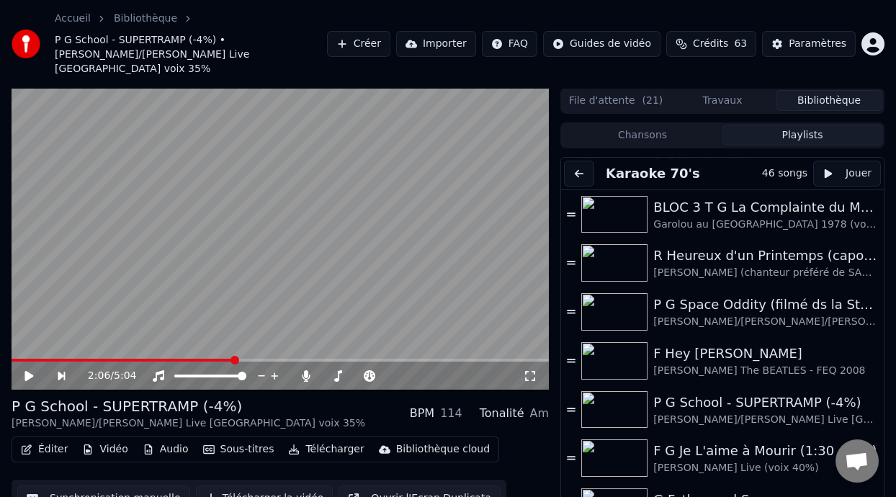
scroll to position [1033, 0]
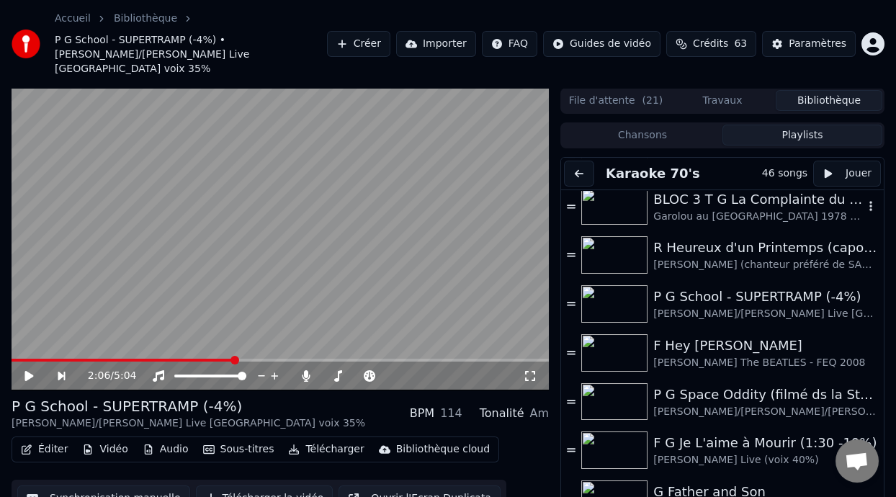
click at [757, 210] on div "Garolou au [GEOGRAPHIC_DATA] 1978 (voix 40%)" at bounding box center [758, 217] width 210 height 14
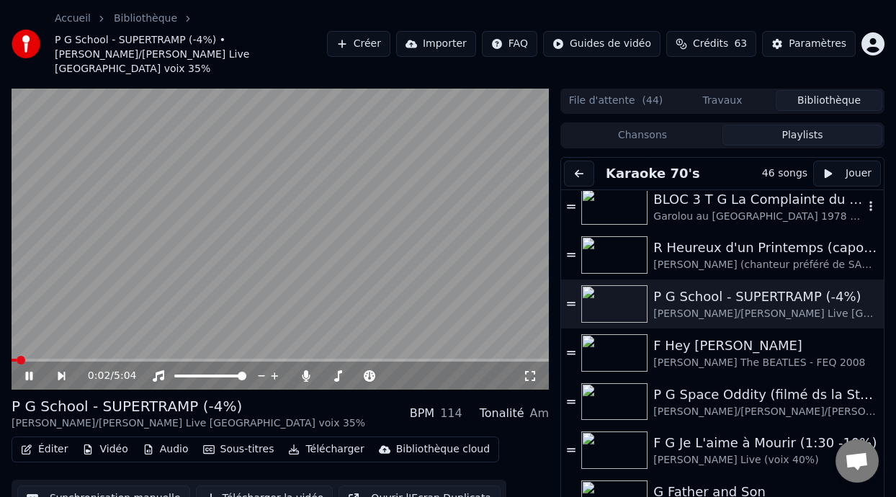
click at [756, 189] on div "BLOC 3 T G La Complainte du Maréchal [PERSON_NAME]" at bounding box center [758, 199] width 210 height 20
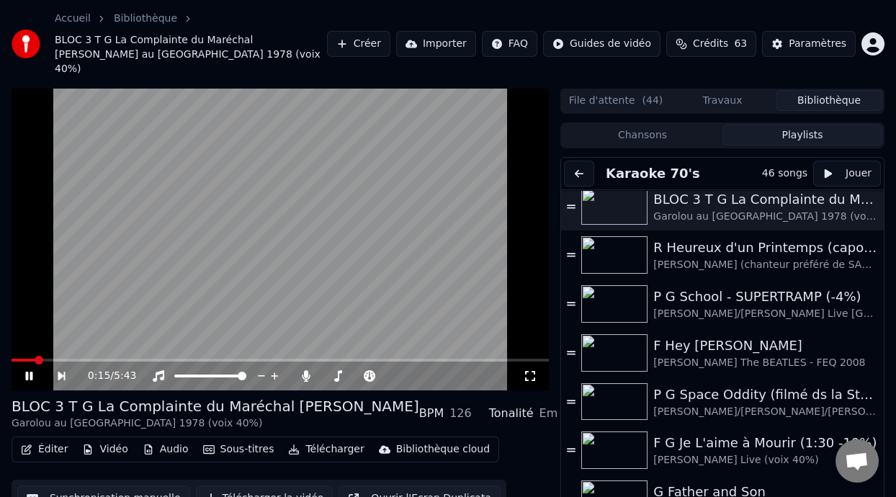
click at [61, 370] on icon at bounding box center [71, 376] width 32 height 12
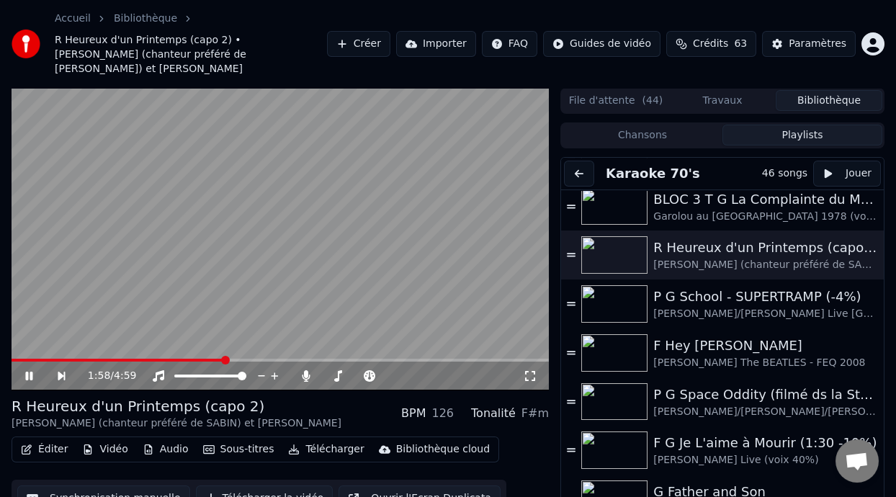
click at [61, 370] on icon at bounding box center [71, 376] width 32 height 12
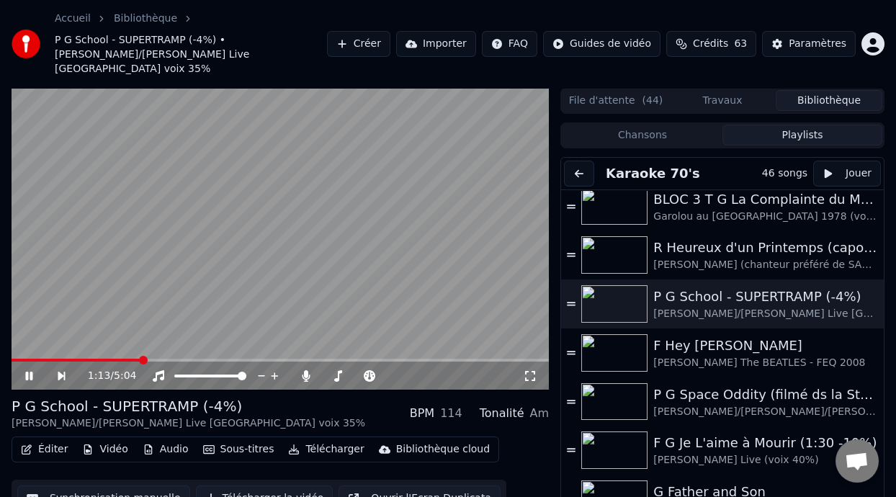
click at [61, 370] on icon at bounding box center [71, 376] width 32 height 12
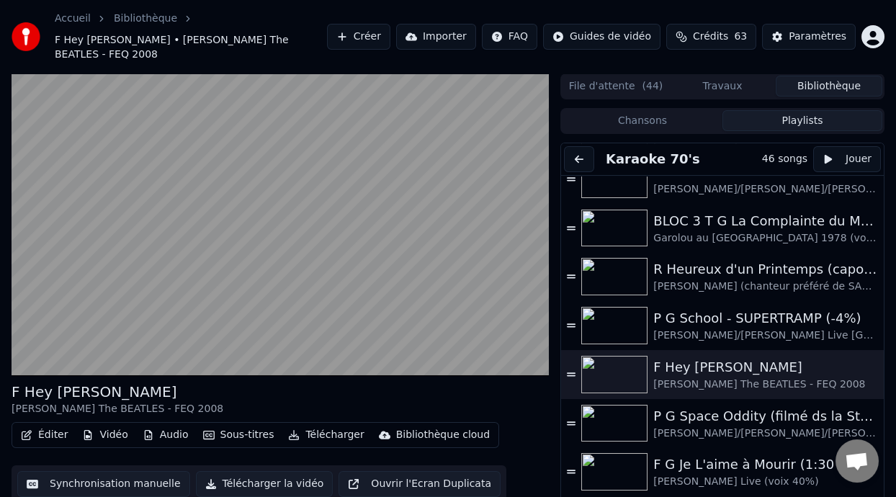
scroll to position [995, 0]
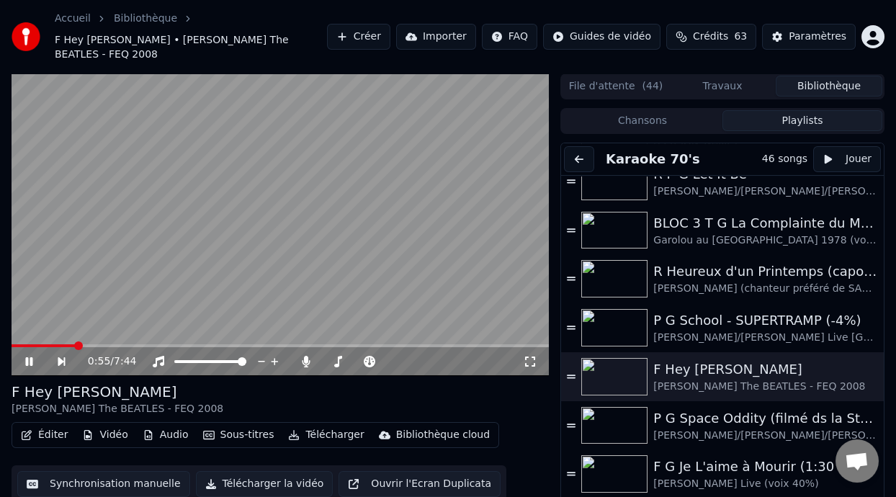
click at [60, 357] on icon at bounding box center [61, 361] width 7 height 9
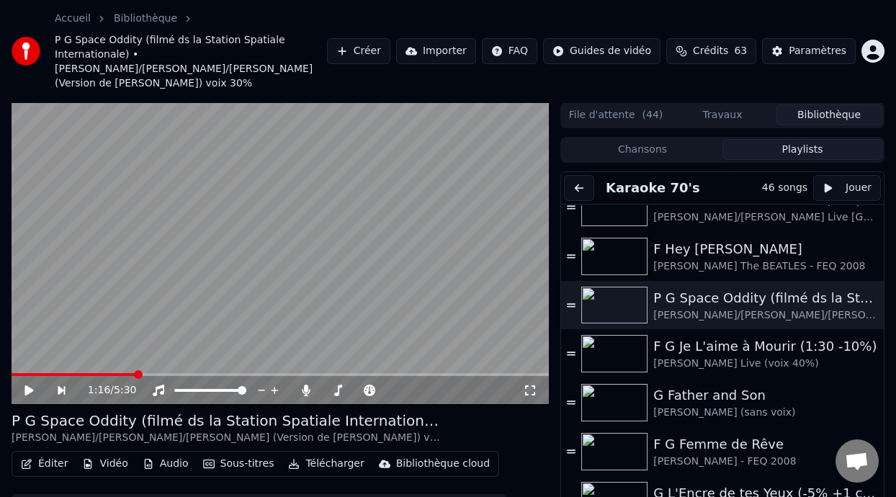
scroll to position [57, 0]
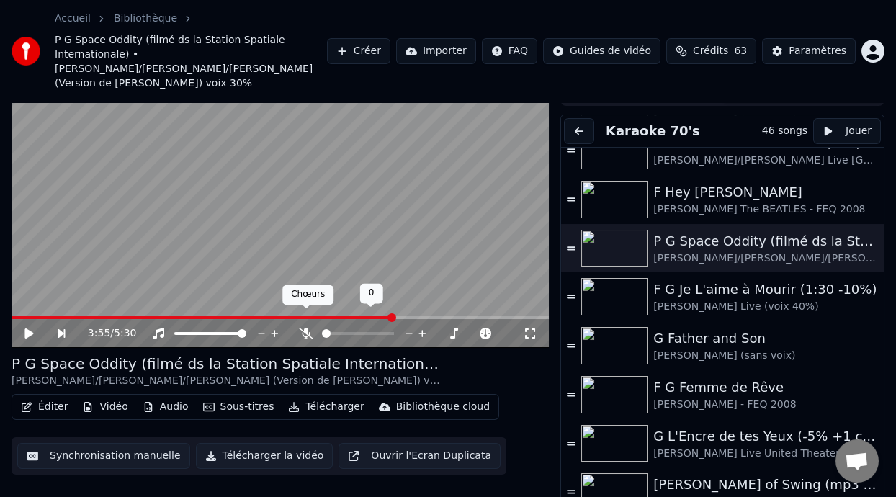
click at [301, 328] on icon at bounding box center [306, 334] width 14 height 12
click at [311, 316] on span at bounding box center [230, 317] width 437 height 3
click at [427, 313] on span at bounding box center [423, 317] width 9 height 9
click at [488, 316] on span at bounding box center [264, 317] width 504 height 3
click at [465, 316] on span at bounding box center [250, 317] width 477 height 3
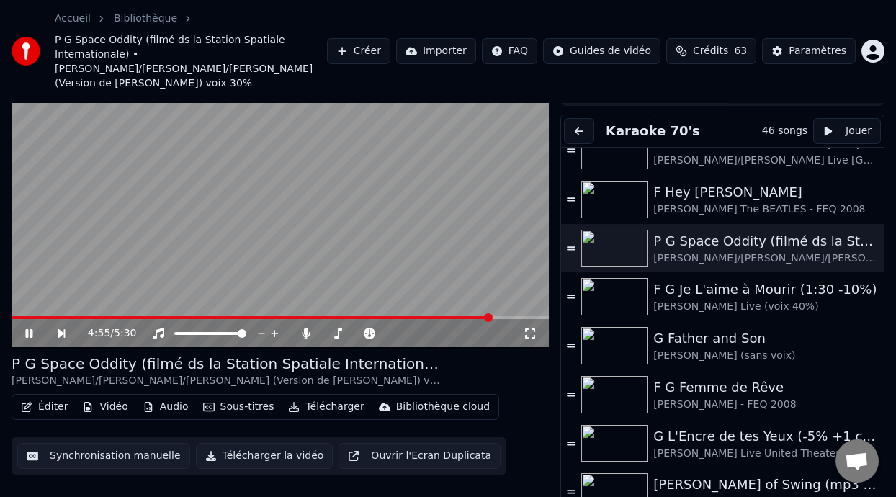
click at [458, 316] on span at bounding box center [252, 317] width 480 height 3
click at [428, 319] on div "4:35 / 5:30" at bounding box center [280, 333] width 537 height 29
click at [428, 316] on span at bounding box center [236, 317] width 449 height 3
click at [16, 316] on span at bounding box center [257, 317] width 491 height 3
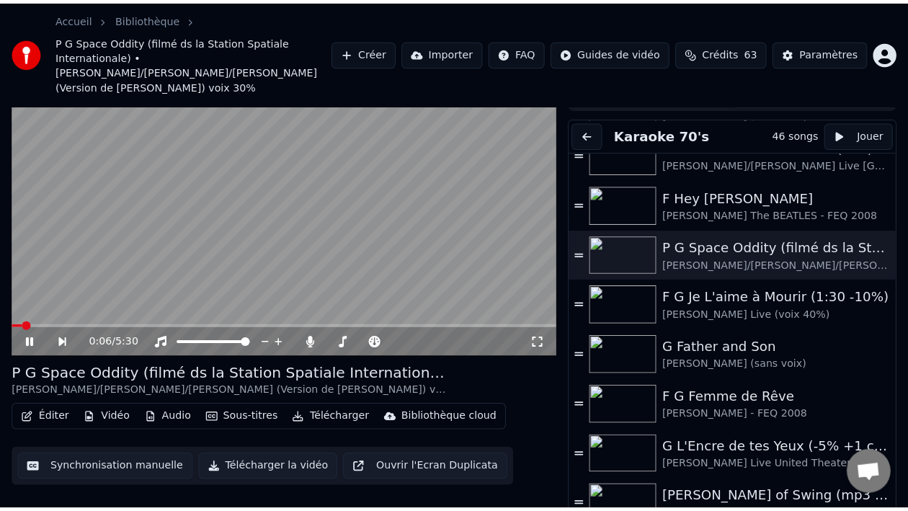
scroll to position [0, 0]
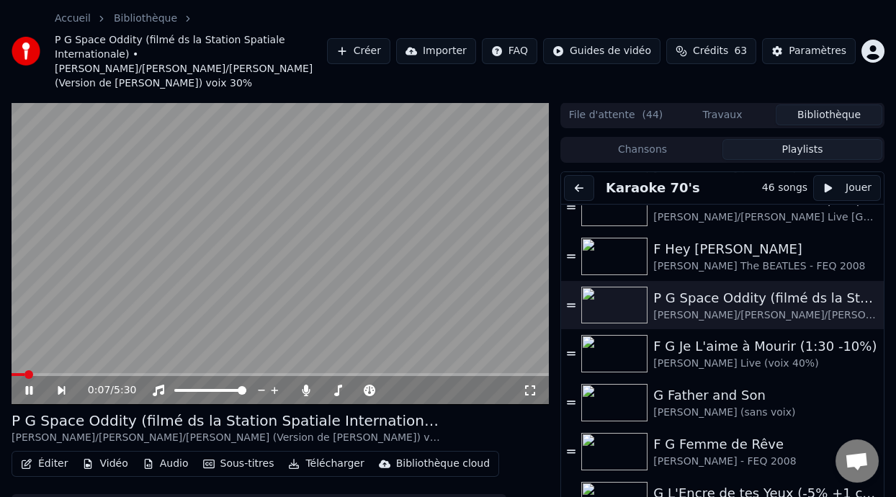
click at [531, 385] on icon at bounding box center [530, 391] width 14 height 12
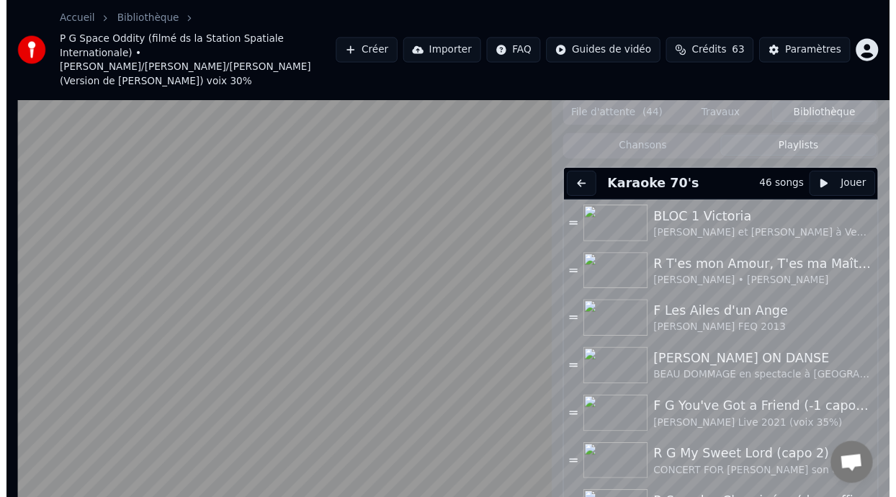
scroll to position [1144, 0]
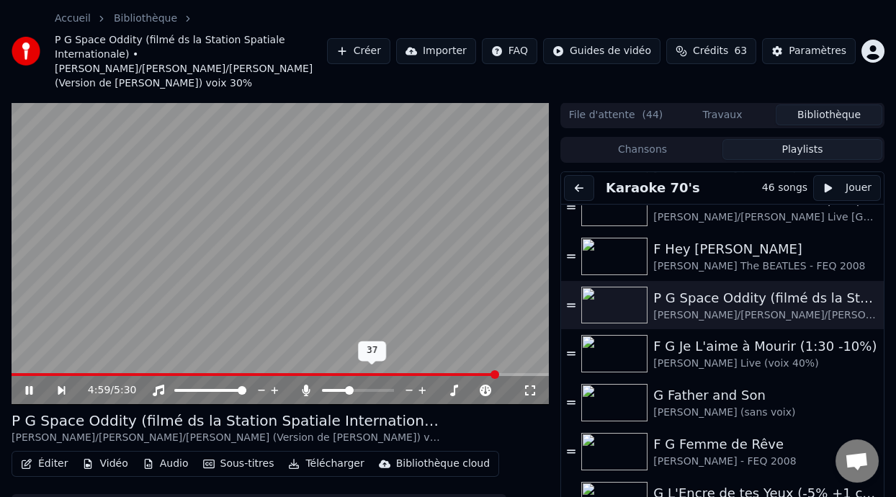
click at [348, 389] on span at bounding box center [335, 390] width 27 height 3
click at [343, 386] on span at bounding box center [345, 390] width 9 height 9
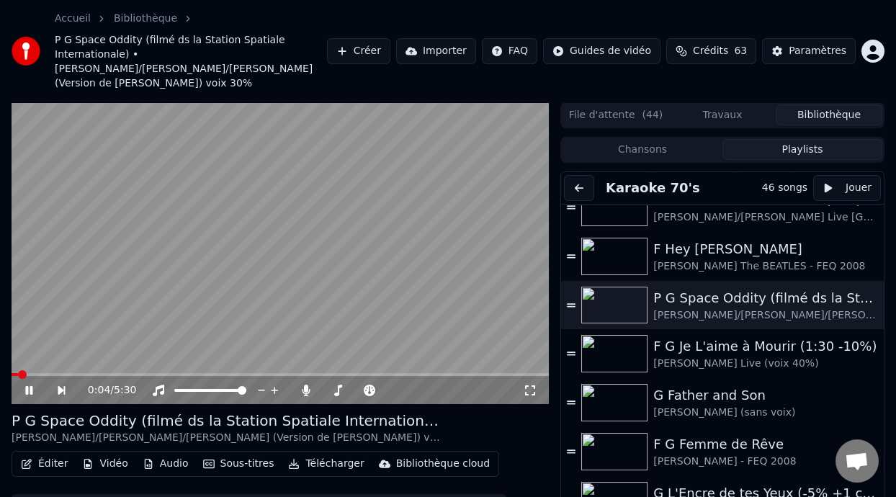
click at [17, 373] on span at bounding box center [15, 374] width 6 height 3
click at [27, 386] on icon at bounding box center [28, 390] width 7 height 9
click at [27, 385] on icon at bounding box center [28, 390] width 9 height 10
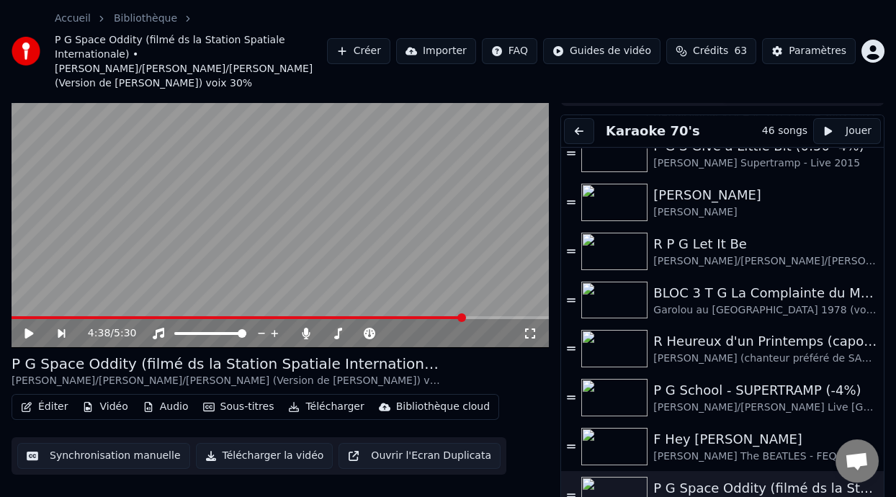
scroll to position [894, 0]
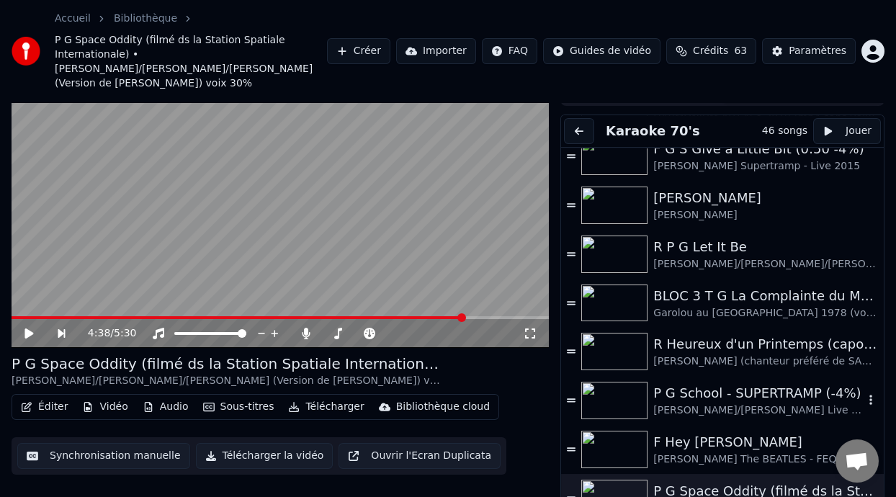
click at [703, 383] on div "P G School - SUPERTRAMP (-4%)" at bounding box center [758, 393] width 210 height 20
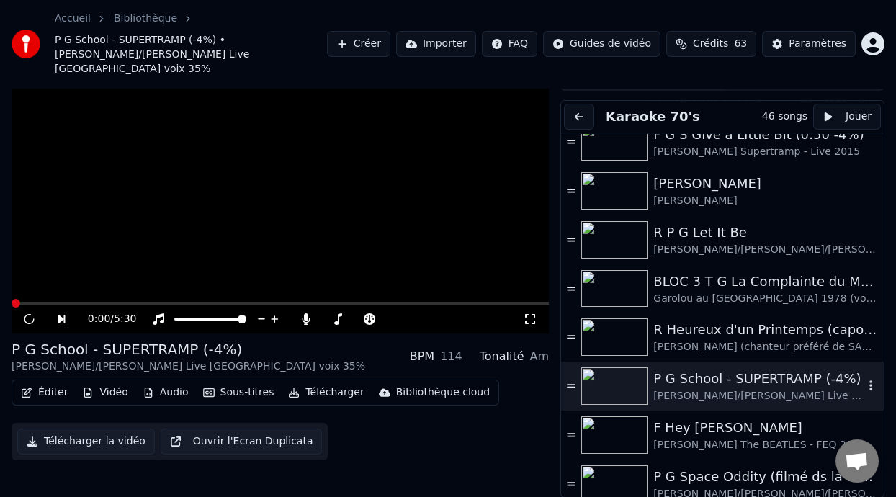
scroll to position [43, 0]
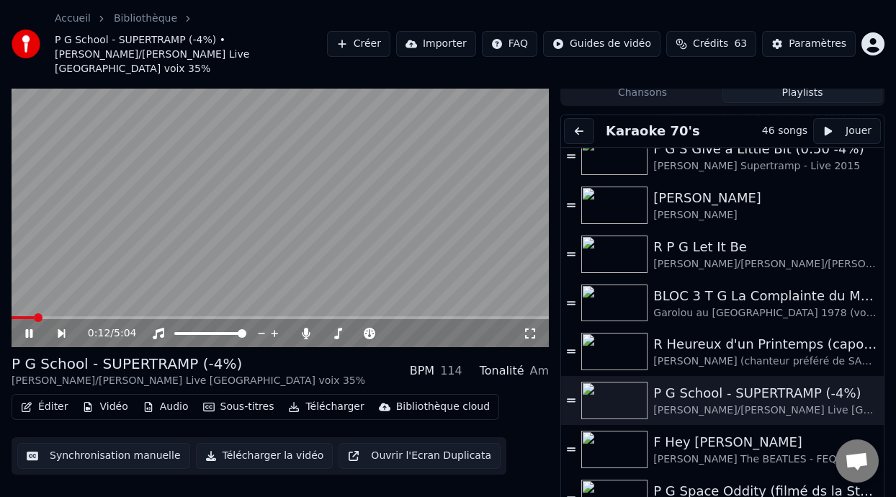
click at [28, 328] on icon at bounding box center [39, 334] width 32 height 12
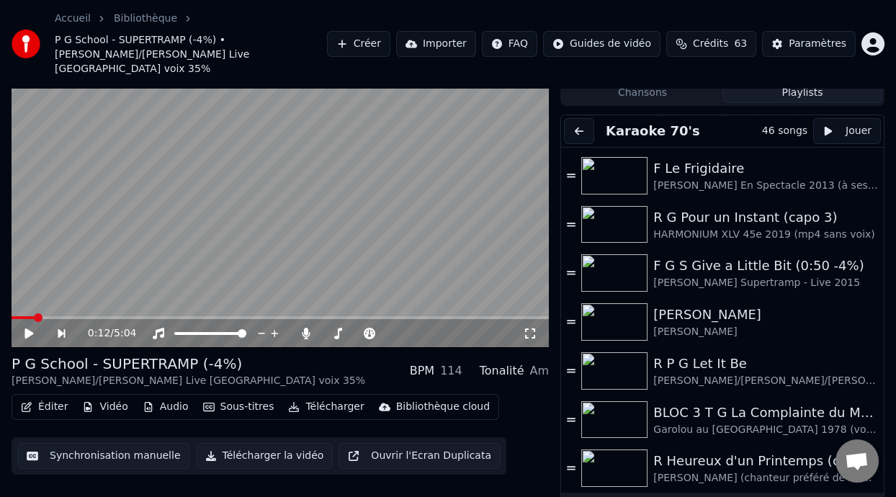
scroll to position [772, 0]
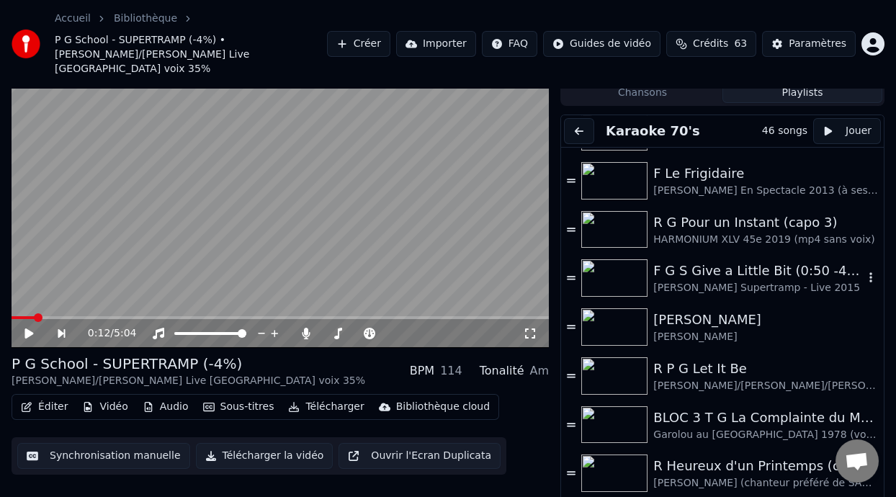
click at [710, 262] on div "F G S Give a Little Bit (0:50 -4%)" at bounding box center [758, 271] width 210 height 20
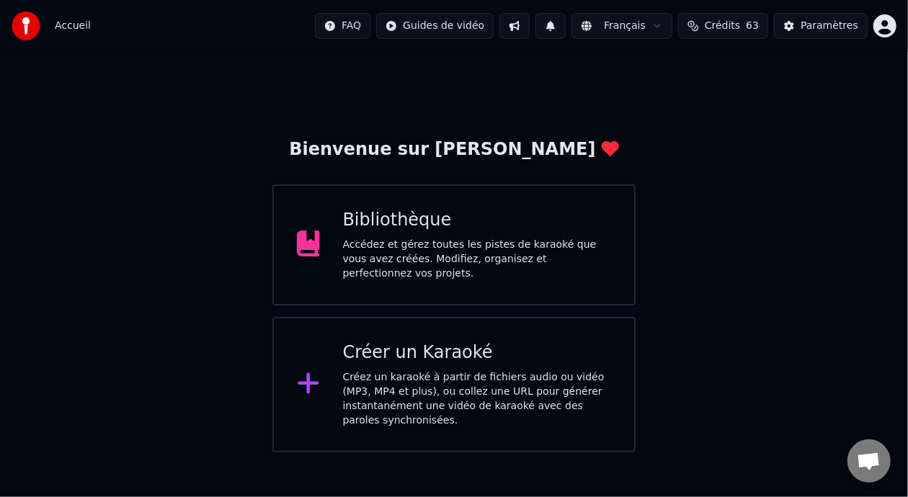
click at [397, 224] on div "Bibliothèque" at bounding box center [477, 220] width 269 height 23
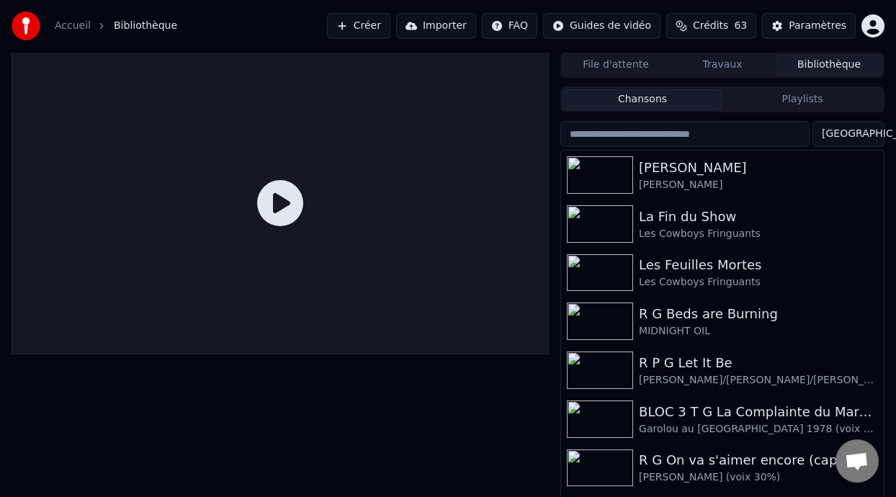
click at [821, 94] on button "Playlists" at bounding box center [803, 99] width 160 height 21
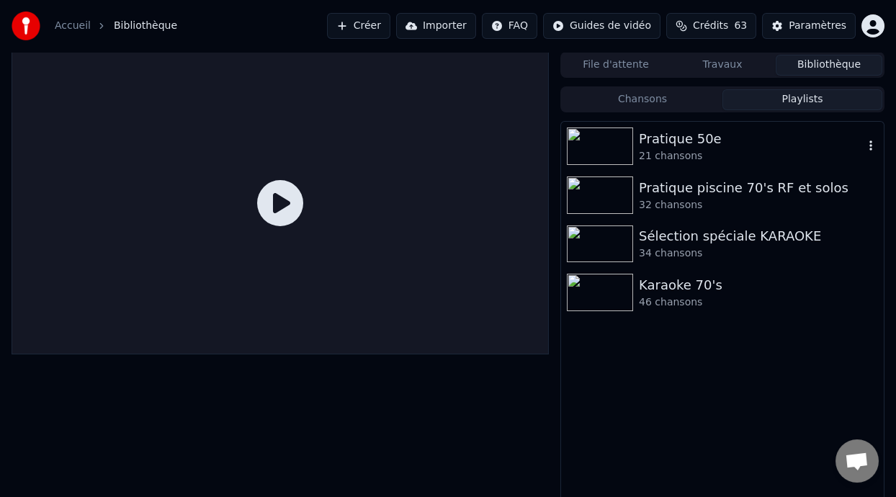
click at [695, 138] on div "Pratique 50e" at bounding box center [751, 139] width 225 height 20
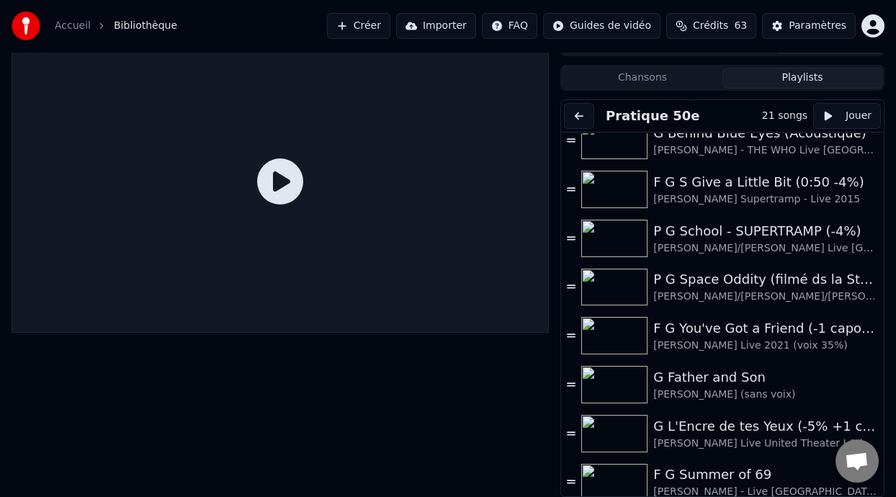
scroll to position [574, 0]
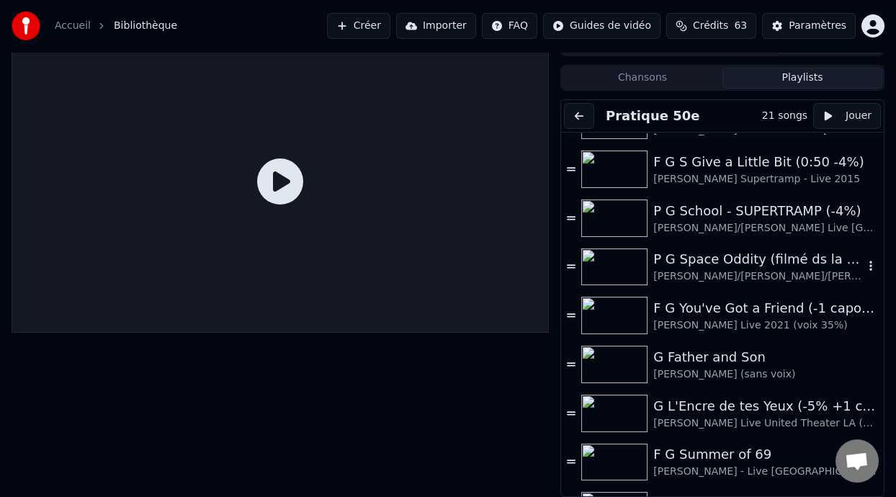
click at [731, 268] on div "P G Space Oddity (filmé ds la Station Spatiale Internationale)" at bounding box center [758, 259] width 210 height 20
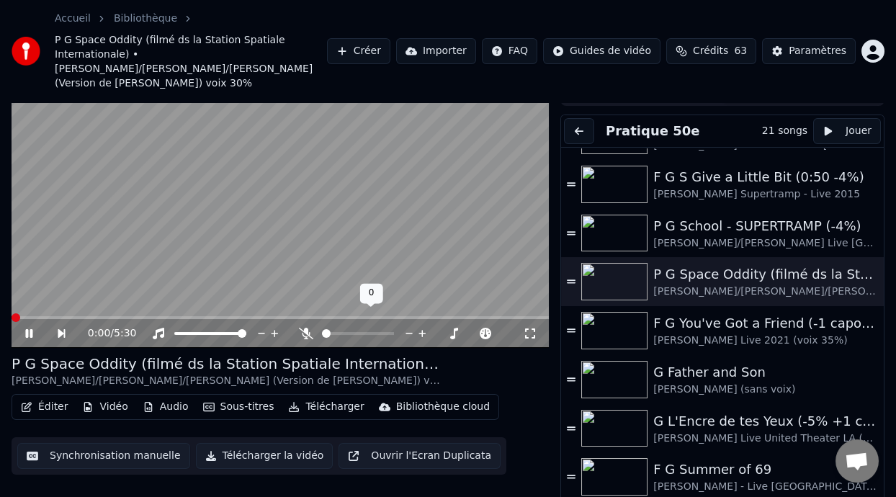
click at [307, 328] on icon at bounding box center [306, 334] width 14 height 12
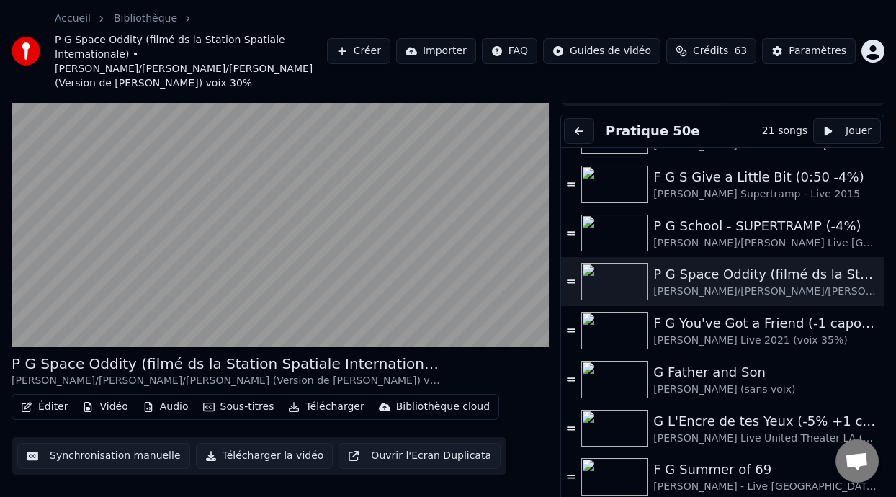
click at [584, 123] on button at bounding box center [579, 131] width 30 height 26
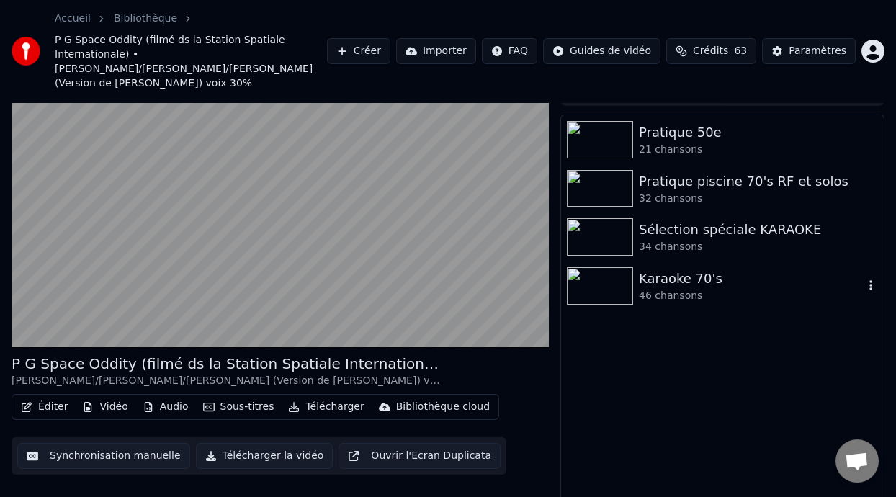
click at [731, 289] on div "46 chansons" at bounding box center [751, 296] width 225 height 14
